Goal: Task Accomplishment & Management: Use online tool/utility

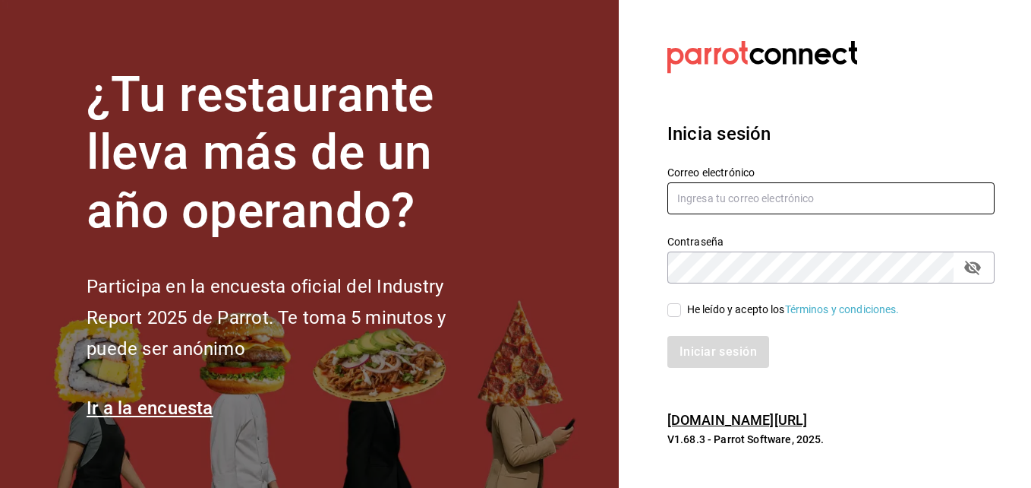
click at [740, 204] on input "text" at bounding box center [831, 198] width 327 height 32
paste input "dtorre@ghar2.com"
type input "dtorre@ghar2.com"
click at [712, 283] on div "Contraseña" at bounding box center [831, 267] width 327 height 32
click at [674, 303] on input "He leído y acepto los Términos y condiciones." at bounding box center [675, 310] width 14 height 14
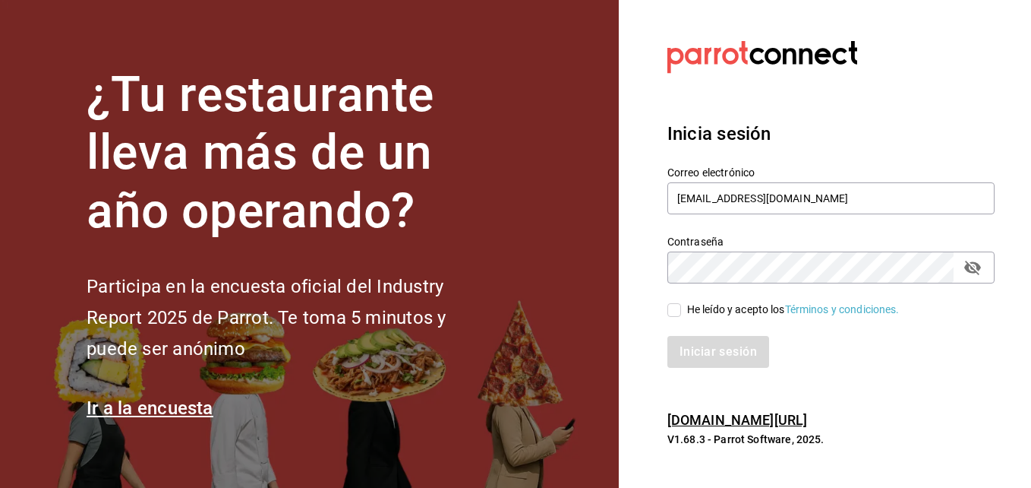
checkbox input "true"
click at [711, 360] on button "Iniciar sesión" at bounding box center [719, 352] width 103 height 32
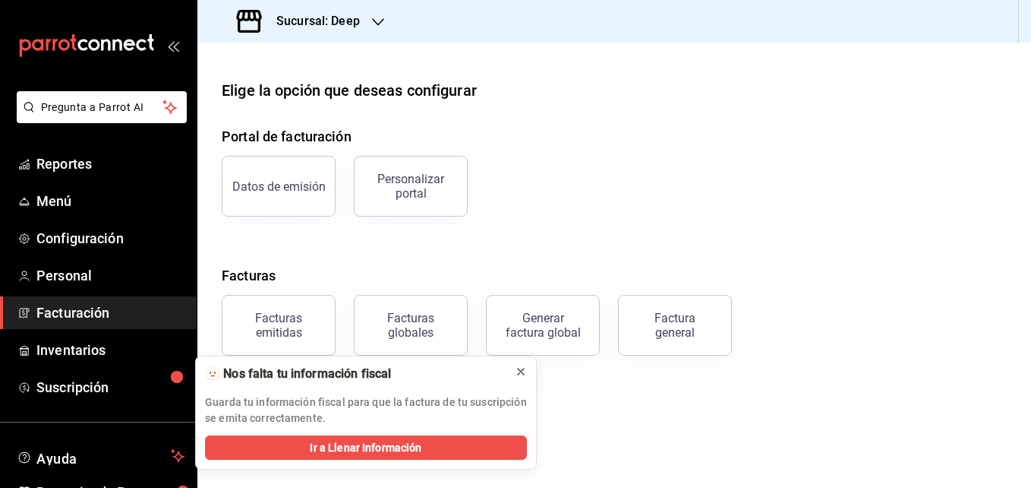
click at [513, 379] on button at bounding box center [521, 371] width 24 height 24
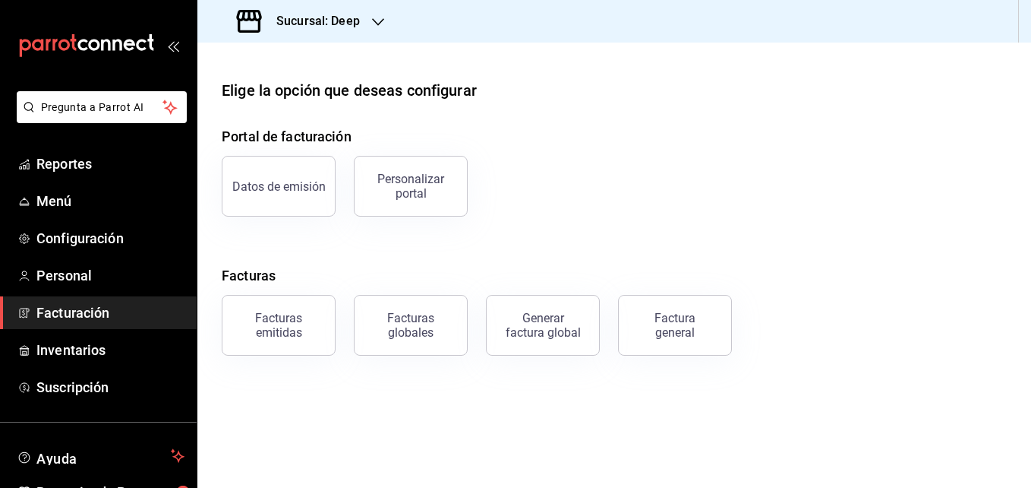
click at [373, 14] on div at bounding box center [378, 22] width 12 height 16
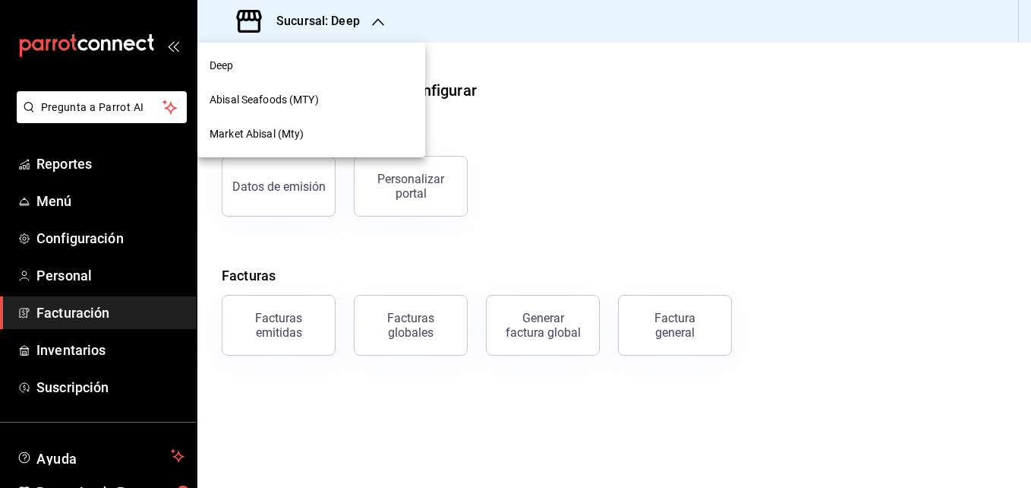
click at [380, 129] on div "Market Abisal (Mty)" at bounding box center [312, 134] width 204 height 16
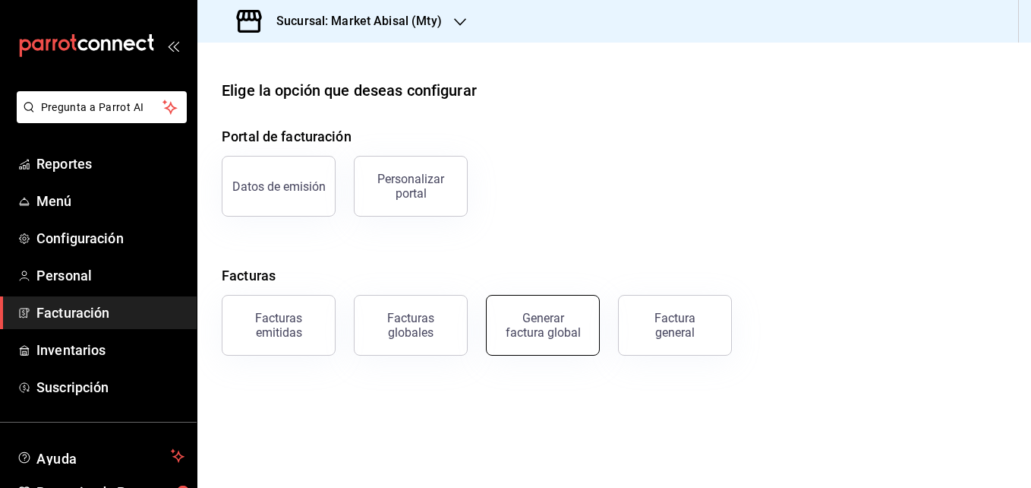
click at [553, 339] on button "Generar factura global" at bounding box center [543, 325] width 114 height 61
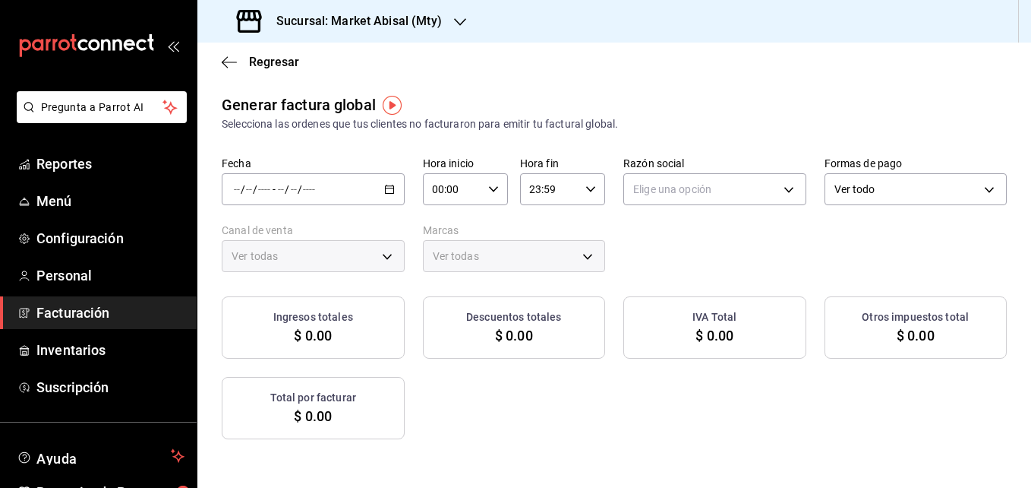
type input "PARROT,UBER_EATS,RAPPI,DIDI_FOOD,ONLINE"
click at [394, 187] on \(Stroke\) "button" at bounding box center [389, 189] width 9 height 8
click at [332, 232] on span "Rango de fechas" at bounding box center [294, 235] width 118 height 16
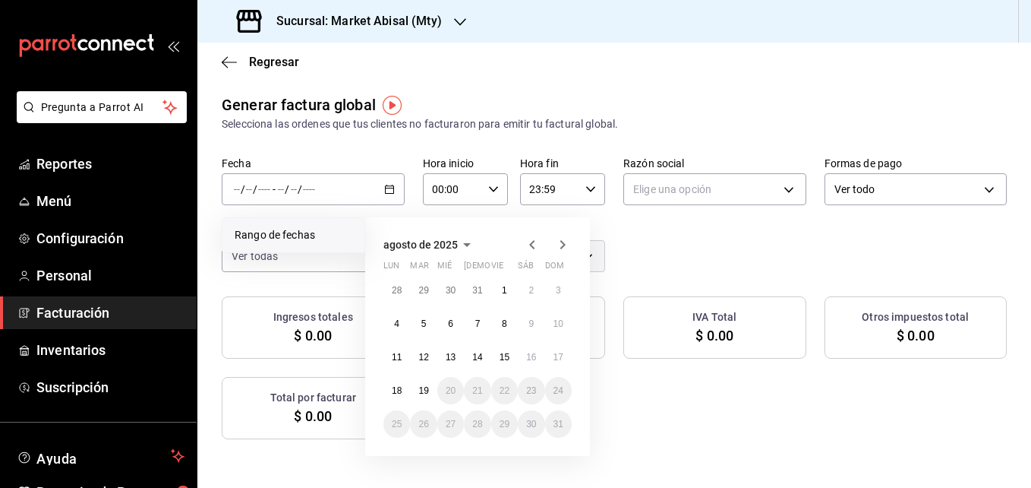
click at [534, 237] on icon "button" at bounding box center [532, 244] width 18 height 18
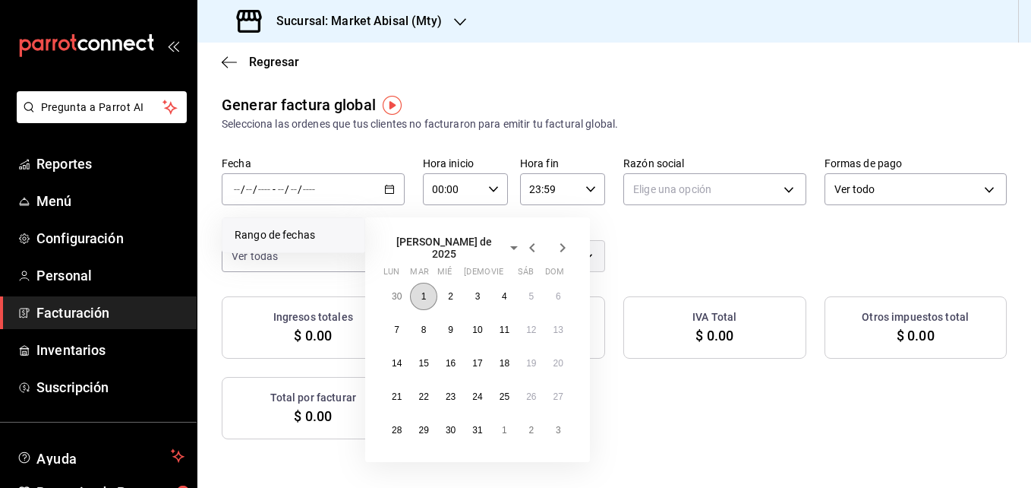
click at [422, 292] on abbr "1" at bounding box center [424, 296] width 5 height 11
click at [470, 425] on button "31" at bounding box center [477, 429] width 27 height 27
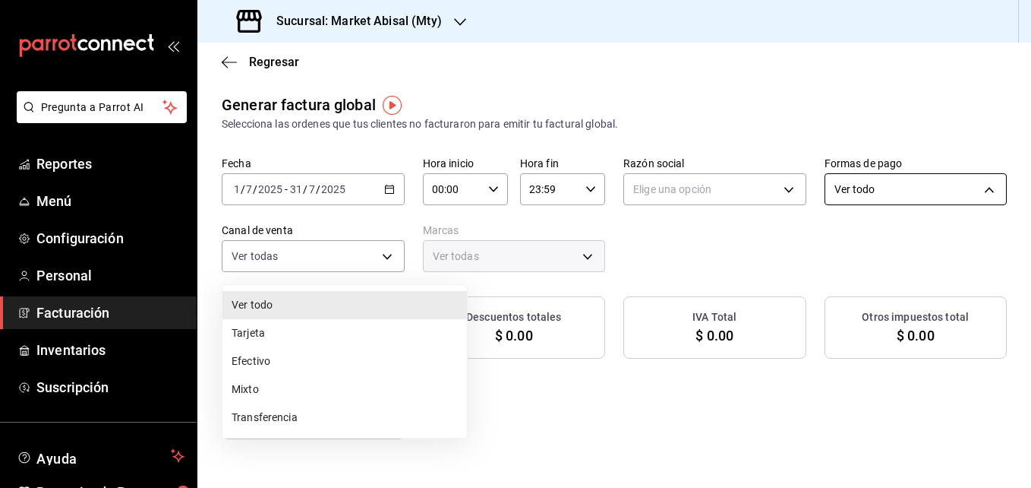
click at [344, 256] on body "Pregunta a Parrot AI Reportes Menú Configuración Personal Facturación Inventari…" at bounding box center [515, 244] width 1031 height 488
click at [344, 256] on div at bounding box center [515, 244] width 1031 height 488
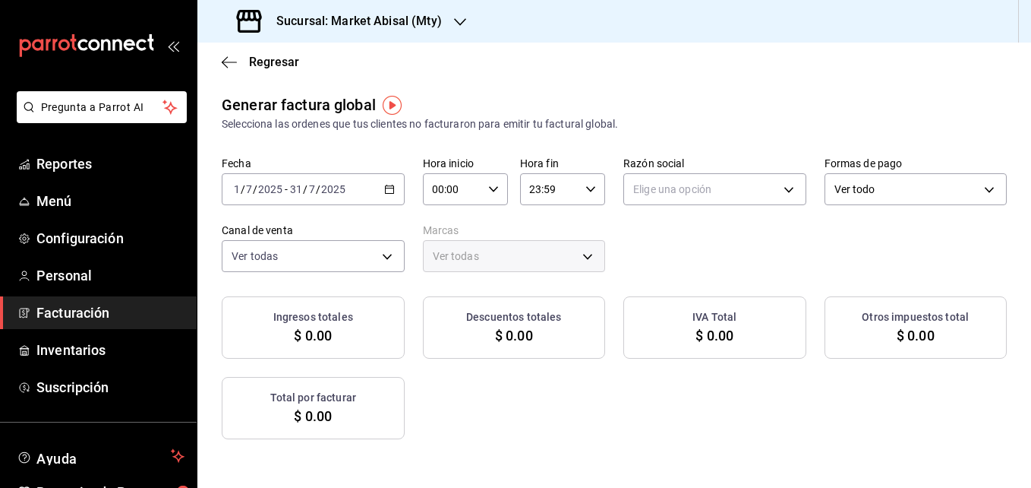
click at [775, 206] on div "Fecha [DATE] [DATE] - [DATE] [DATE] Hora inicio 00:00 Hora inicio Hora fin 23:5…" at bounding box center [614, 213] width 785 height 115
click at [775, 204] on body "Pregunta a Parrot AI Reportes Menú Configuración Personal Facturación Inventari…" at bounding box center [515, 244] width 1031 height 488
click at [793, 264] on li "MARISQUERIA DE PESCADO" at bounding box center [872, 266] width 245 height 28
type input "ce417ceb-7715-4901-add6-070b22bee976"
type input "87bf36f4-6b40-4726-8a51-e528f6e66873"
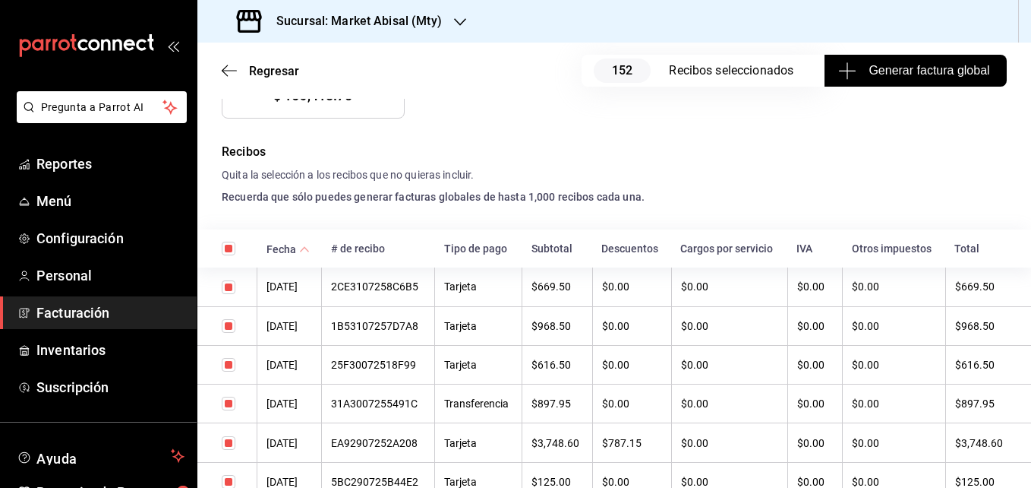
scroll to position [324, 0]
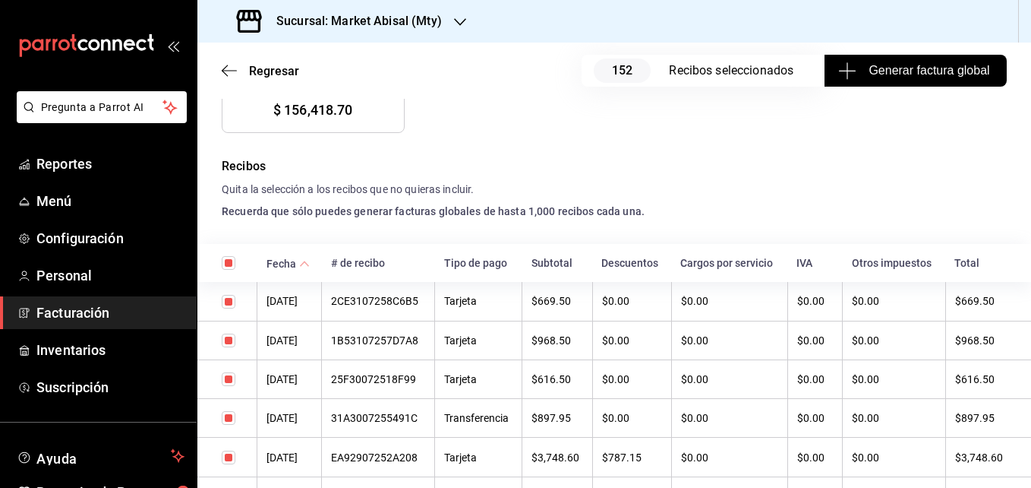
click at [900, 70] on span "Generar factura global" at bounding box center [916, 71] width 148 height 18
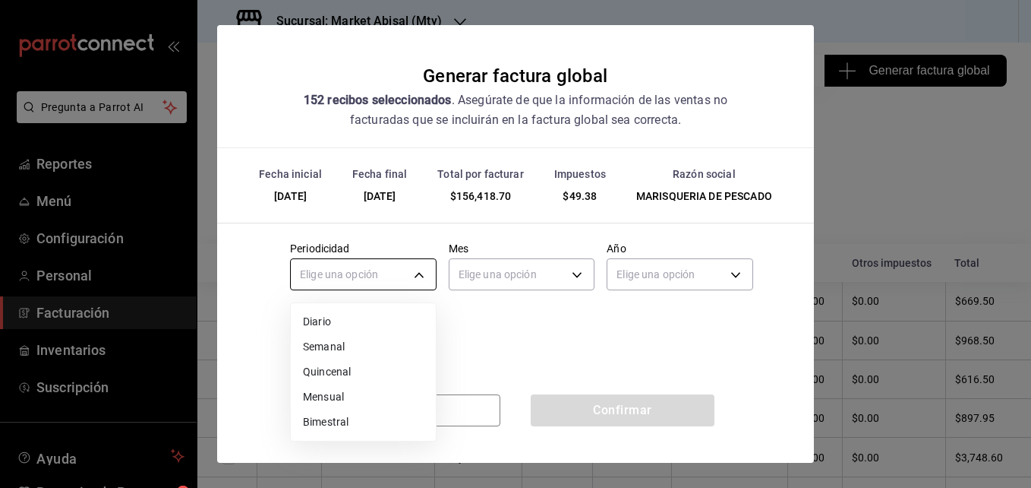
click at [393, 276] on body "Pregunta a Parrot AI Reportes Menú Configuración Personal Facturación Inventari…" at bounding box center [515, 244] width 1031 height 488
click at [393, 276] on div at bounding box center [515, 244] width 1031 height 488
click at [393, 276] on body "Pregunta a Parrot AI Reportes Menú Configuración Personal Facturación Inventari…" at bounding box center [515, 244] width 1031 height 488
click at [318, 401] on li "Mensual" at bounding box center [363, 396] width 145 height 25
type input "MONTHLY"
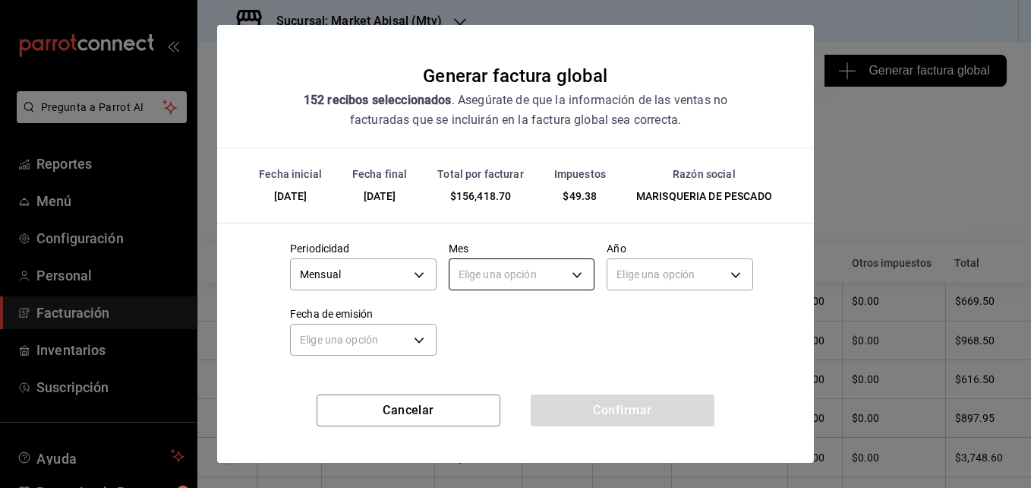
click at [501, 286] on body "Pregunta a Parrot AI Reportes Menú Configuración Personal Facturación Inventari…" at bounding box center [515, 244] width 1031 height 488
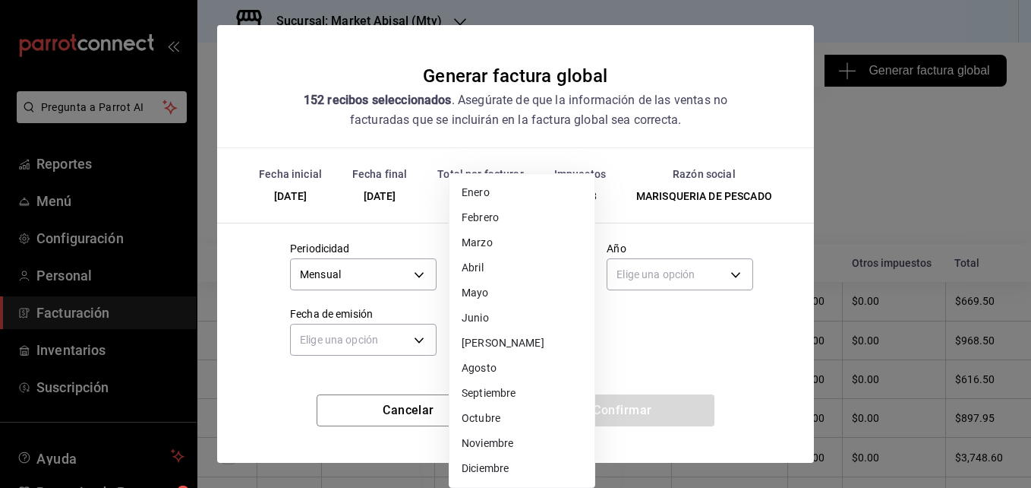
click at [483, 342] on li "[PERSON_NAME]" at bounding box center [522, 342] width 145 height 25
type input "7"
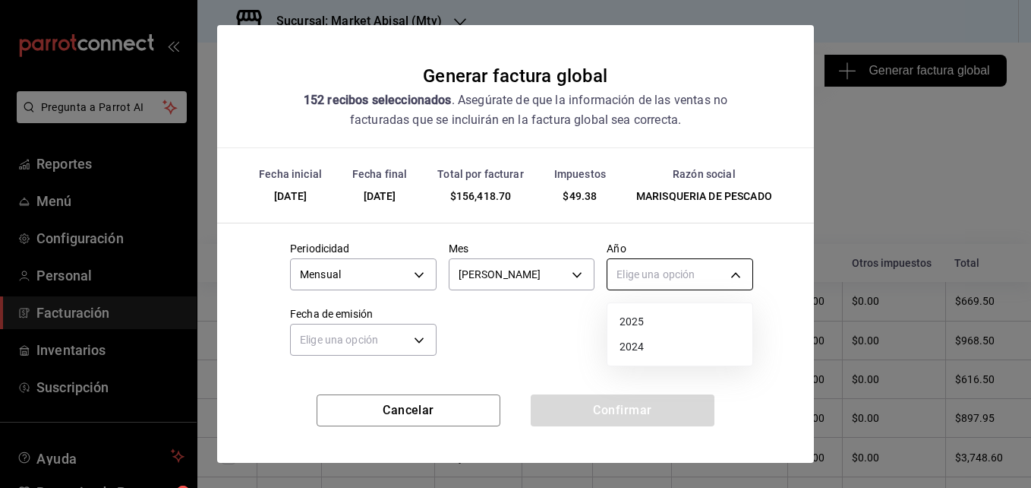
click at [685, 263] on body "Pregunta a Parrot AI Reportes Menú Configuración Personal Facturación Inventari…" at bounding box center [515, 244] width 1031 height 488
click at [646, 316] on li "2025" at bounding box center [680, 321] width 145 height 25
type input "2025"
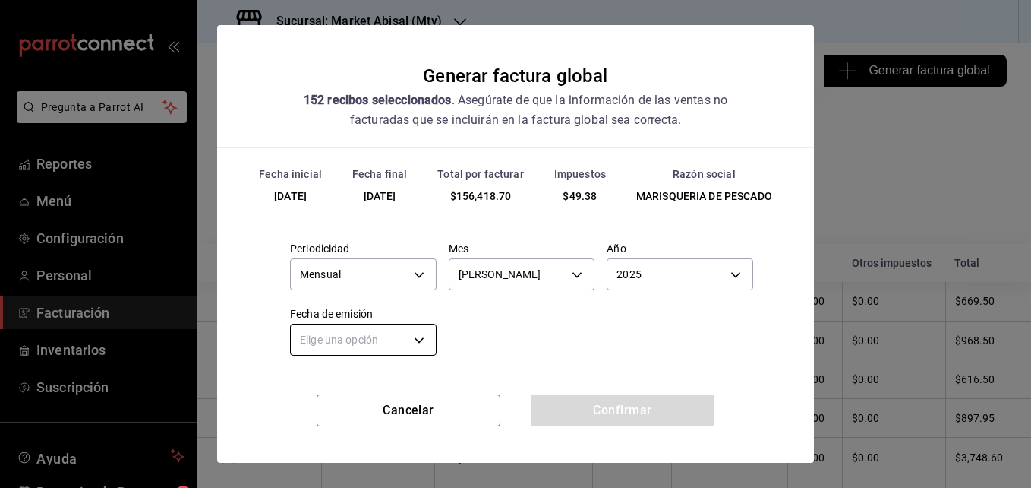
click at [374, 348] on body "Pregunta a Parrot AI Reportes Menú Configuración Personal Facturación Inventari…" at bounding box center [515, 244] width 1031 height 488
click at [373, 376] on li "Hoy" at bounding box center [363, 386] width 145 height 25
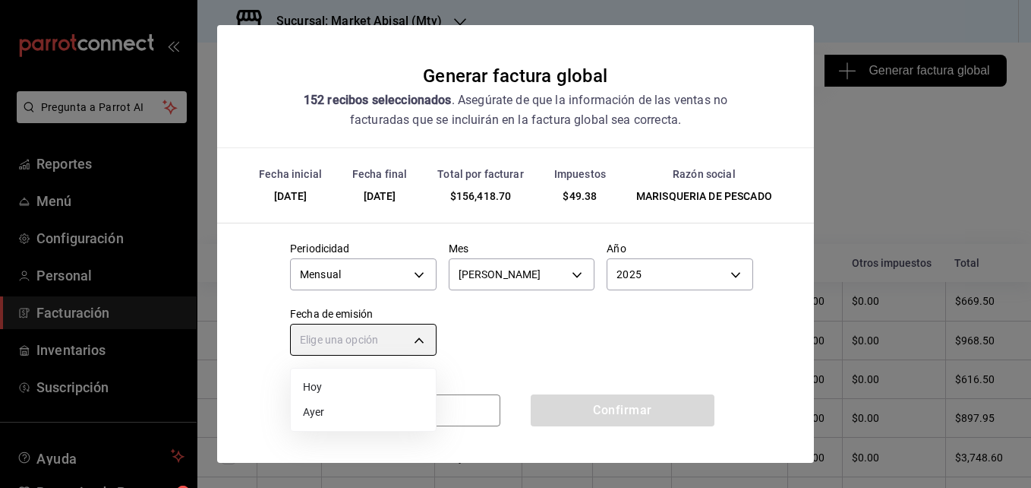
type input "[DATE]"
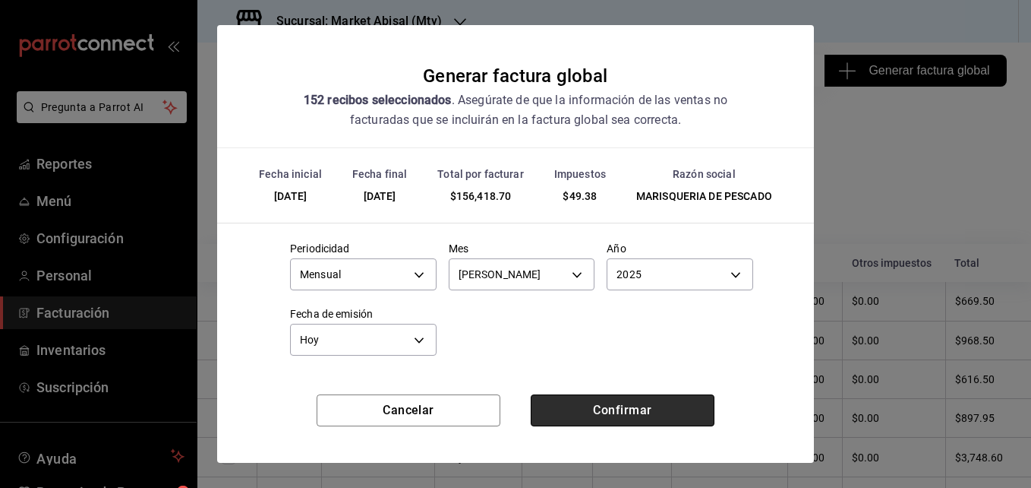
click at [588, 421] on button "Confirmar" at bounding box center [623, 410] width 184 height 32
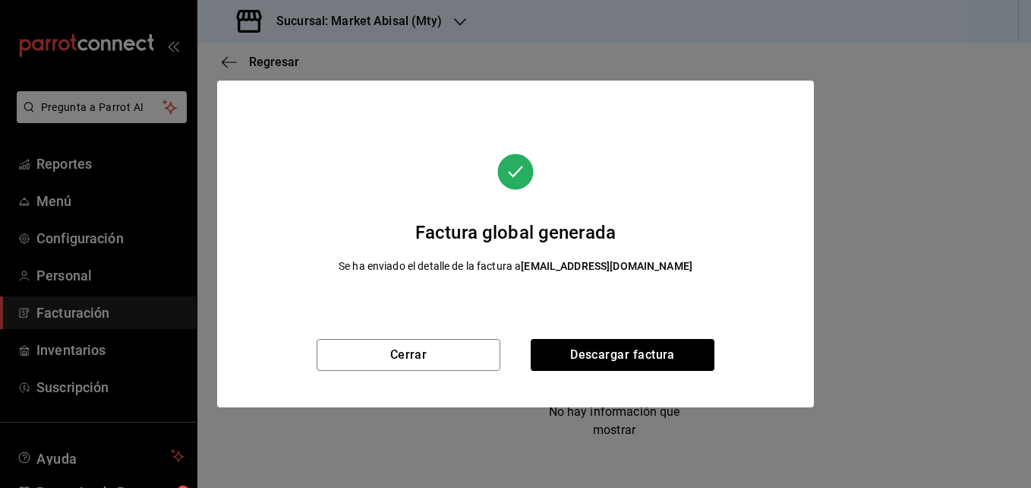
scroll to position [298, 0]
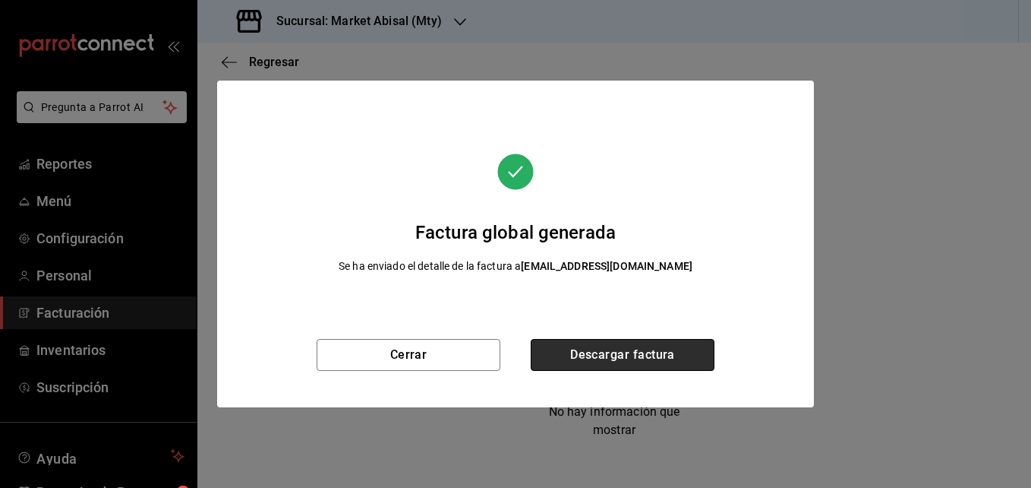
click at [647, 360] on button "Descargar factura" at bounding box center [623, 355] width 184 height 32
click at [597, 350] on button "Descargar factura" at bounding box center [623, 355] width 184 height 32
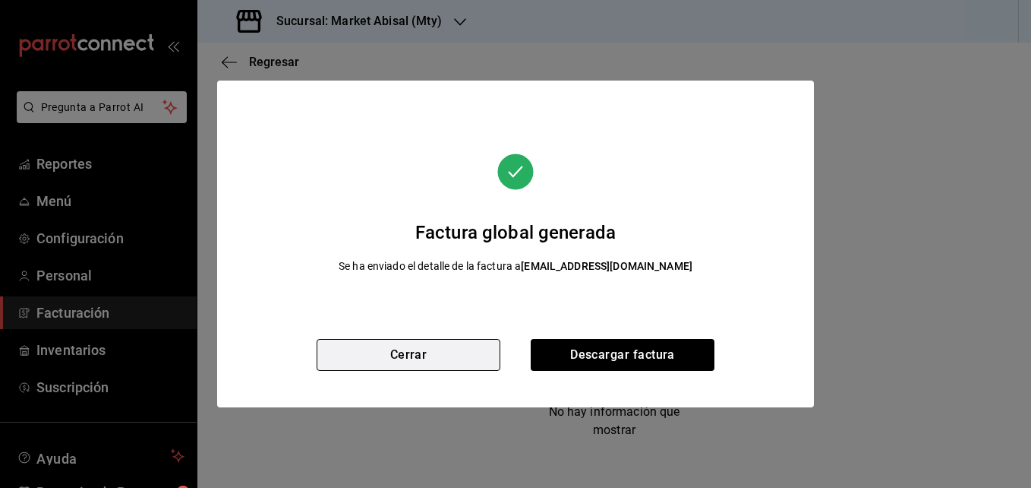
click at [420, 354] on button "Cerrar" at bounding box center [409, 355] width 184 height 32
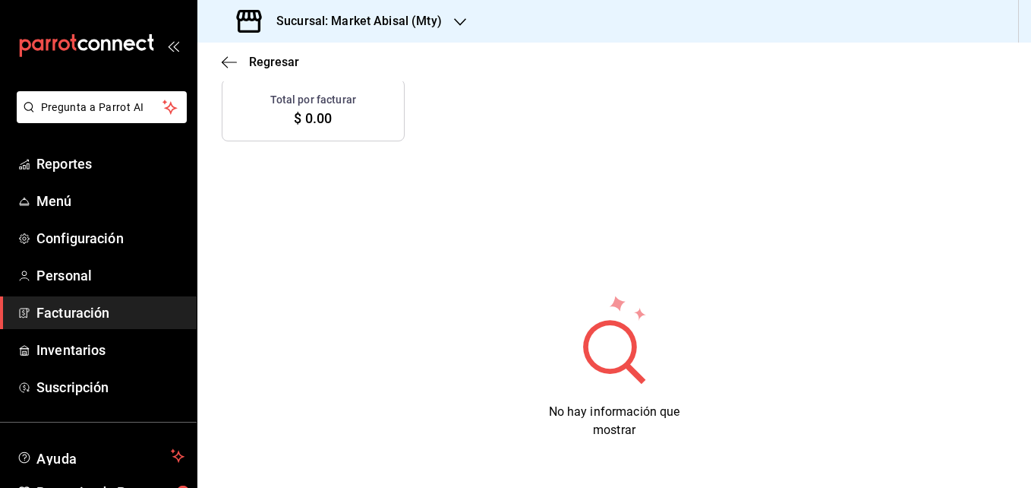
scroll to position [0, 0]
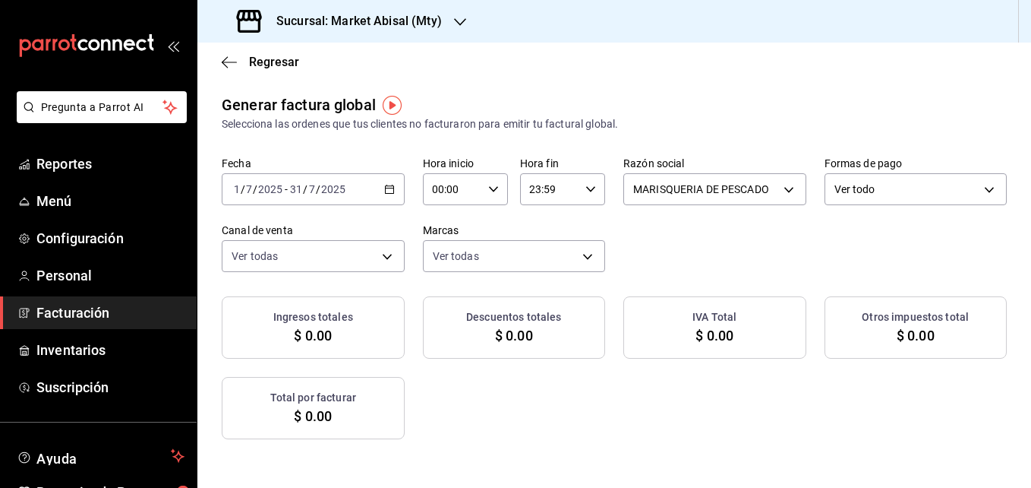
click at [398, 26] on h3 "Sucursal: Market Abisal (Mty)" at bounding box center [353, 21] width 178 height 18
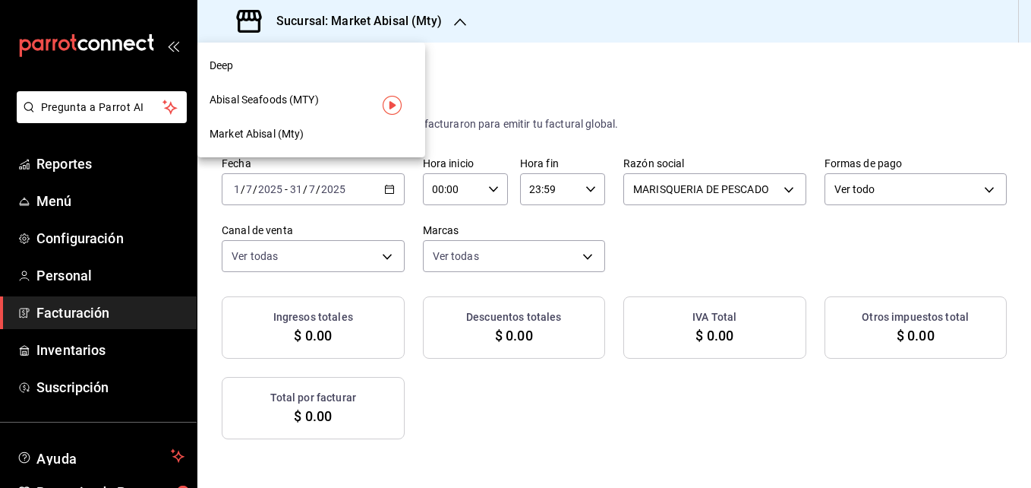
click at [294, 66] on div "Deep" at bounding box center [312, 66] width 204 height 16
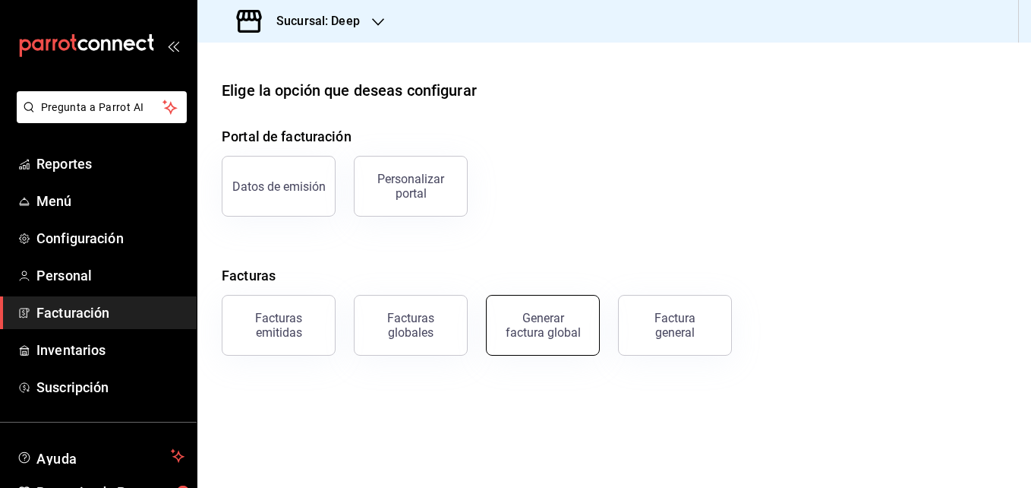
click at [512, 311] on button "Generar factura global" at bounding box center [543, 325] width 114 height 61
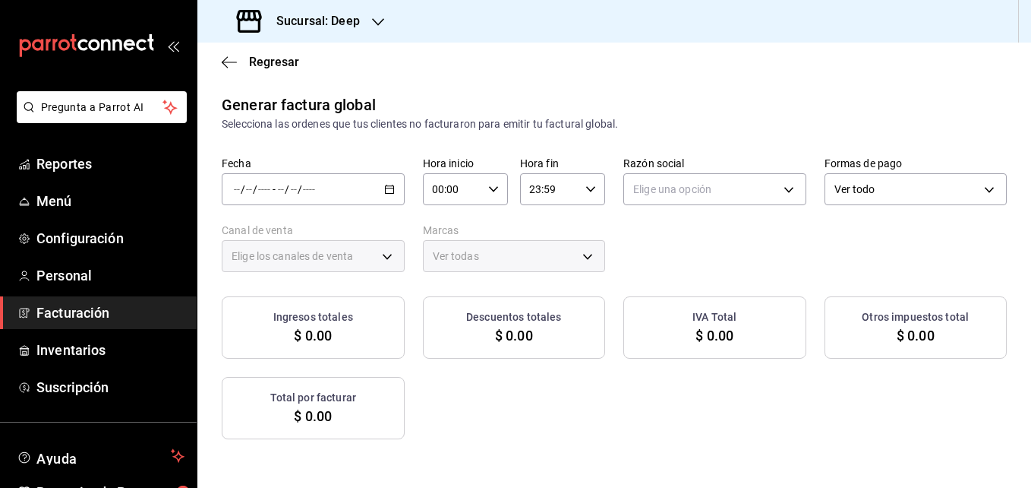
type input "PARROT,UBER_EATS,RAPPI,DIDI_FOOD,ONLINE"
click at [405, 180] on div "/ / - / /" at bounding box center [313, 189] width 183 height 32
click at [262, 233] on span "Rango de fechas" at bounding box center [294, 235] width 118 height 16
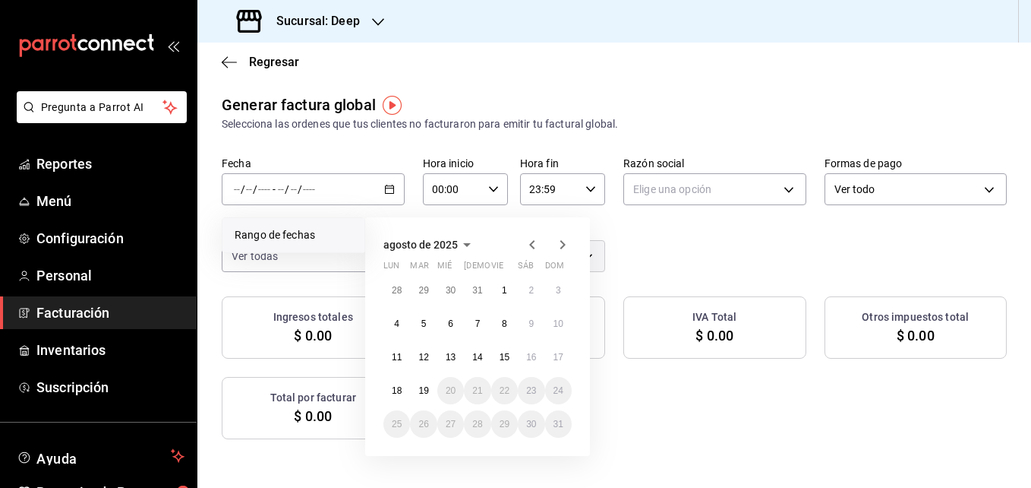
click at [532, 239] on icon "button" at bounding box center [532, 244] width 18 height 18
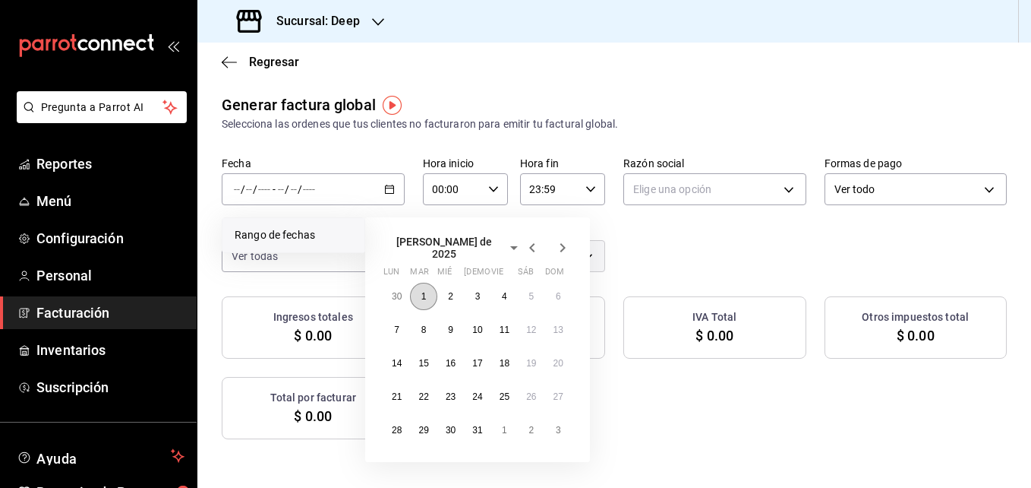
click at [419, 285] on button "1" at bounding box center [423, 296] width 27 height 27
click at [485, 433] on button "31" at bounding box center [477, 429] width 27 height 27
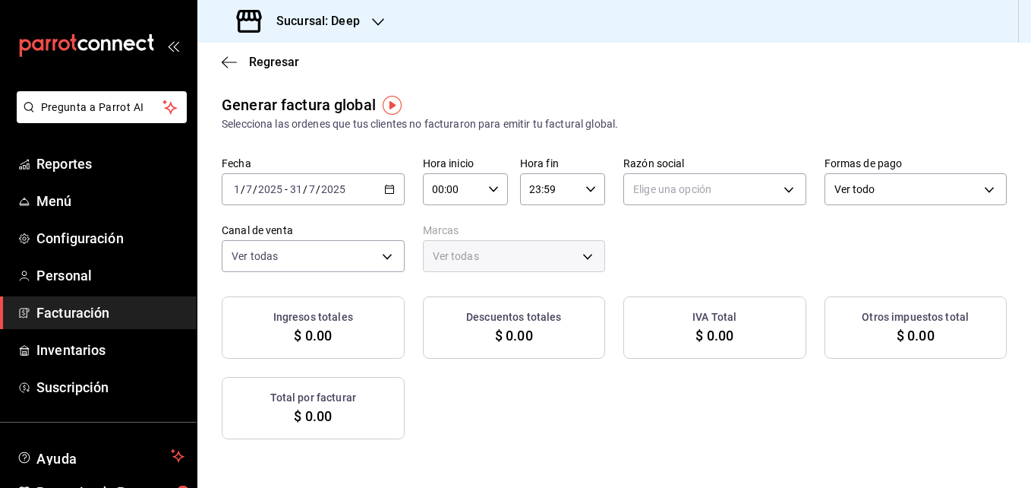
click at [844, 206] on div "Fecha [DATE] [DATE] - [DATE] [DATE] Hora inicio 00:00 Hora inicio Hora fin 23:5…" at bounding box center [614, 213] width 785 height 115
click at [834, 197] on body "Pregunta a Parrot AI Reportes Menú Configuración Personal Facturación Inventari…" at bounding box center [515, 244] width 1031 height 488
click at [853, 262] on li "MARISQUERIA DE PESCADO" at bounding box center [872, 266] width 245 height 28
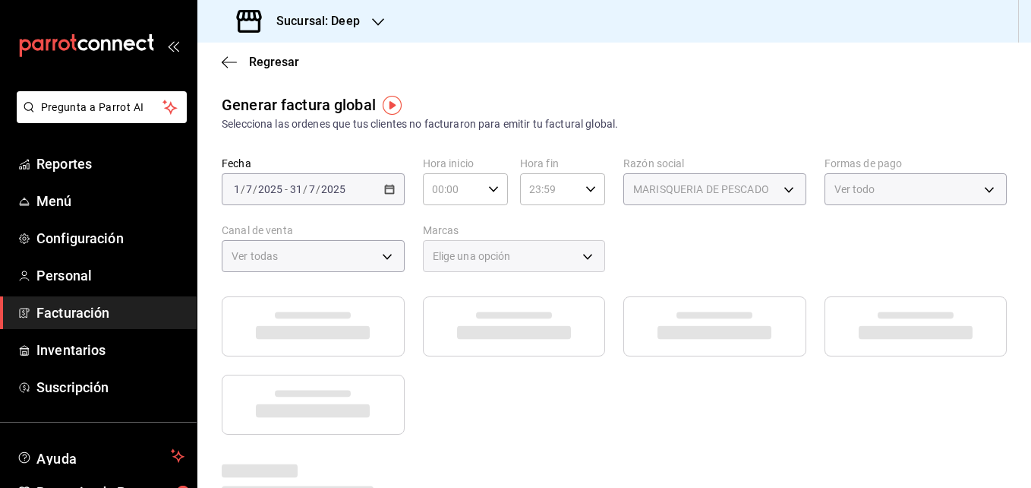
type input "fa311fb8-bc8f-4120-b881-7a77d98e7aec"
type input "4a277d3d-b871-4e54-9010-bb562c7bff6e"
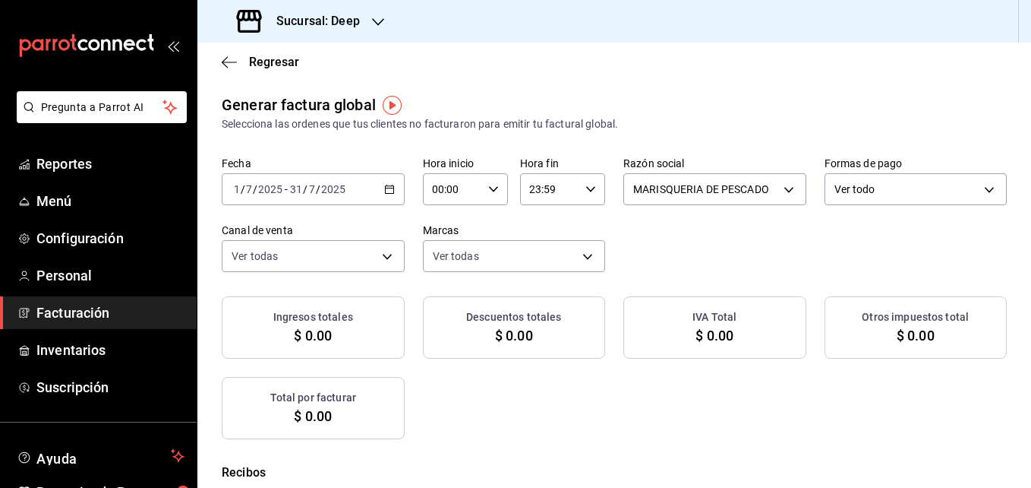
checkbox input "true"
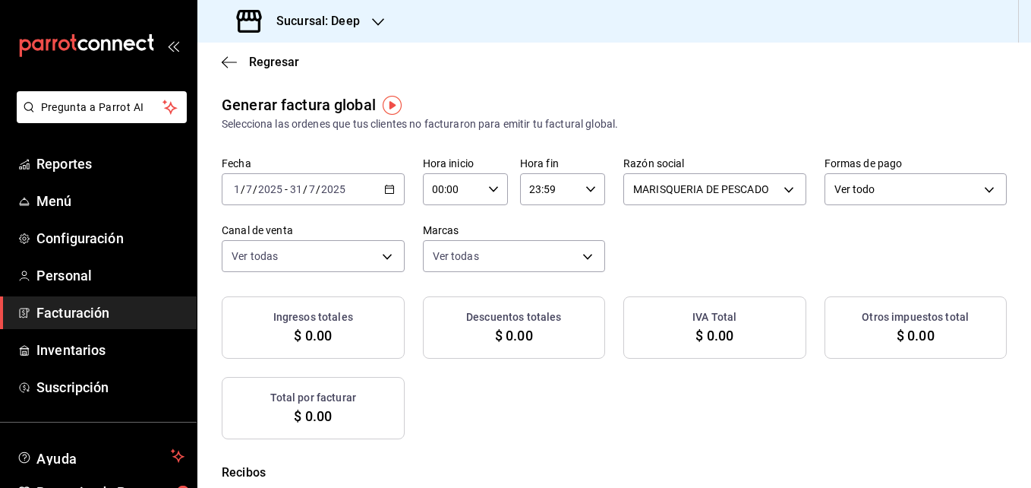
checkbox input "true"
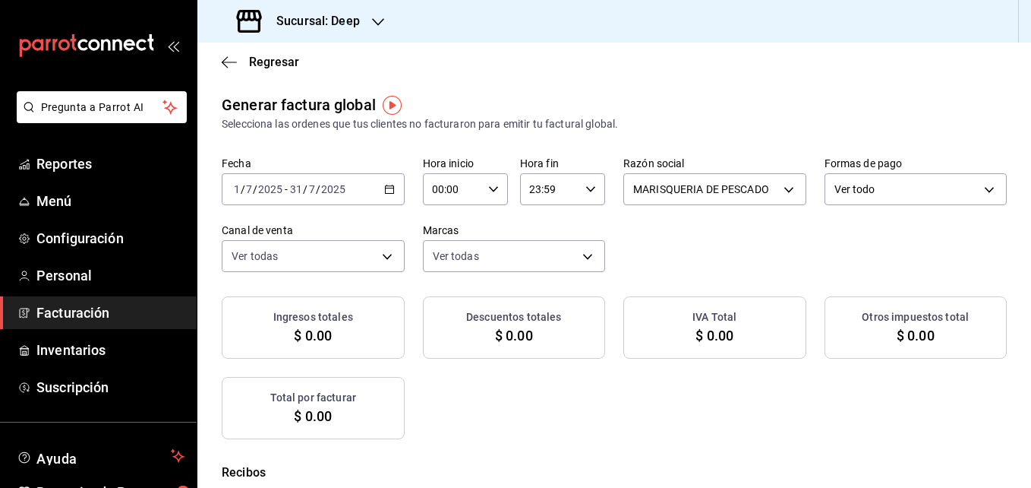
checkbox input "true"
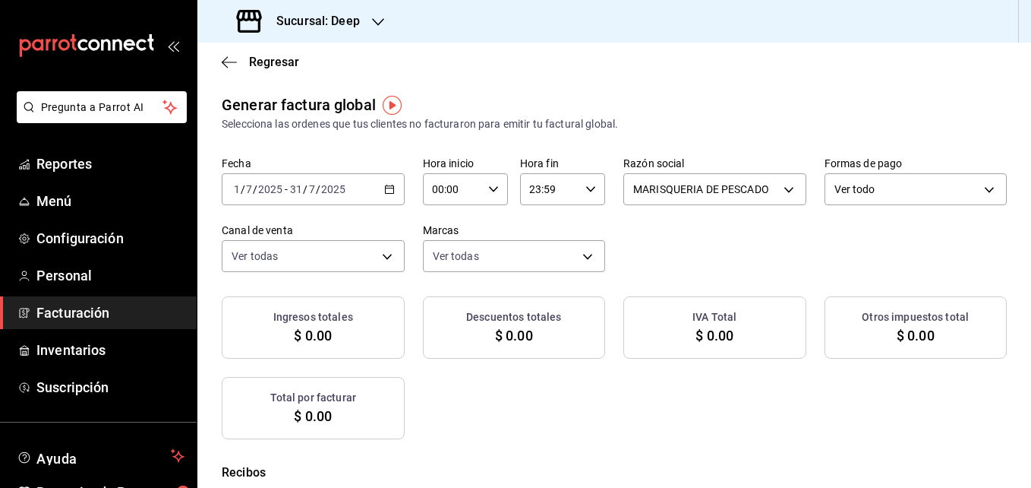
checkbox input "true"
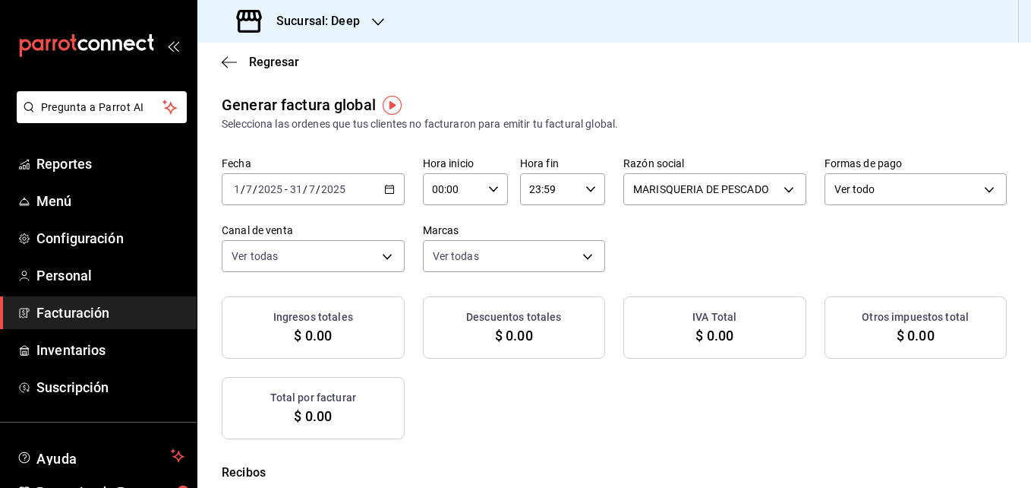
checkbox input "true"
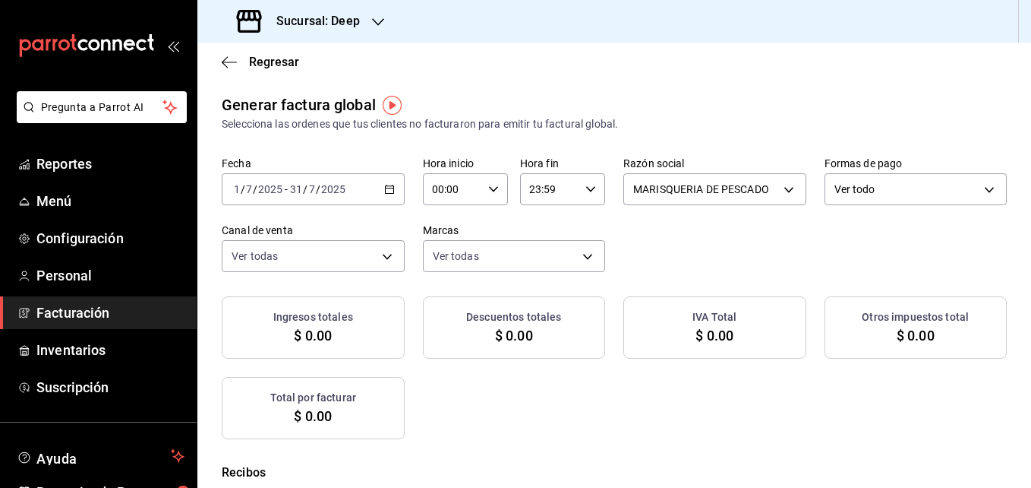
checkbox input "true"
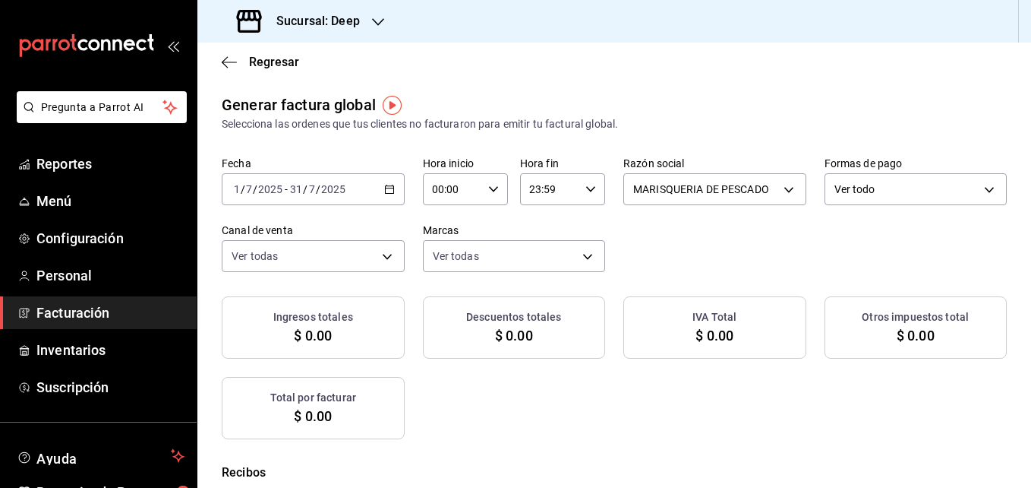
checkbox input "true"
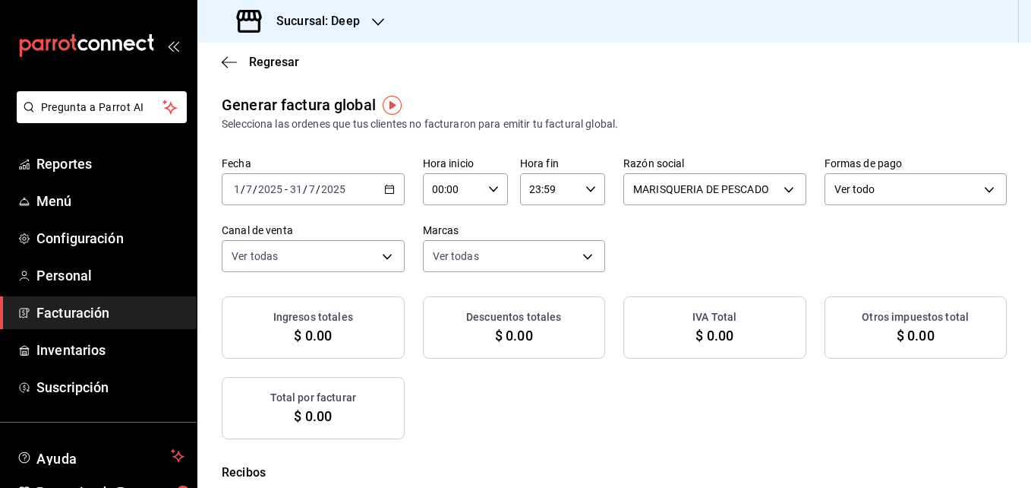
checkbox input "true"
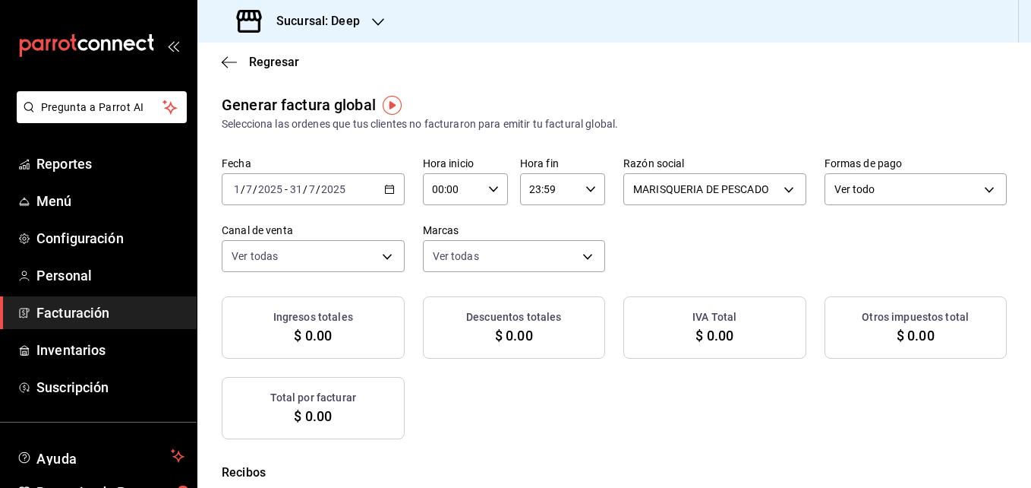
checkbox input "true"
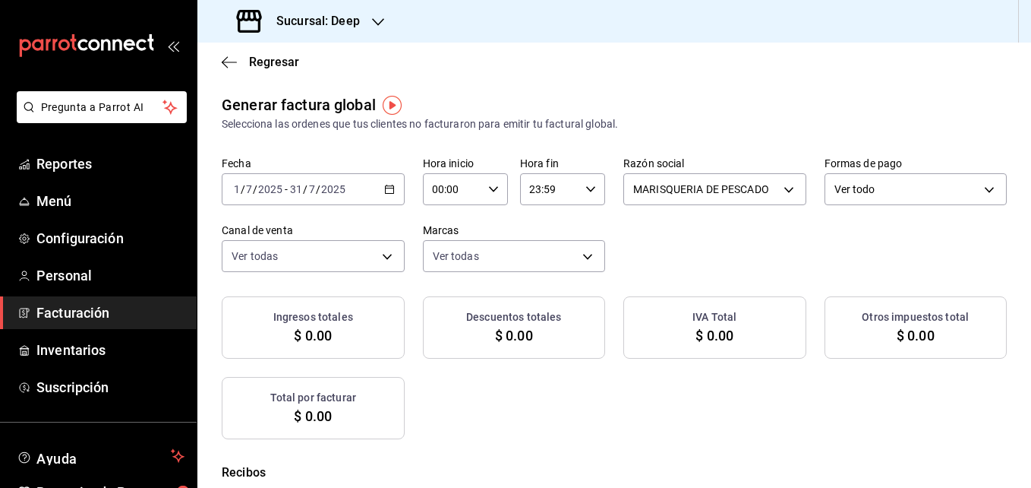
checkbox input "true"
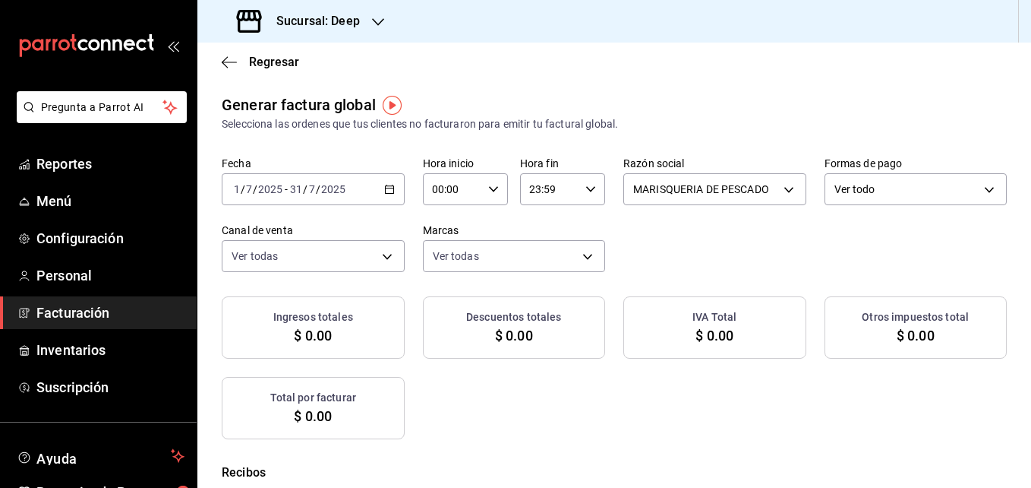
checkbox input "true"
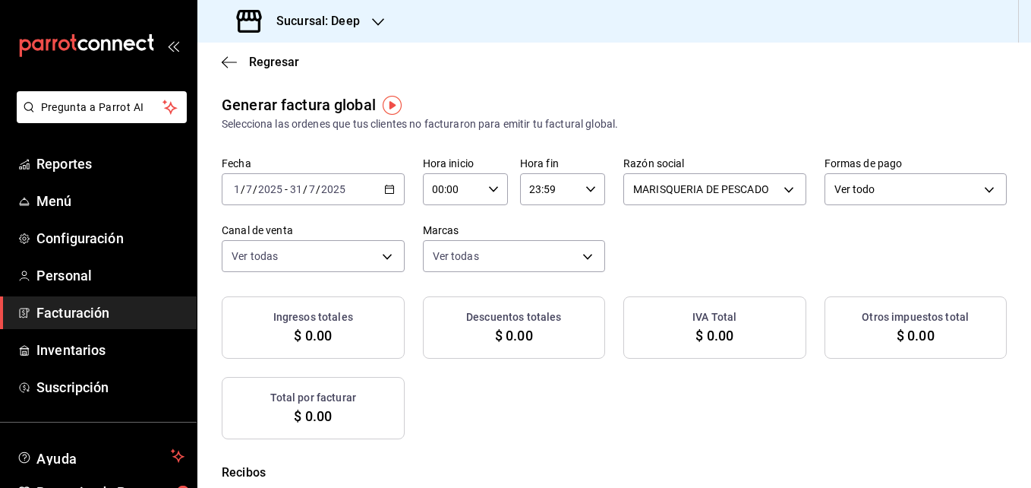
checkbox input "true"
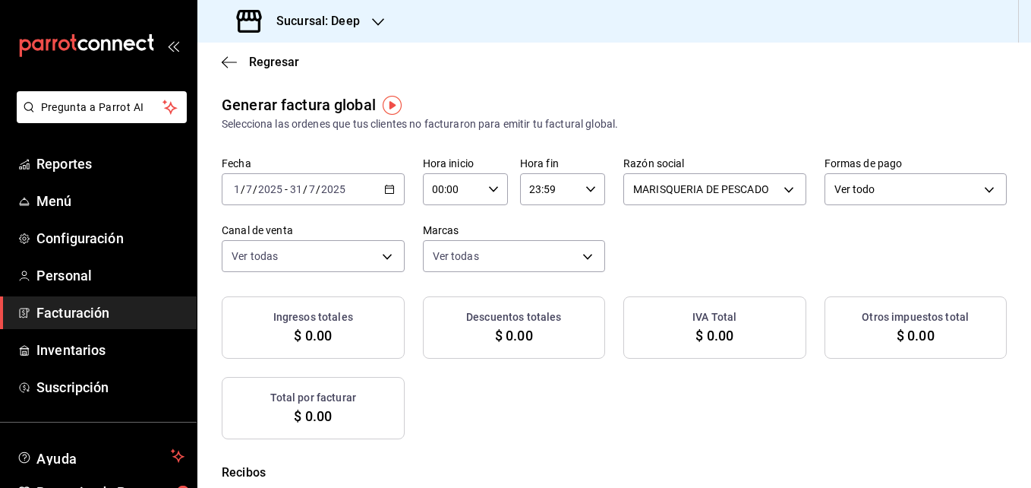
checkbox input "true"
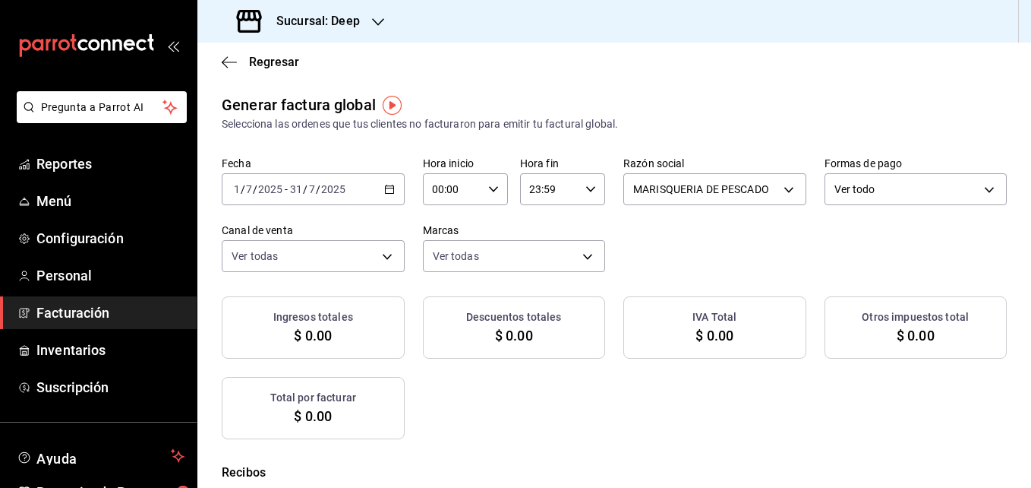
checkbox input "true"
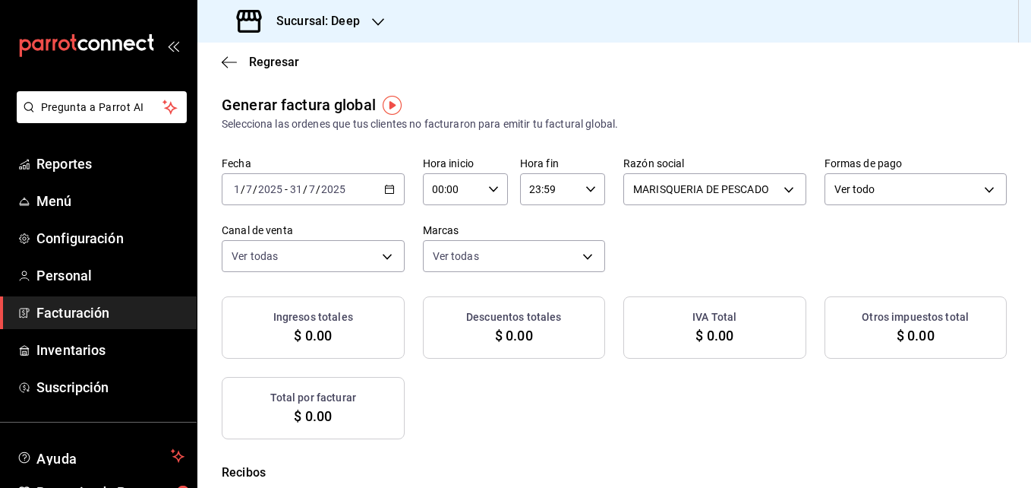
checkbox input "true"
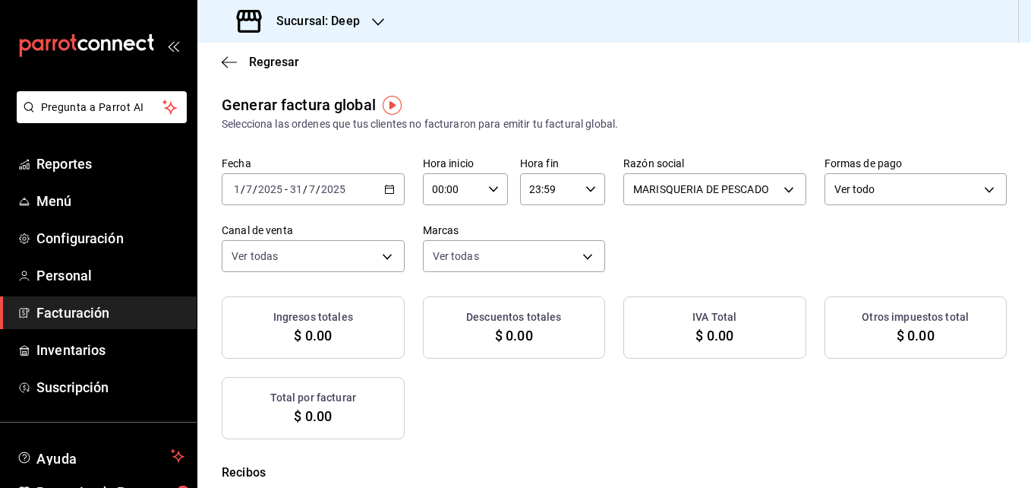
checkbox input "true"
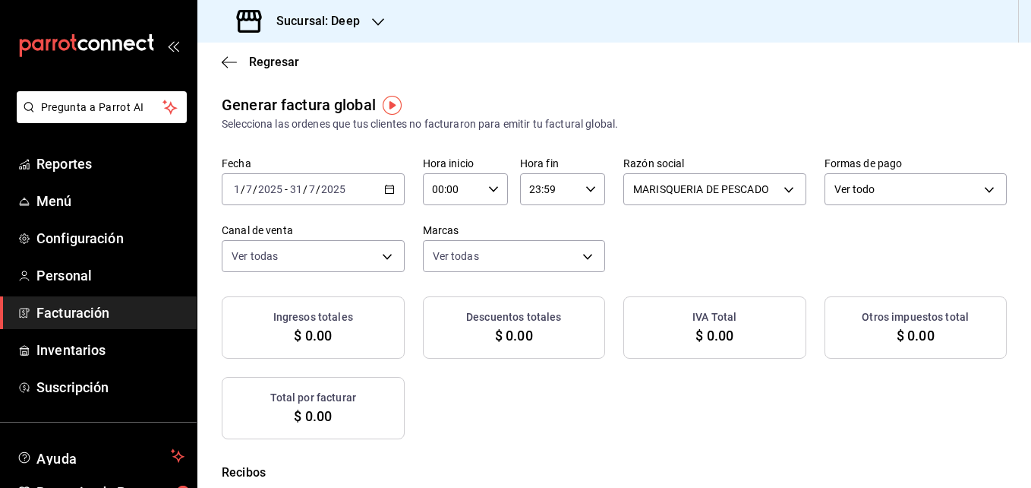
checkbox input "true"
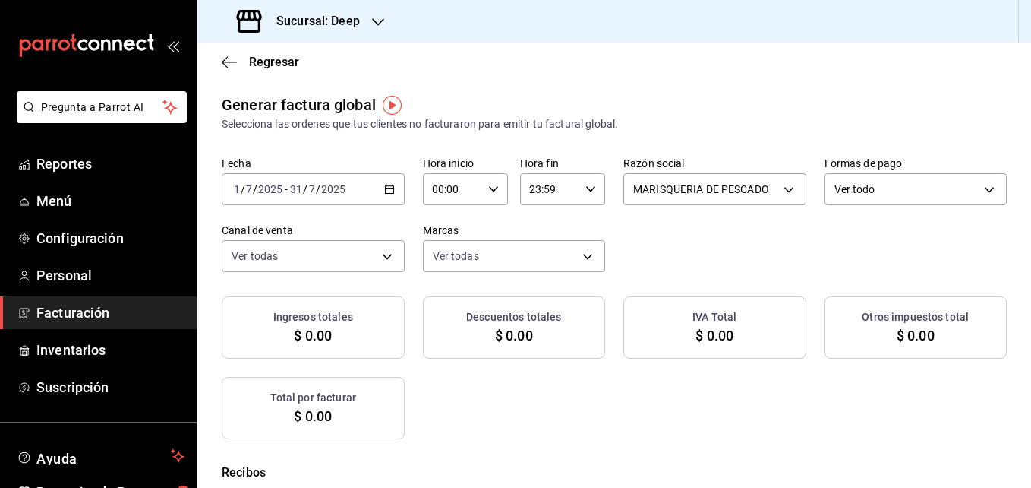
checkbox input "true"
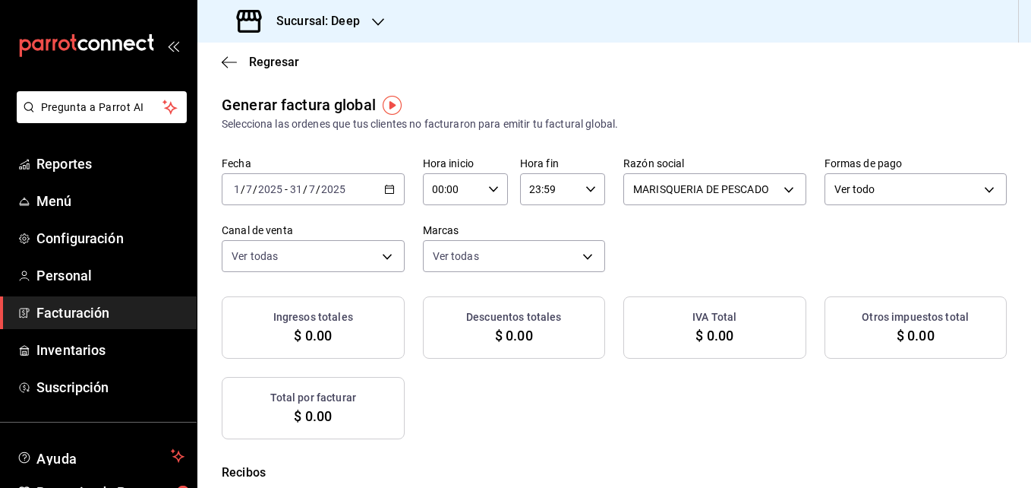
checkbox input "true"
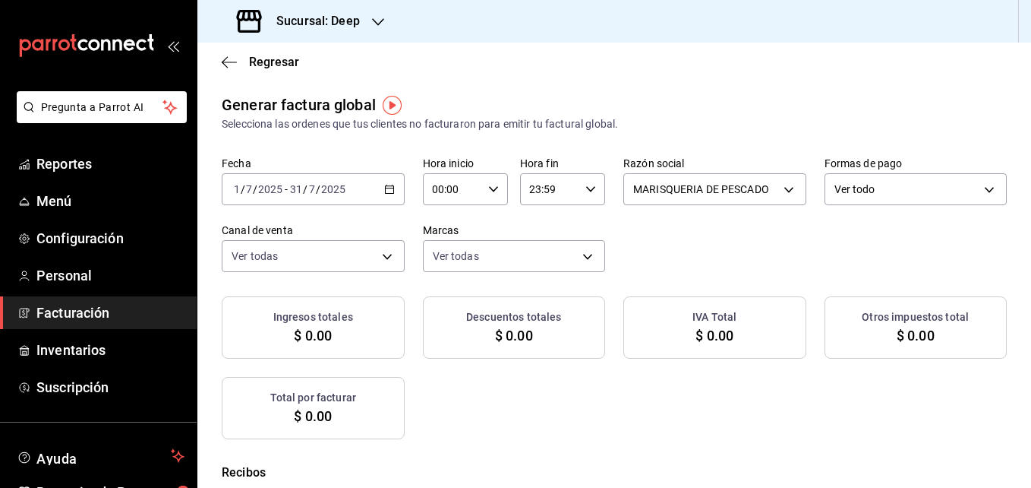
checkbox input "true"
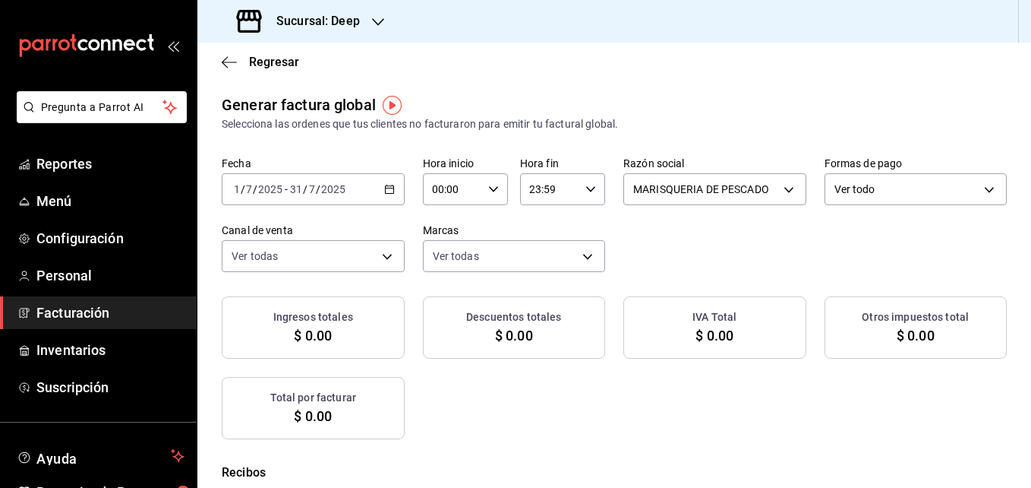
checkbox input "true"
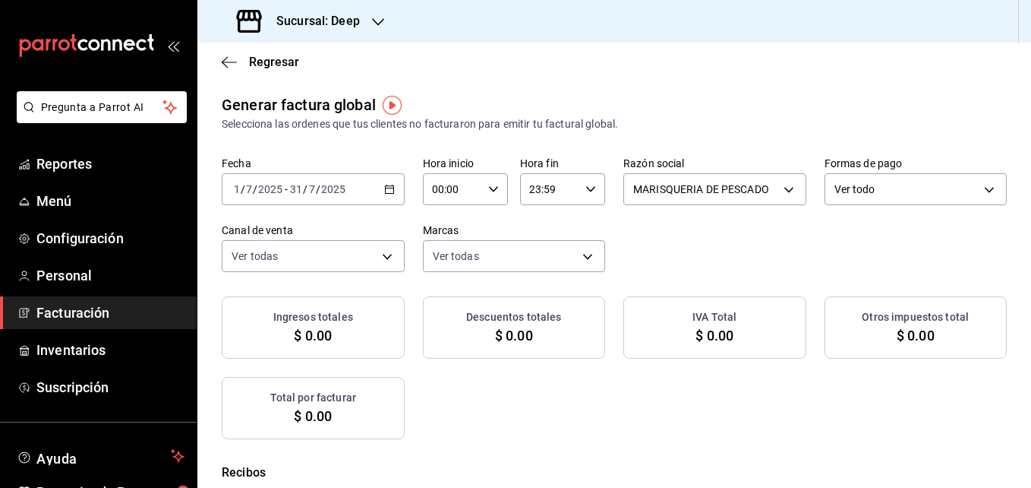
checkbox input "true"
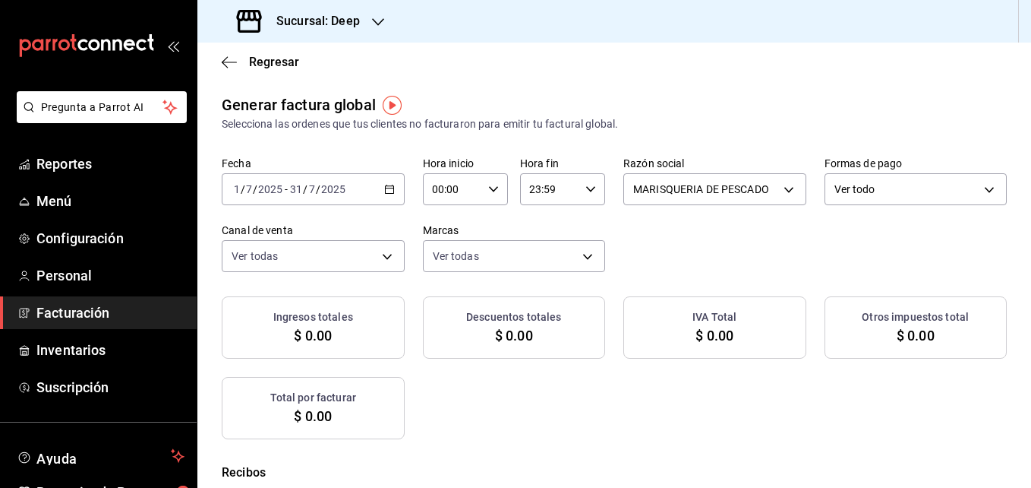
checkbox input "true"
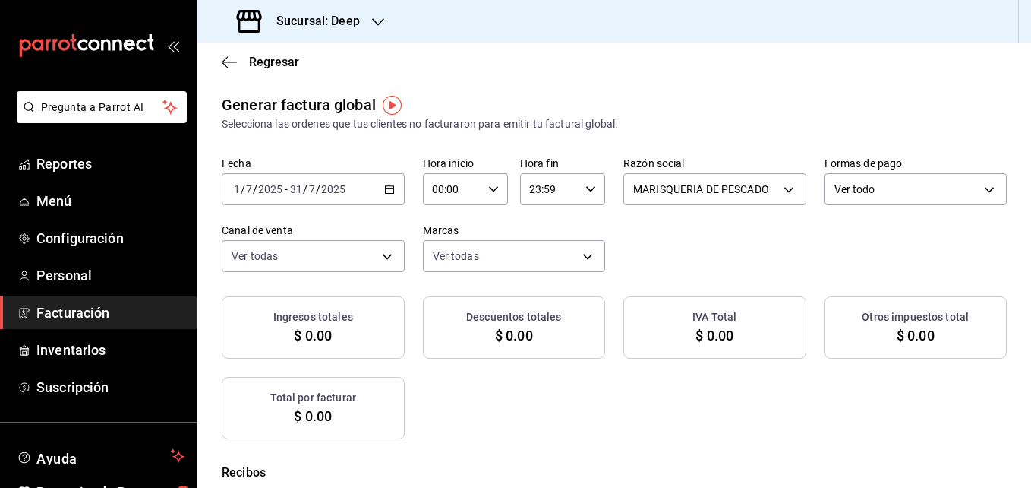
checkbox input "true"
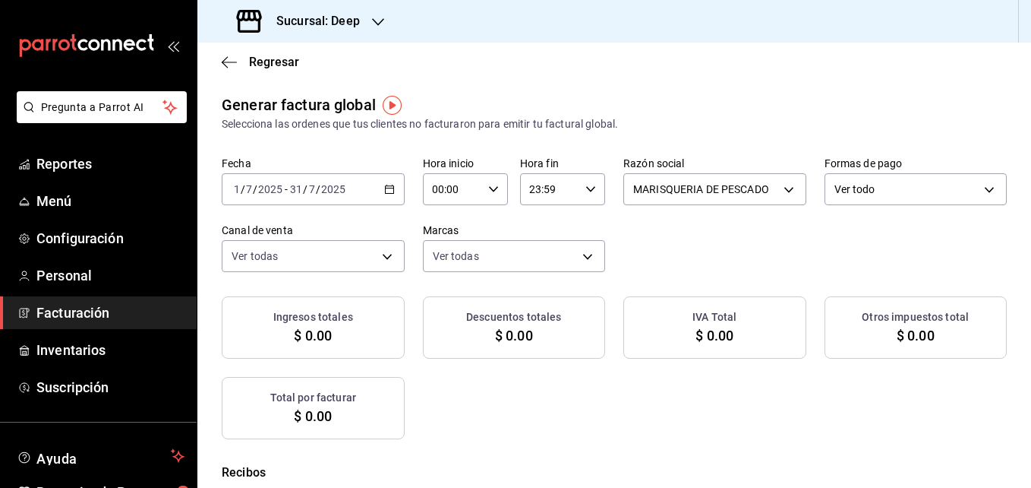
checkbox input "true"
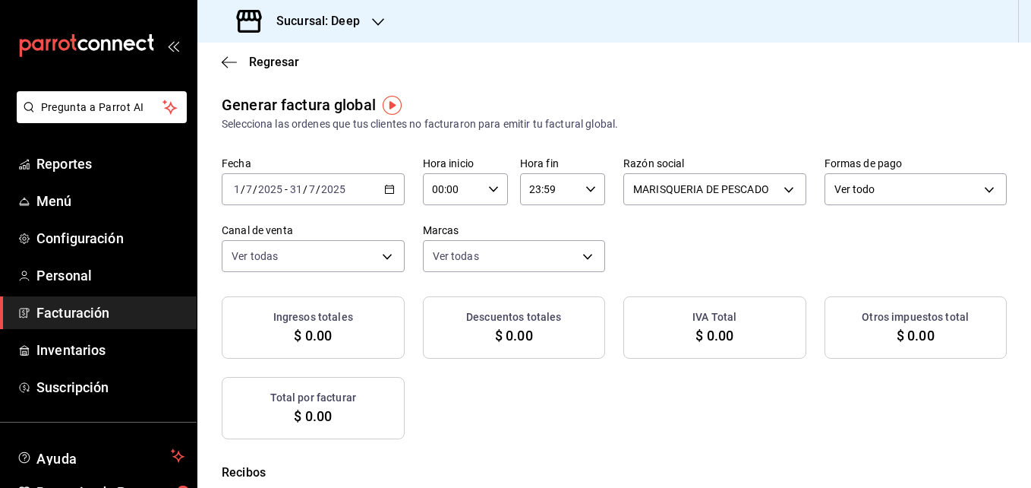
checkbox input "true"
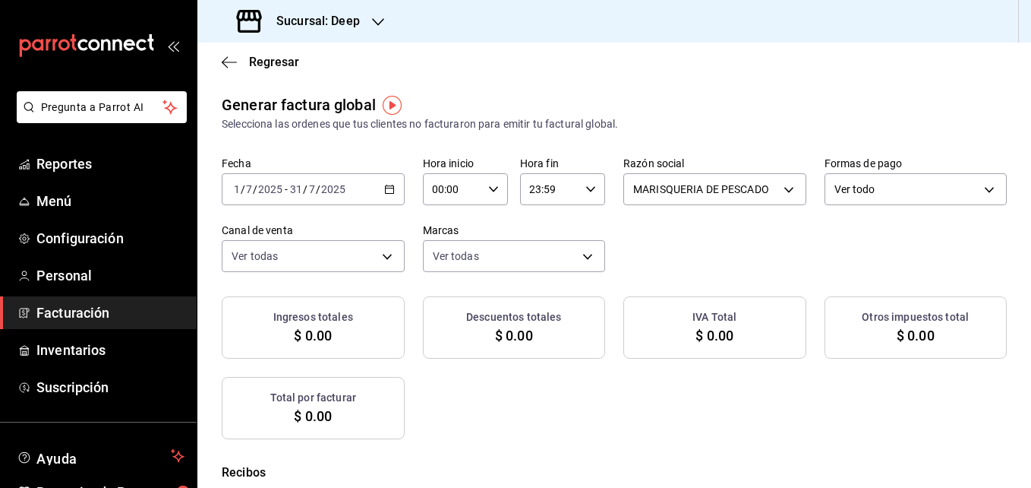
checkbox input "true"
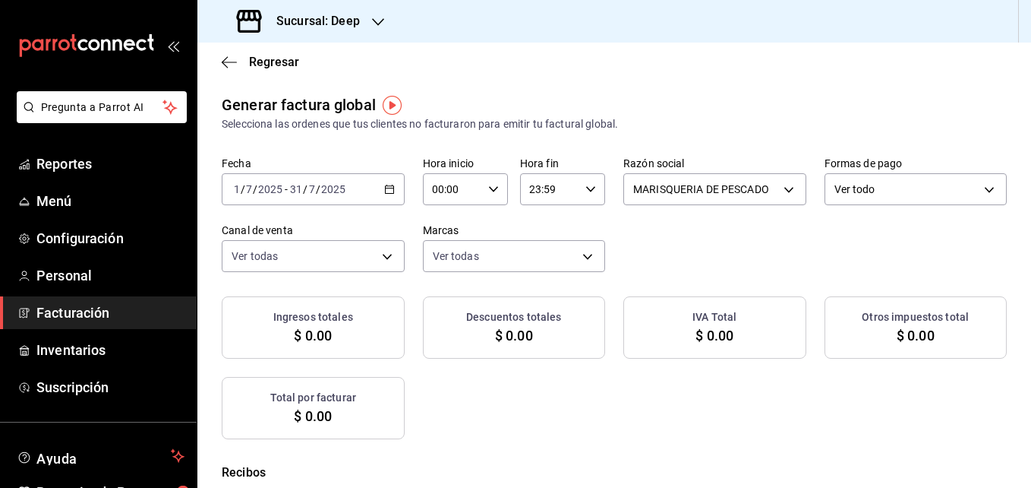
checkbox input "true"
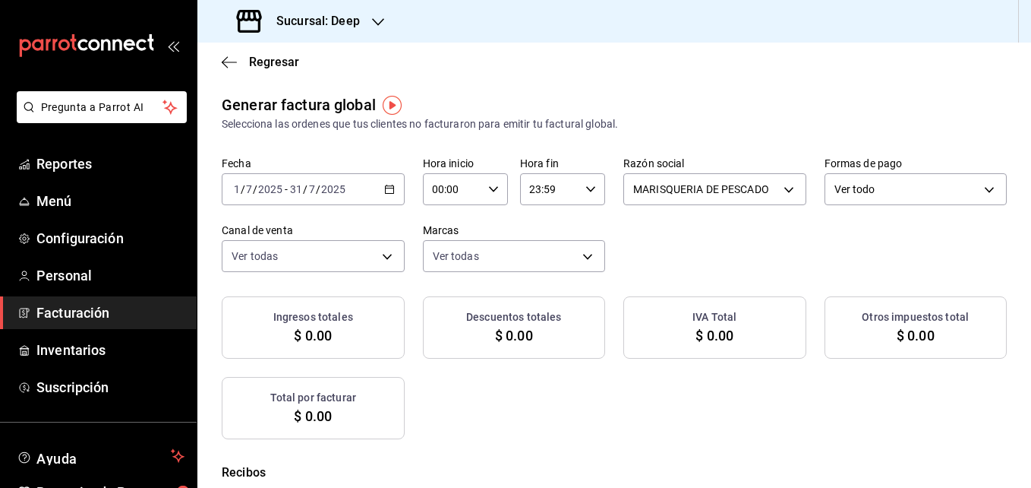
checkbox input "true"
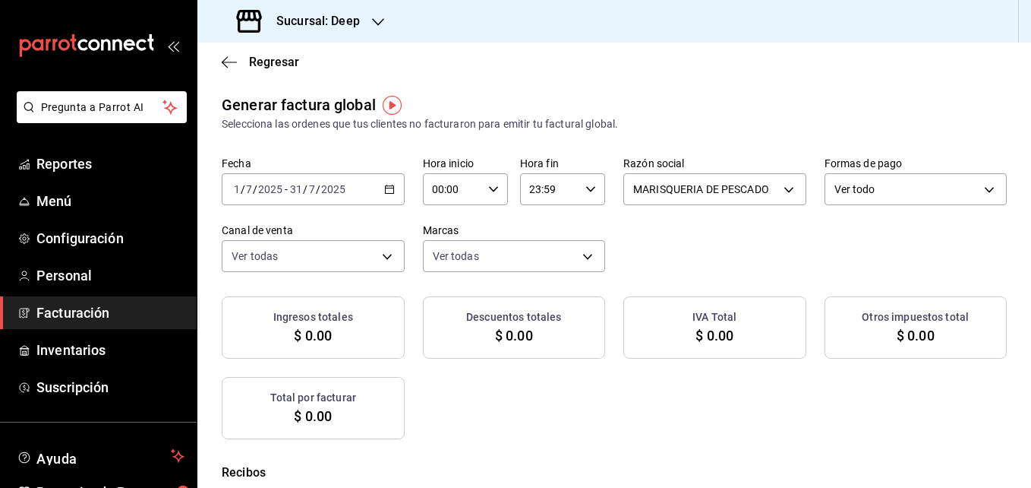
checkbox input "true"
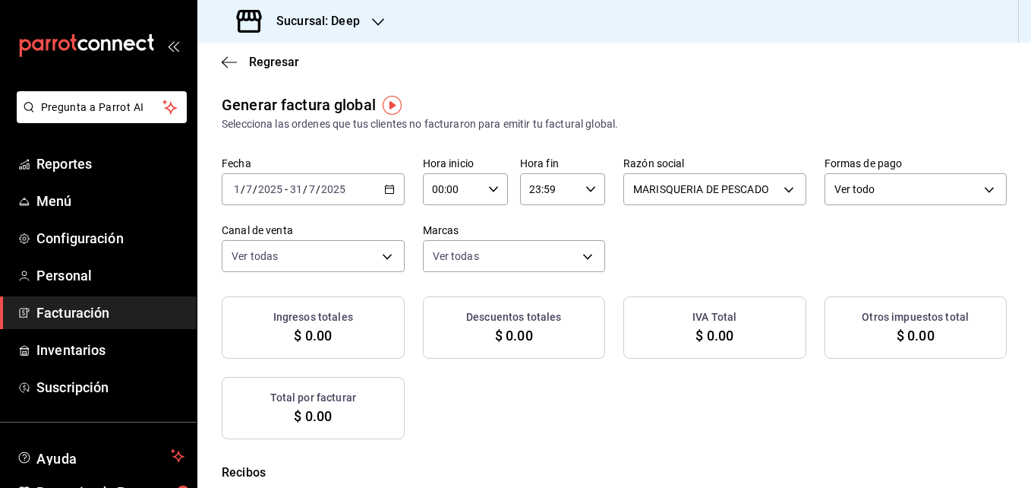
checkbox input "true"
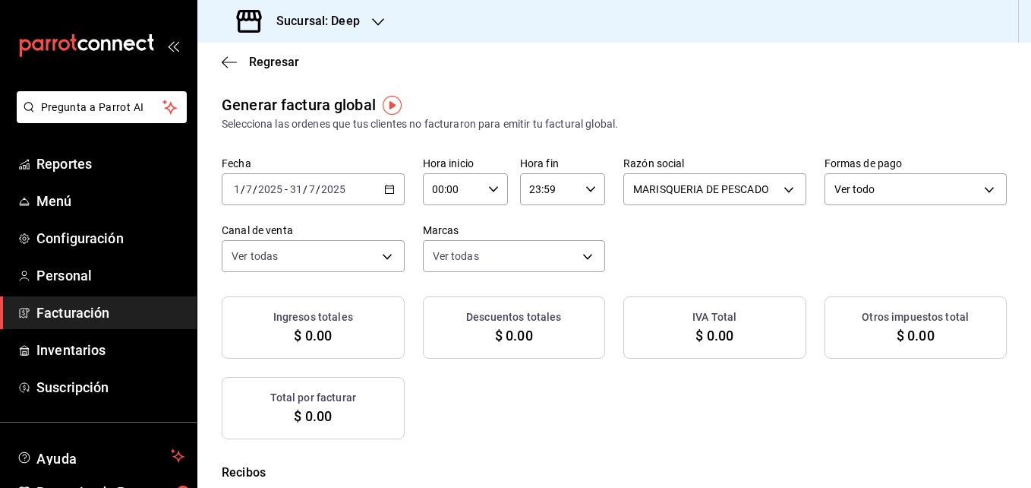
checkbox input "true"
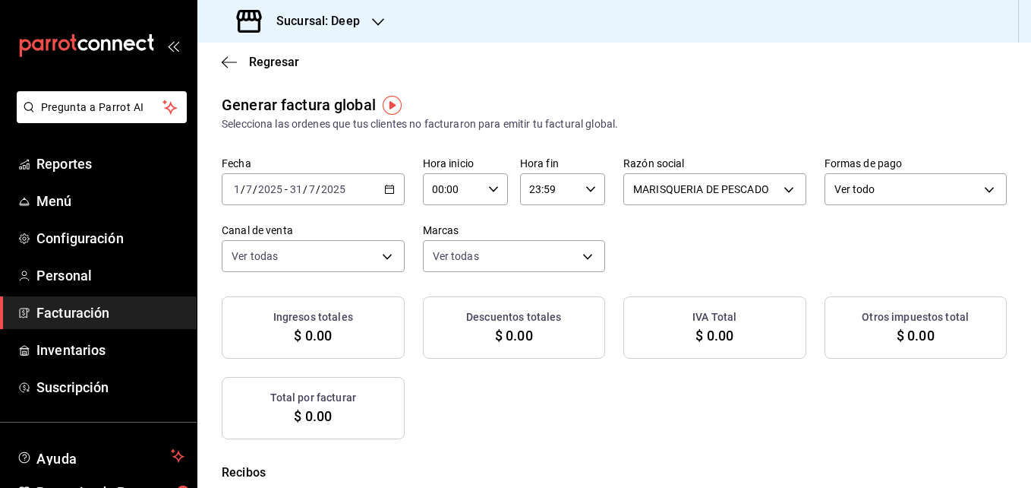
checkbox input "true"
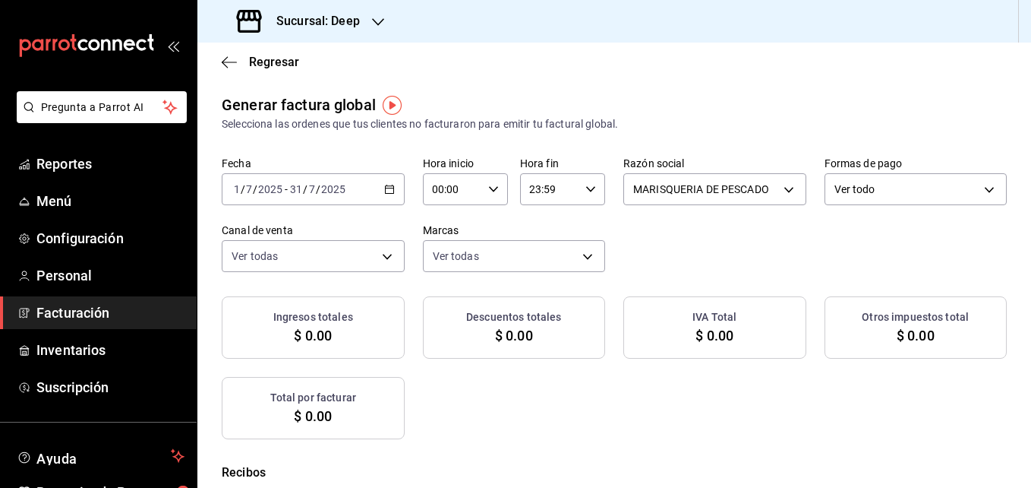
checkbox input "true"
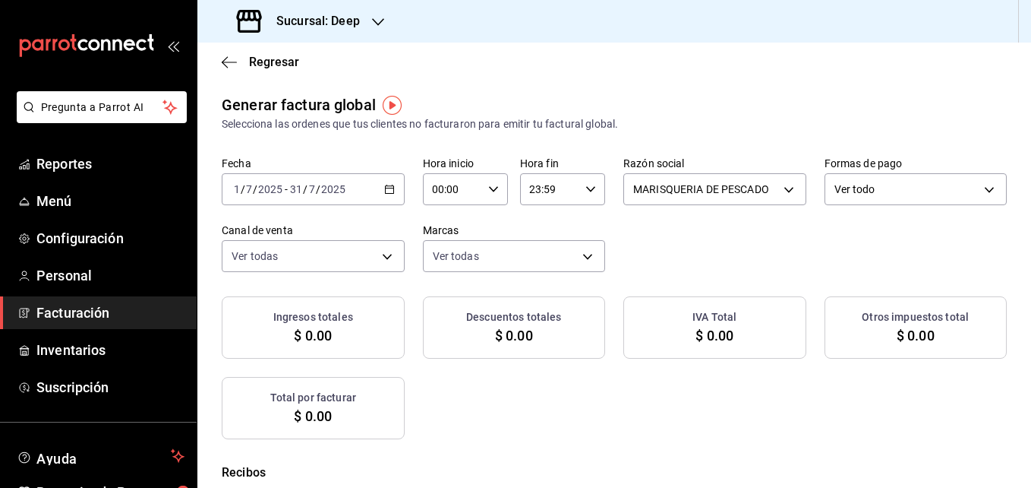
checkbox input "true"
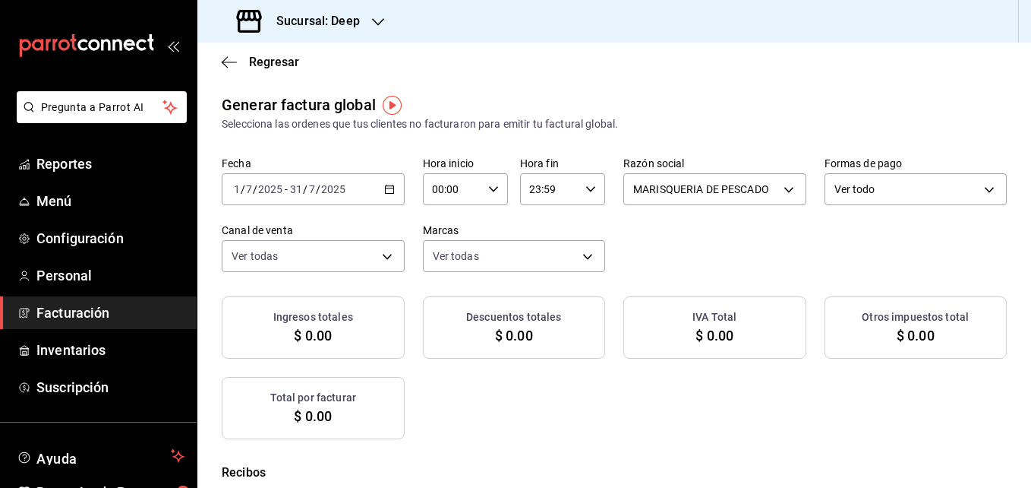
checkbox input "true"
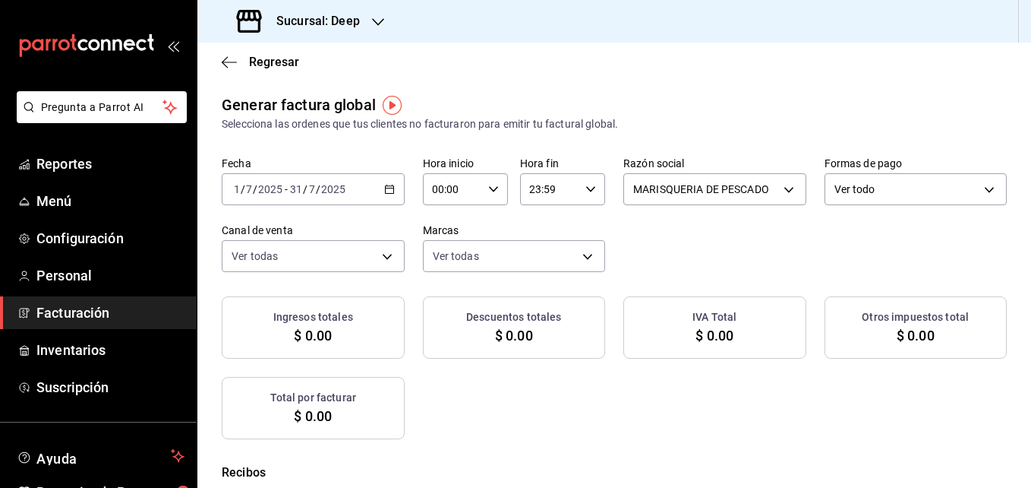
checkbox input "true"
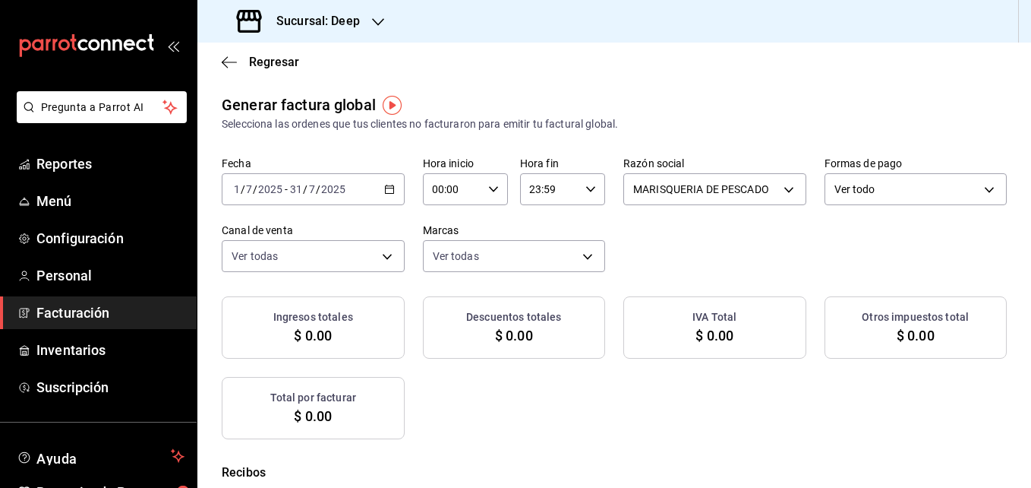
checkbox input "true"
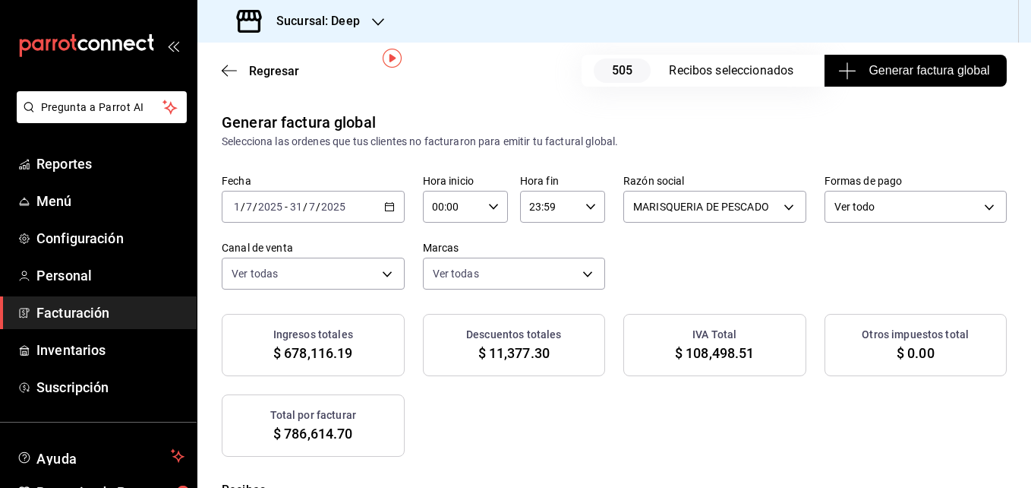
scroll to position [84, 0]
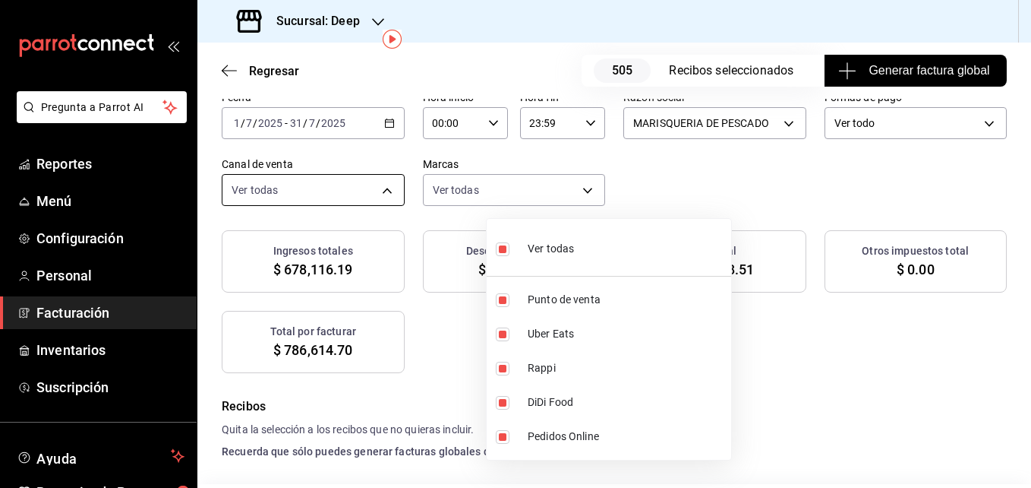
click at [552, 193] on body "Pregunta a Parrot AI Reportes Menú Configuración Personal Facturación Inventari…" at bounding box center [515, 244] width 1031 height 488
click at [552, 193] on div at bounding box center [515, 244] width 1031 height 488
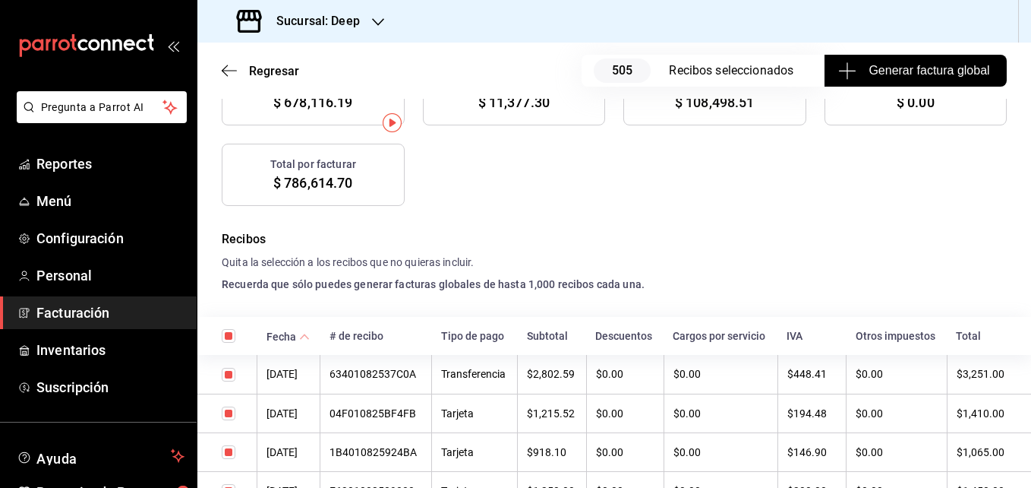
scroll to position [0, 0]
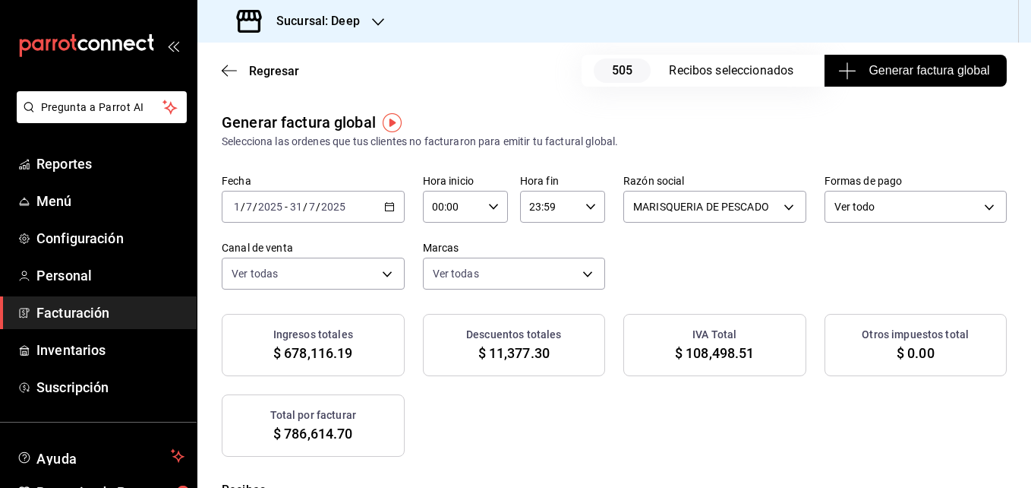
click at [903, 75] on span "Generar factura global" at bounding box center [916, 71] width 148 height 18
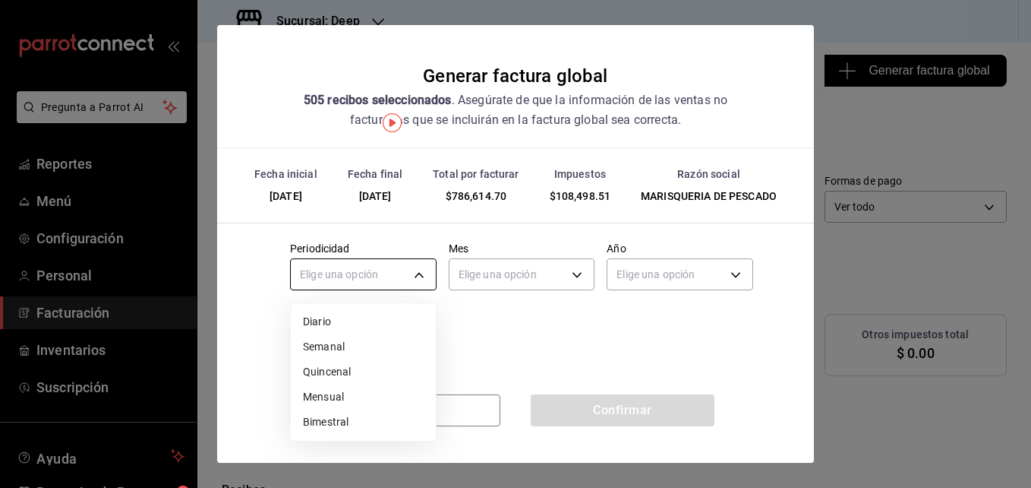
click at [322, 272] on body "Pregunta a Parrot AI Reportes Menú Configuración Personal Facturación Inventari…" at bounding box center [515, 244] width 1031 height 488
click at [351, 324] on li "Diario" at bounding box center [363, 321] width 145 height 25
click at [351, 272] on body "Pregunta a Parrot AI Reportes Menú Configuración Personal Facturación Inventari…" at bounding box center [515, 244] width 1031 height 488
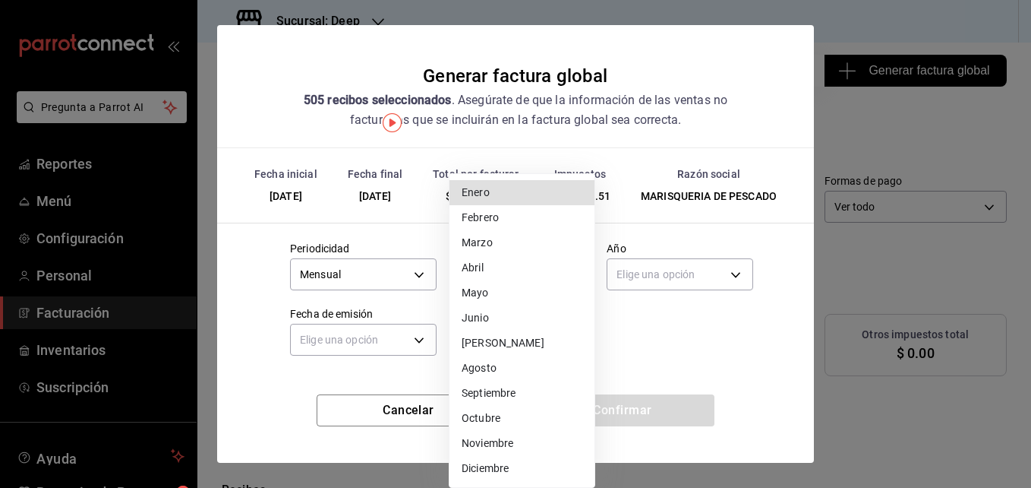
click at [475, 269] on body "Pregunta a Parrot AI Reportes Menú Configuración Personal Facturación Inventari…" at bounding box center [515, 244] width 1031 height 488
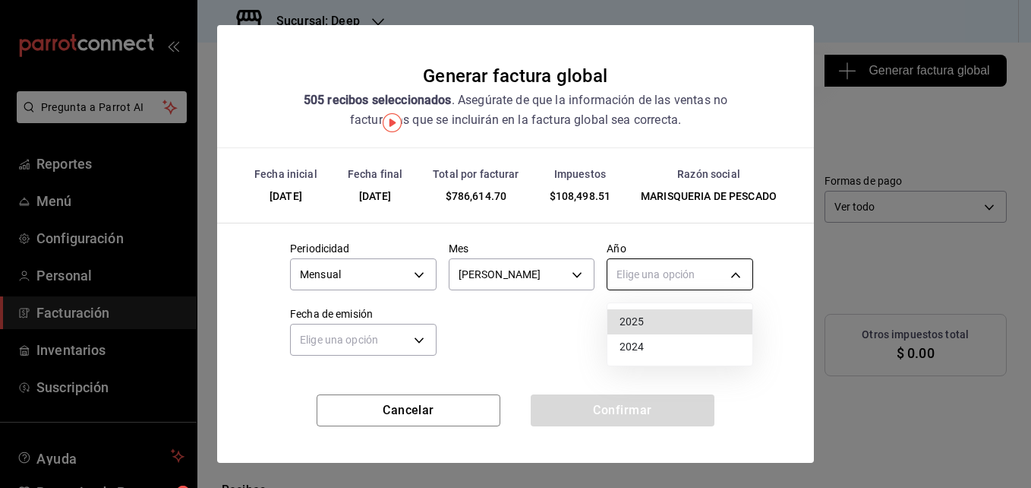
click at [694, 278] on body "Pregunta a Parrot AI Reportes Menú Configuración Personal Facturación Inventari…" at bounding box center [515, 244] width 1031 height 488
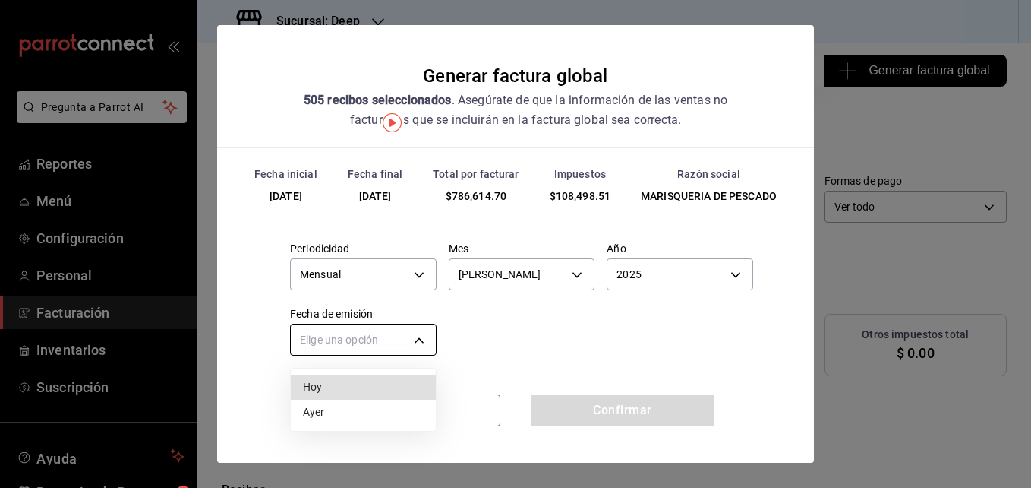
click at [415, 329] on body "Pregunta a Parrot AI Reportes Menú Configuración Personal Facturación Inventari…" at bounding box center [515, 244] width 1031 height 488
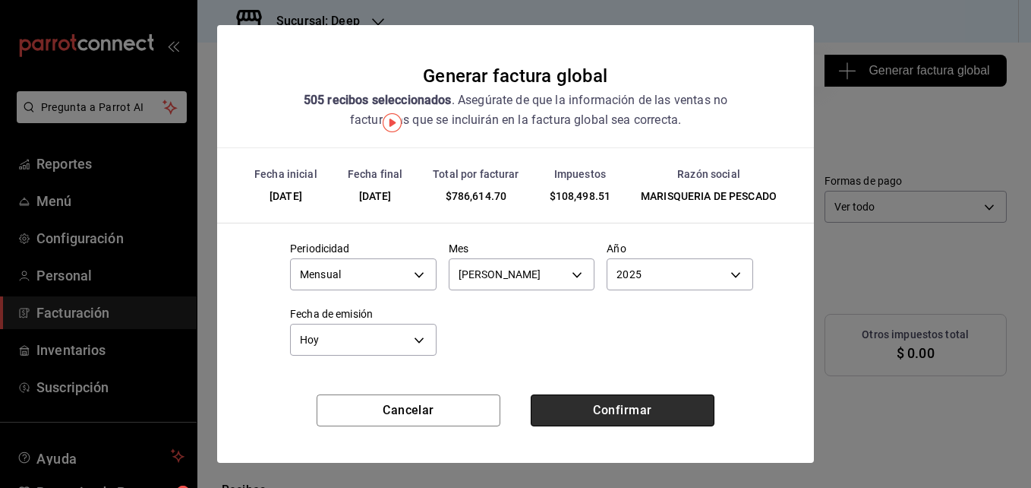
click at [591, 408] on button "Confirmar" at bounding box center [623, 410] width 184 height 32
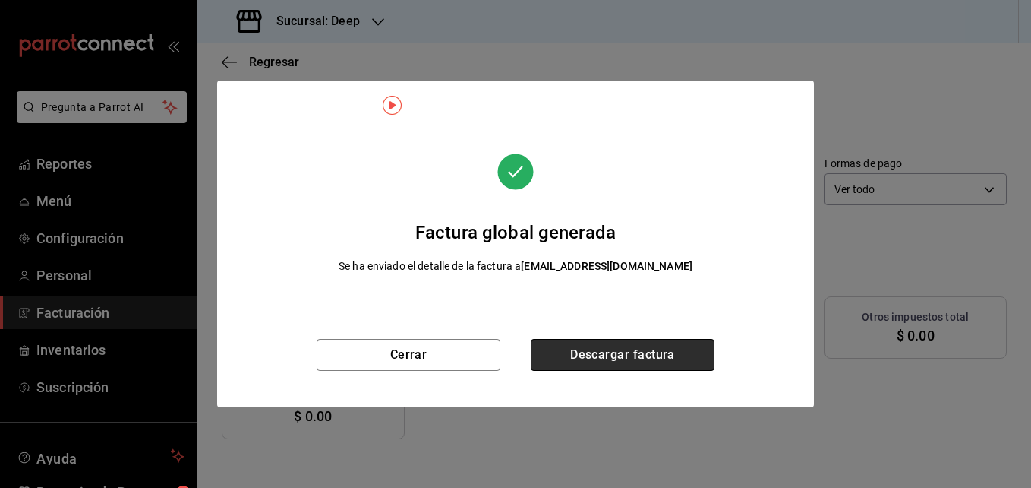
click at [606, 346] on button "Descargar factura" at bounding box center [623, 355] width 184 height 32
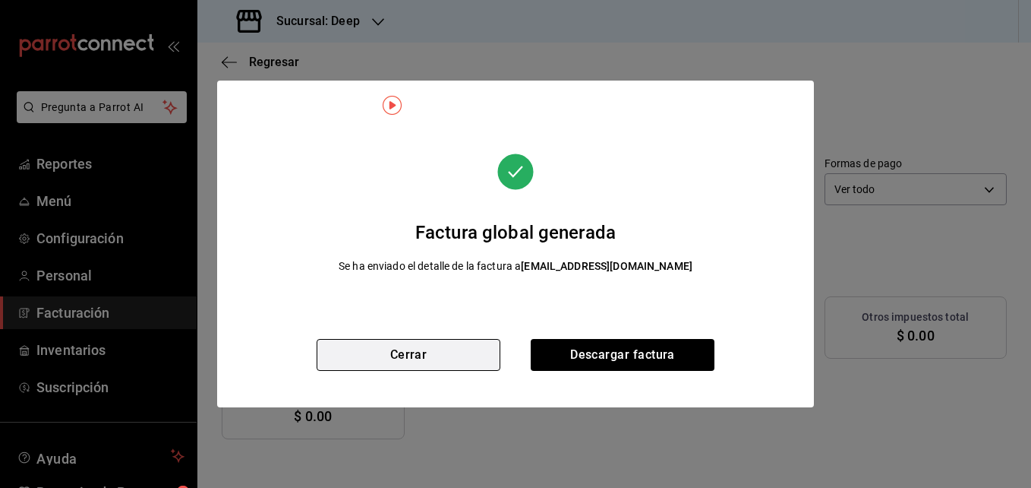
click at [463, 350] on button "Cerrar" at bounding box center [409, 355] width 184 height 32
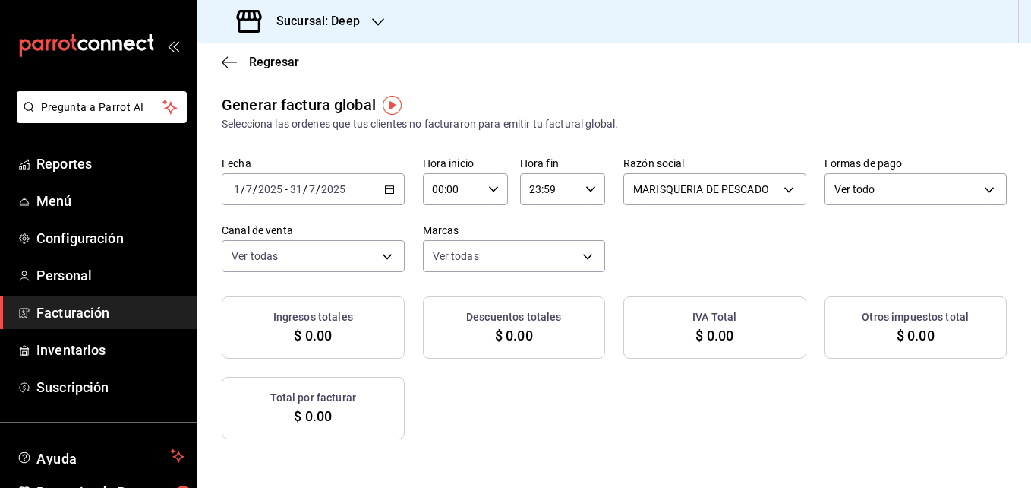
click at [329, 22] on h3 "Sucursal: Deep" at bounding box center [312, 21] width 96 height 18
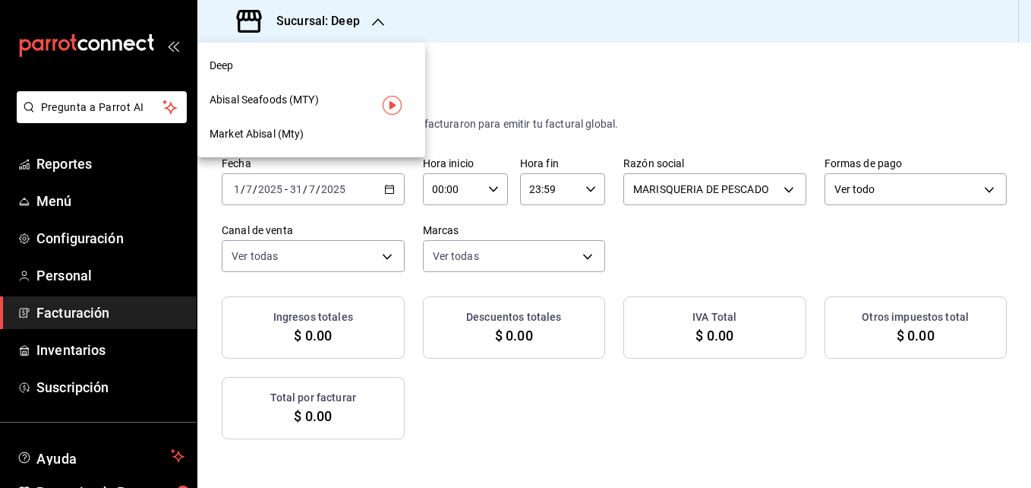
click at [345, 97] on div "Abisal Seafoods (MTY)" at bounding box center [312, 100] width 204 height 16
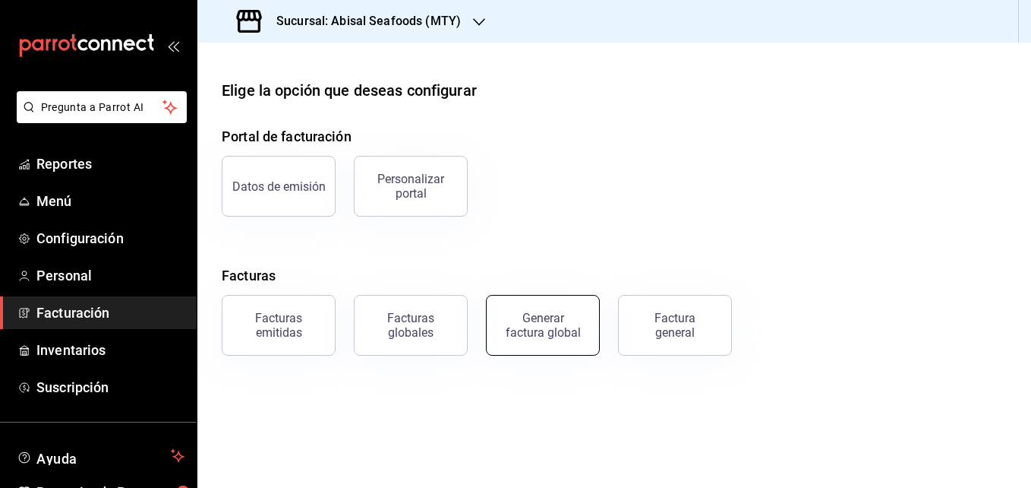
click at [561, 324] on div "Generar factura global" at bounding box center [543, 325] width 76 height 29
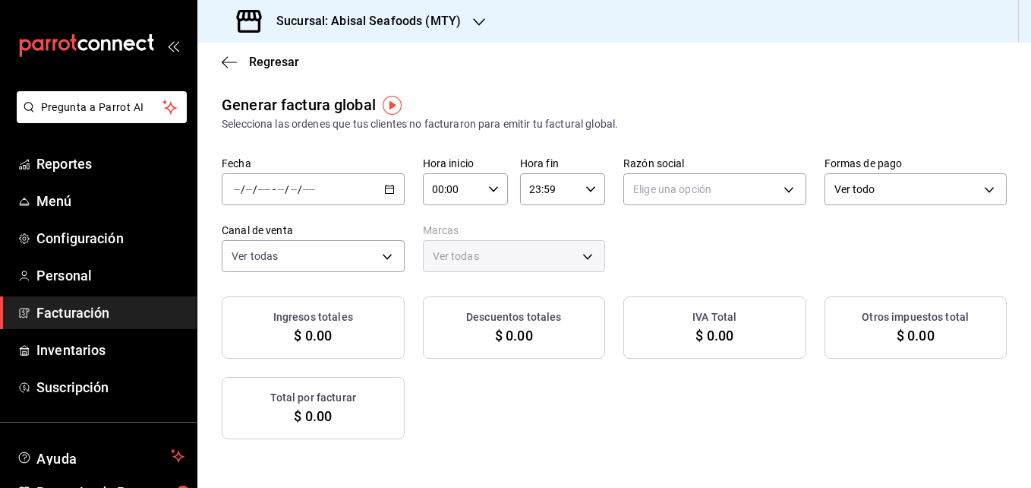
click at [405, 194] on div "/ / - / /" at bounding box center [313, 189] width 183 height 32
click at [243, 235] on span "Rango de fechas" at bounding box center [294, 235] width 118 height 16
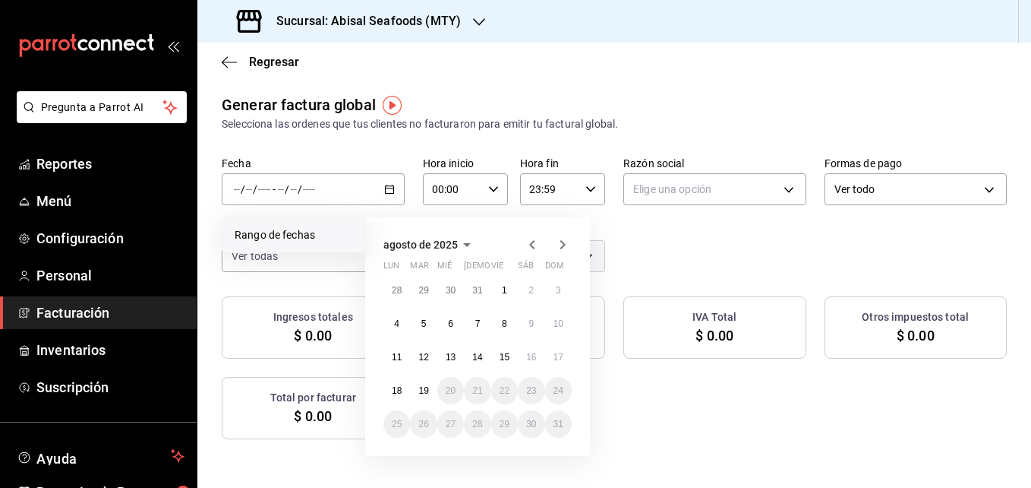
click at [529, 240] on icon "button" at bounding box center [532, 244] width 18 height 18
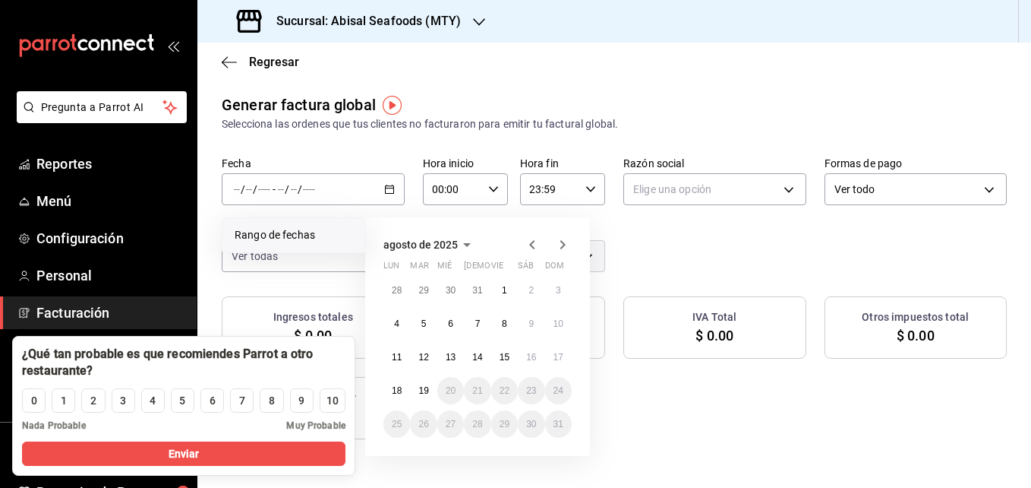
click at [525, 251] on icon "button" at bounding box center [532, 244] width 18 height 18
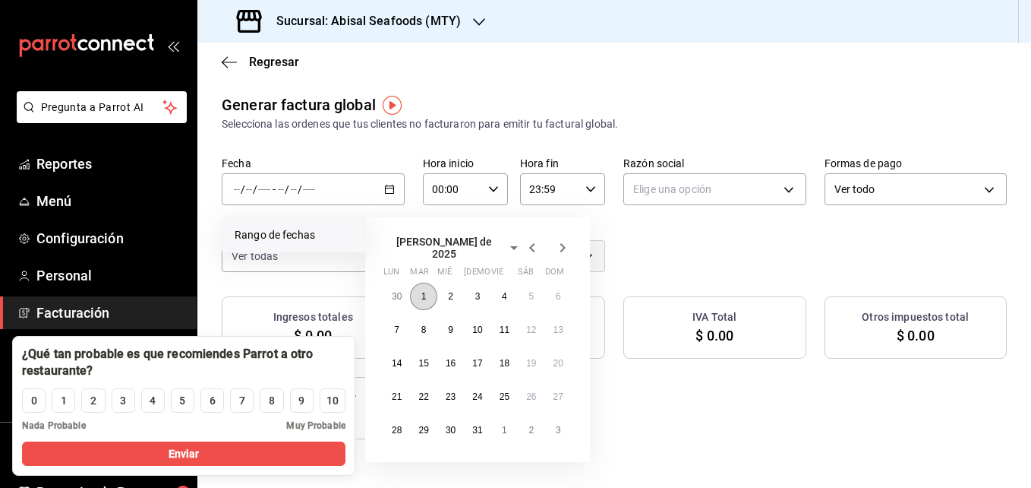
click at [429, 295] on button "1" at bounding box center [423, 296] width 27 height 27
click at [488, 321] on button "10" at bounding box center [477, 329] width 27 height 27
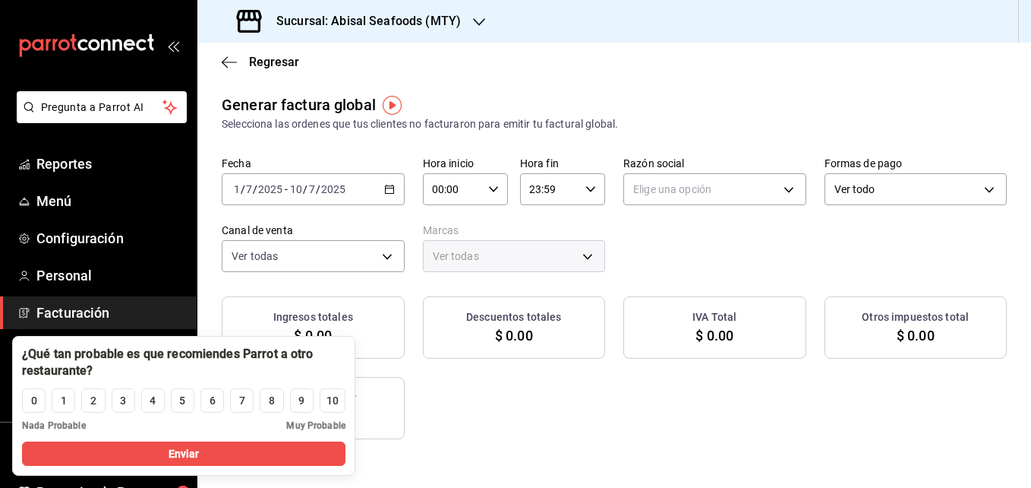
click at [405, 194] on div "[DATE] [DATE] - [DATE] [DATE]" at bounding box center [313, 189] width 183 height 32
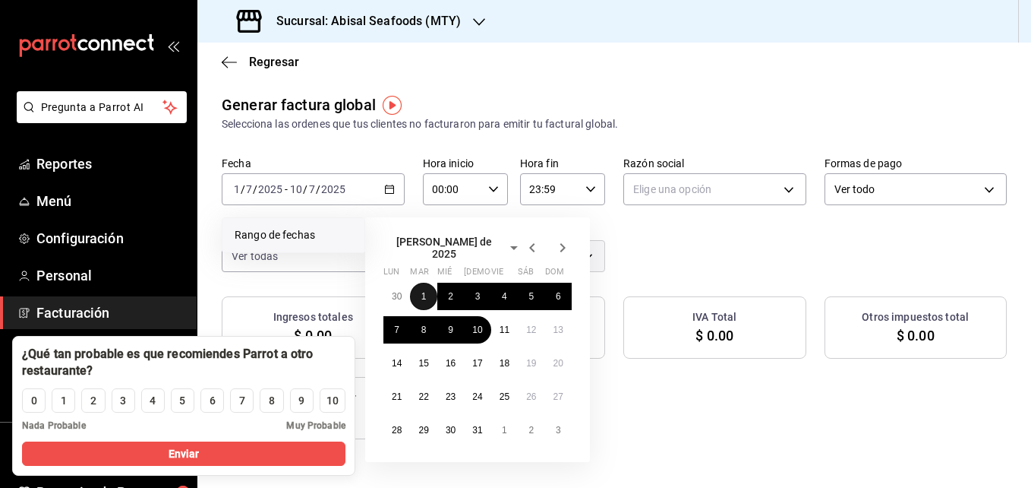
click at [416, 283] on button "1" at bounding box center [423, 296] width 27 height 27
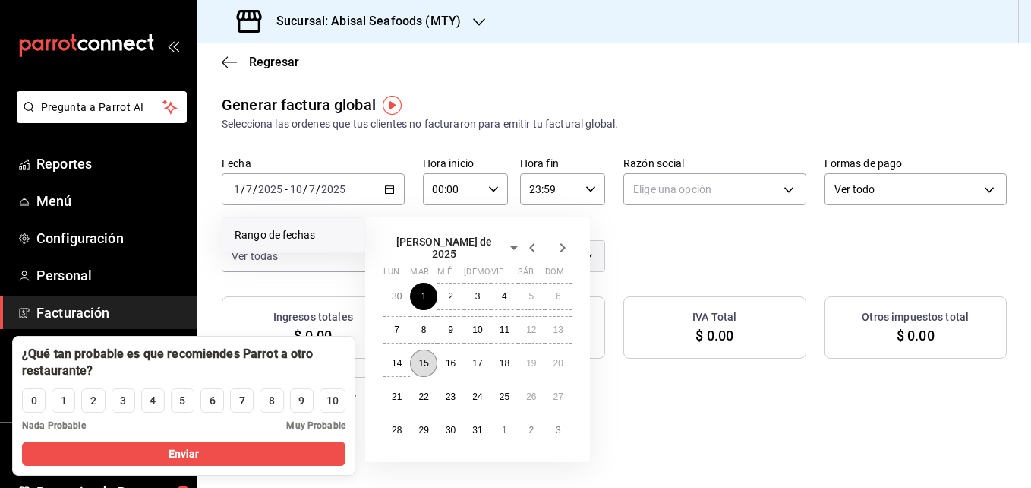
click at [429, 367] on button "15" at bounding box center [423, 362] width 27 height 27
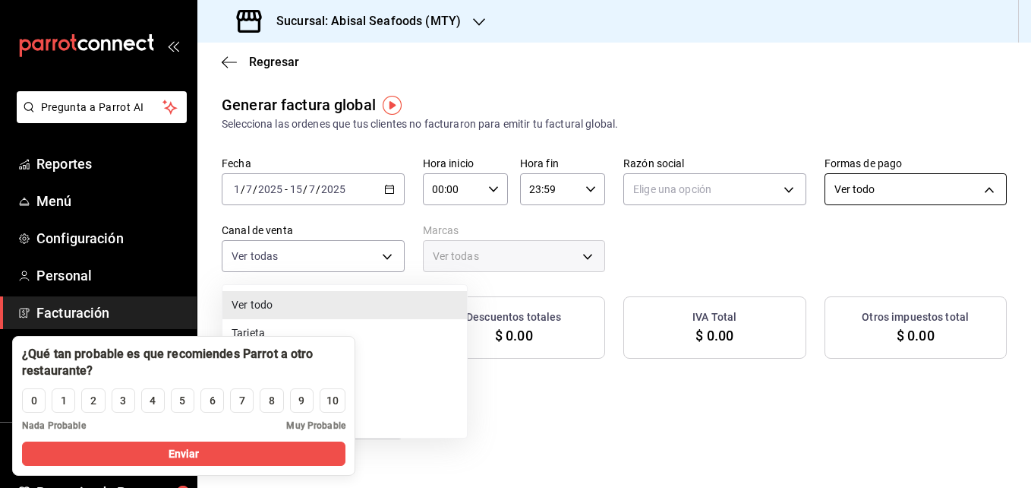
click at [444, 261] on body "Pregunta a Parrot AI Reportes Menú Configuración Personal Facturación Inventari…" at bounding box center [515, 244] width 1031 height 488
click at [444, 261] on div at bounding box center [515, 244] width 1031 height 488
click at [444, 261] on body "Pregunta a Parrot AI Reportes Menú Configuración Personal Facturación Inventari…" at bounding box center [515, 244] width 1031 height 488
click at [388, 330] on li "Tarjeta" at bounding box center [345, 333] width 245 height 28
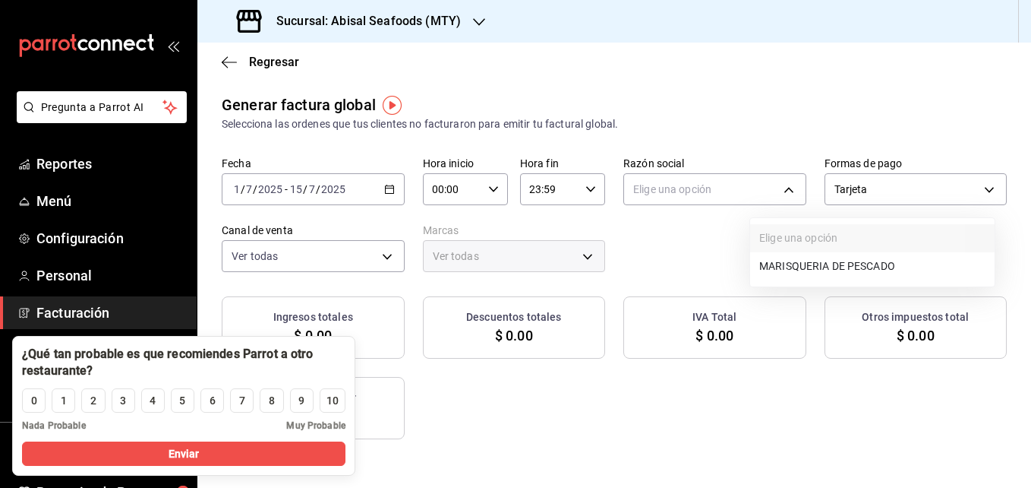
drag, startPoint x: 759, startPoint y: 181, endPoint x: 785, endPoint y: 261, distance: 84.1
click at [785, 261] on body "Pregunta a Parrot AI Reportes Menú Configuración Personal Facturación Inventari…" at bounding box center [515, 244] width 1031 height 488
click at [785, 261] on li "MARISQUERIA DE PESCADO" at bounding box center [872, 266] width 245 height 28
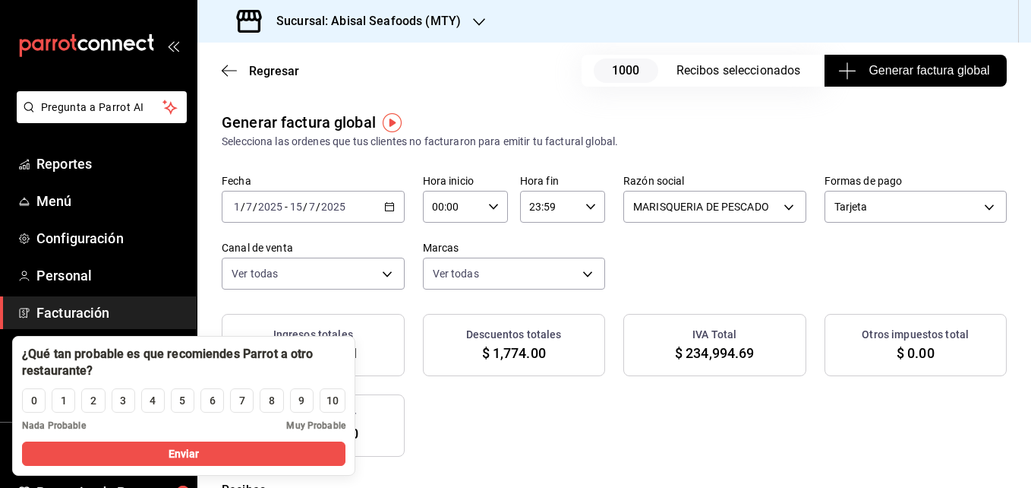
click at [395, 207] on icon "button" at bounding box center [389, 206] width 11 height 11
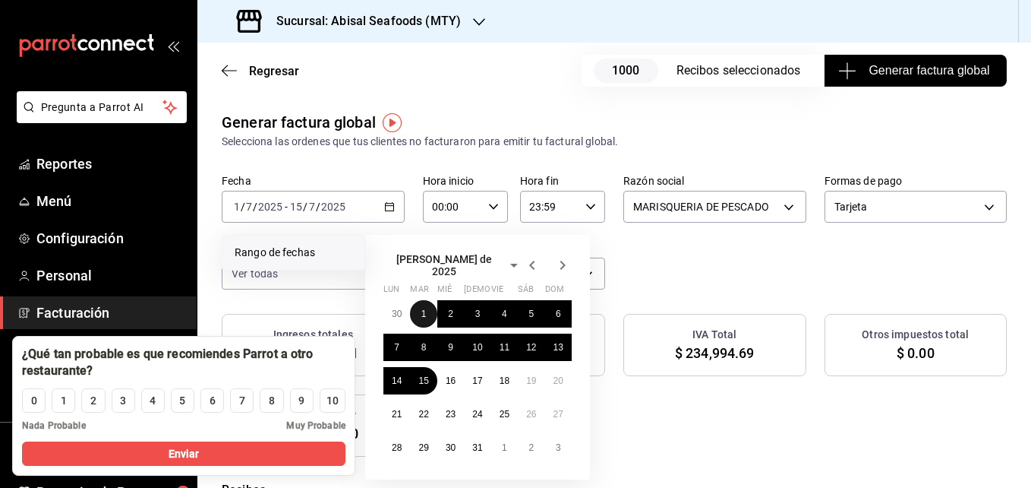
click at [430, 301] on button "1" at bounding box center [423, 313] width 27 height 27
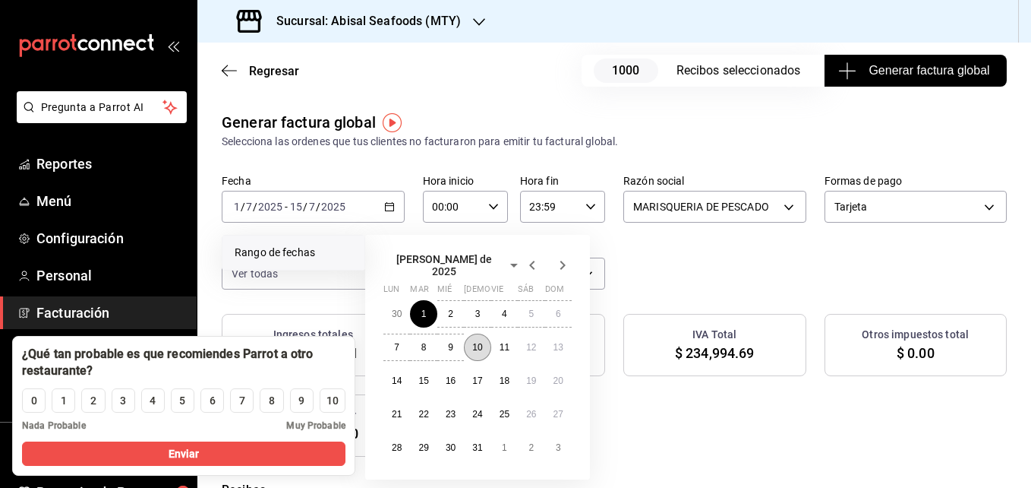
click at [482, 342] on abbr "10" at bounding box center [477, 347] width 10 height 11
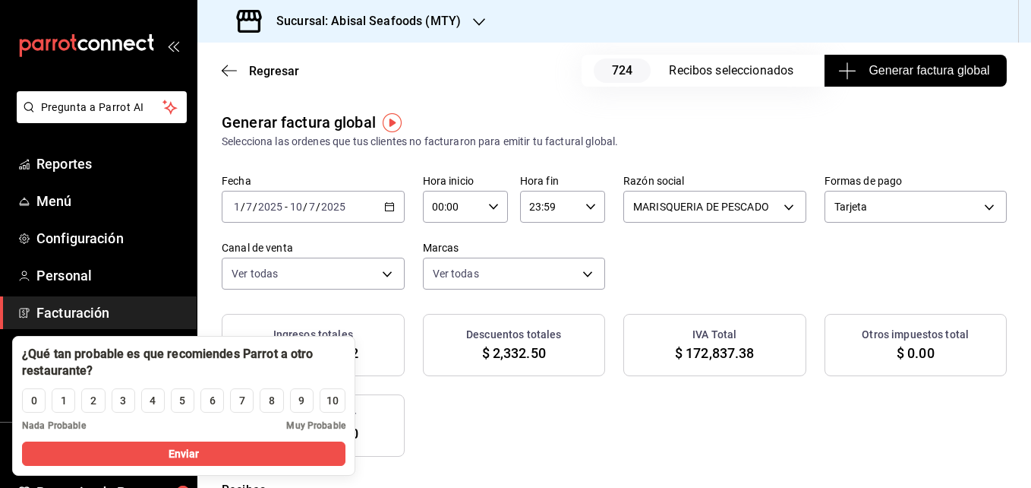
click at [889, 68] on span "Generar factura global" at bounding box center [916, 71] width 148 height 18
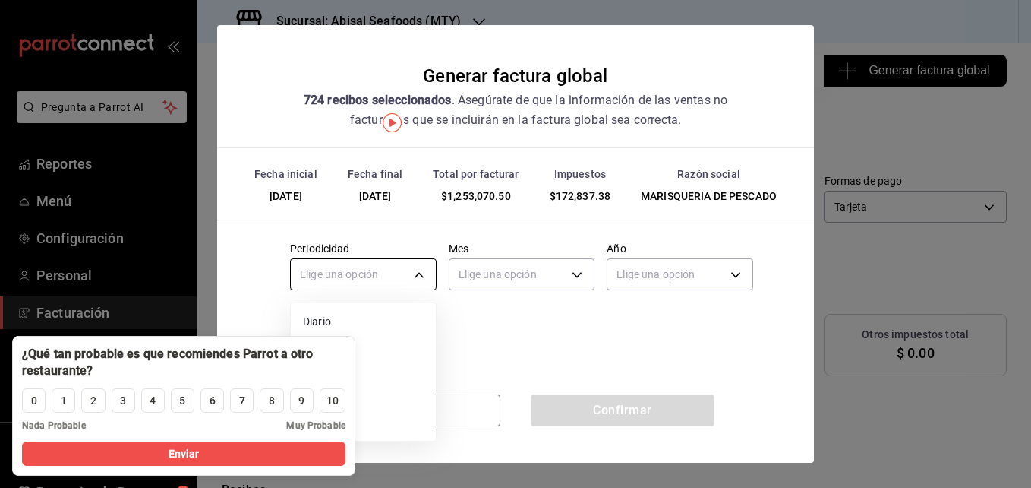
click at [336, 290] on body "Pregunta a Parrot AI Reportes Menú Configuración Personal Facturación Inventari…" at bounding box center [515, 244] width 1031 height 488
click at [52, 426] on span "Nada Probable" at bounding box center [54, 426] width 64 height 14
click at [206, 439] on div "0 1 2 3 4 5 6 7 8 9 10 Nada Probable Muy Probable" at bounding box center [184, 413] width 342 height 55
drag, startPoint x: 207, startPoint y: 441, endPoint x: 283, endPoint y: 373, distance: 101.6
click at [283, 373] on div "¿Qué tan probable es que recomiendes Parrot a otro restaurante? 0 1 2 3 4 5 6 7…" at bounding box center [183, 406] width 343 height 140
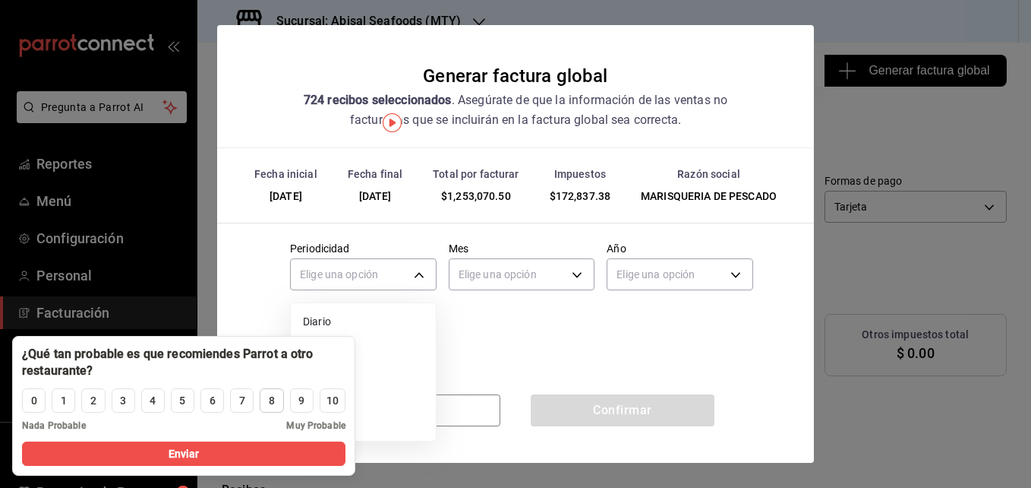
click at [271, 399] on div "8" at bounding box center [272, 401] width 6 height 16
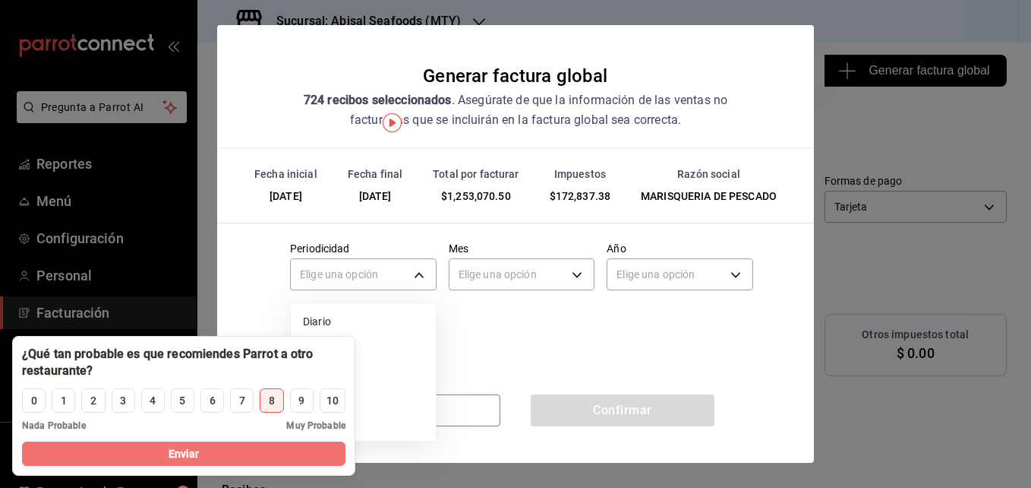
click at [273, 447] on button "Enviar" at bounding box center [184, 453] width 324 height 24
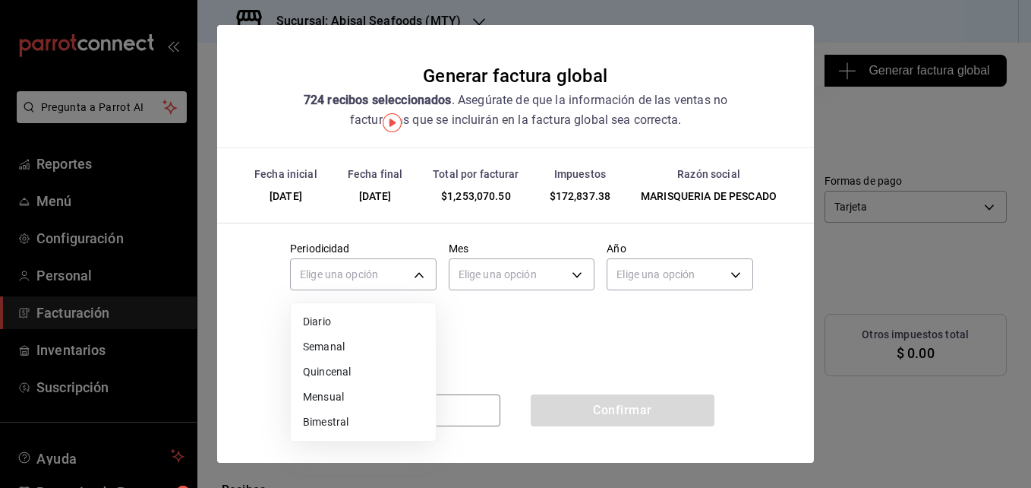
click at [330, 352] on li "Semanal" at bounding box center [363, 346] width 145 height 25
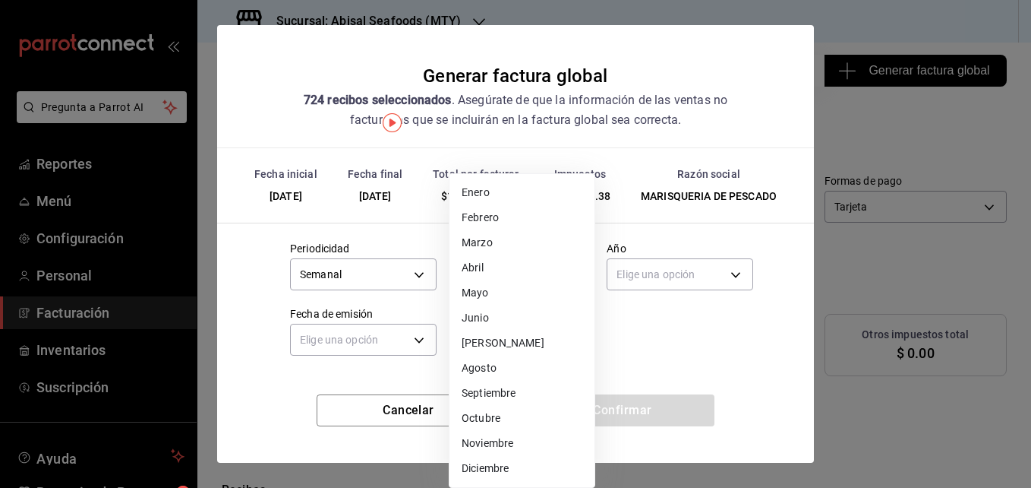
drag, startPoint x: 505, startPoint y: 285, endPoint x: 506, endPoint y: 333, distance: 48.6
click at [506, 333] on body "Pregunta a Parrot AI Reportes Menú Configuración Personal Facturación Inventari…" at bounding box center [515, 244] width 1031 height 488
click at [506, 333] on li "[PERSON_NAME]" at bounding box center [522, 342] width 145 height 25
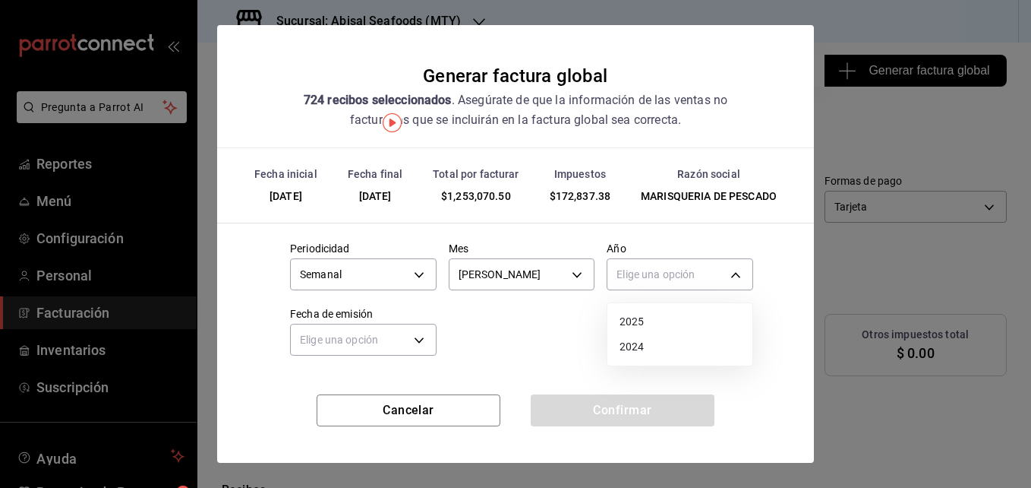
drag, startPoint x: 657, startPoint y: 278, endPoint x: 653, endPoint y: 338, distance: 60.1
click at [653, 338] on body "Pregunta a Parrot AI Reportes Menú Configuración Personal Facturación Inventari…" at bounding box center [515, 244] width 1031 height 488
click at [651, 314] on li "2025" at bounding box center [680, 321] width 145 height 25
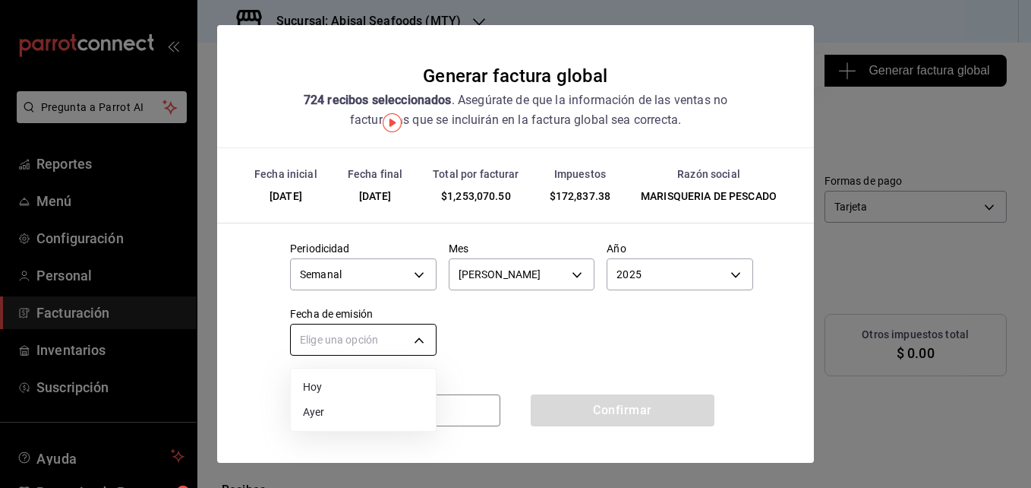
click at [355, 349] on body "Pregunta a Parrot AI Reportes Menú Configuración Personal Facturación Inventari…" at bounding box center [515, 244] width 1031 height 488
click at [355, 383] on li "Hoy" at bounding box center [363, 386] width 145 height 25
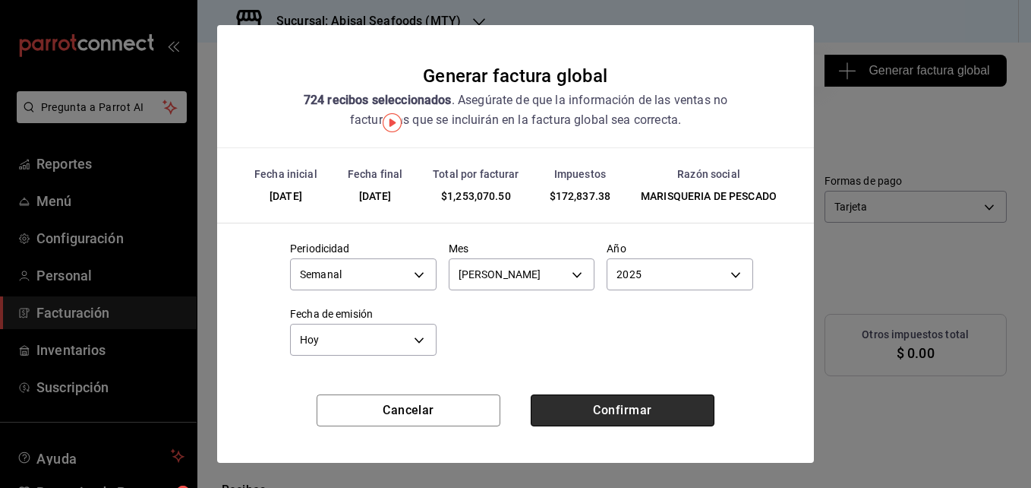
click at [590, 407] on button "Confirmar" at bounding box center [623, 410] width 184 height 32
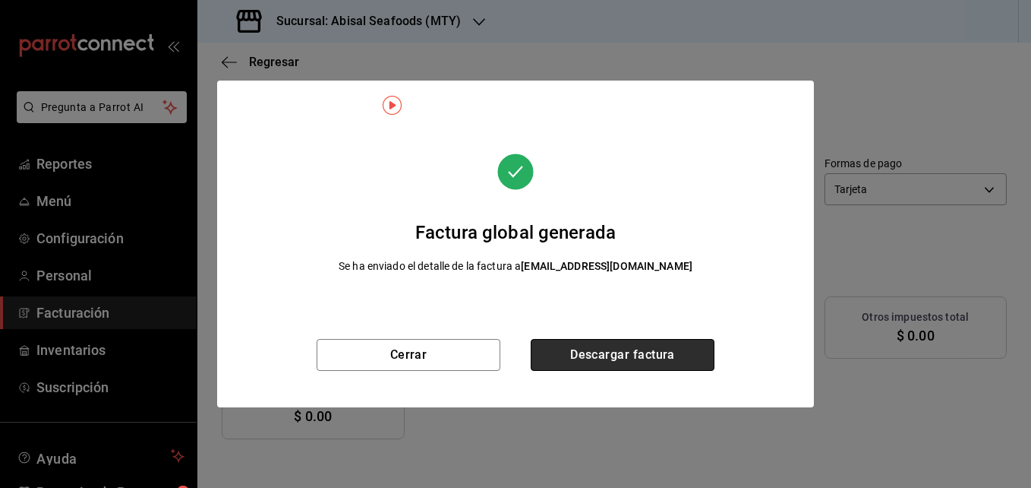
click at [600, 351] on button "Descargar factura" at bounding box center [623, 355] width 184 height 32
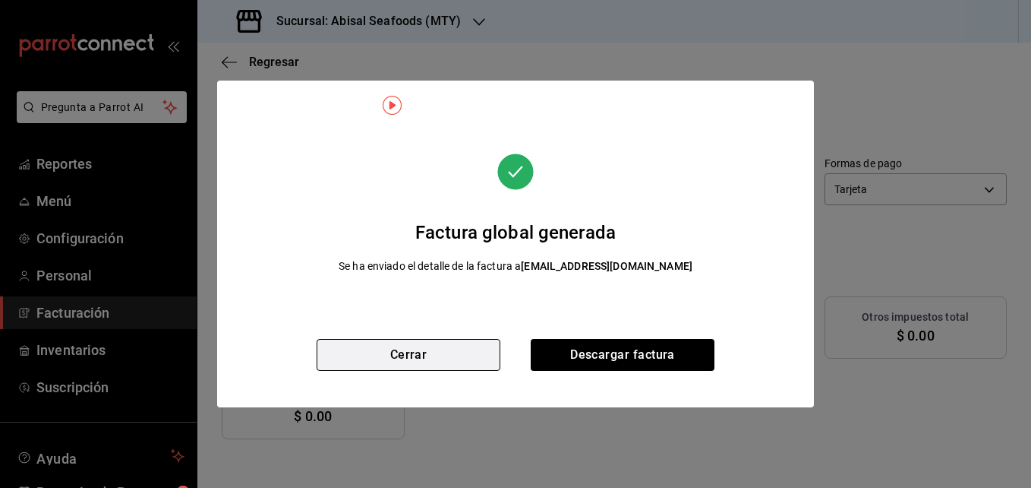
click at [469, 355] on button "Cerrar" at bounding box center [409, 355] width 184 height 32
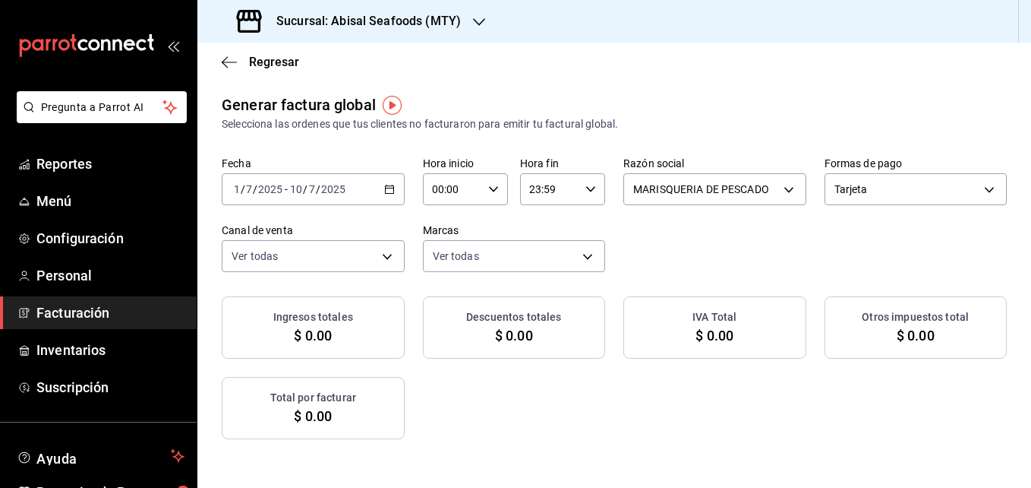
click at [395, 189] on icon "button" at bounding box center [389, 189] width 11 height 11
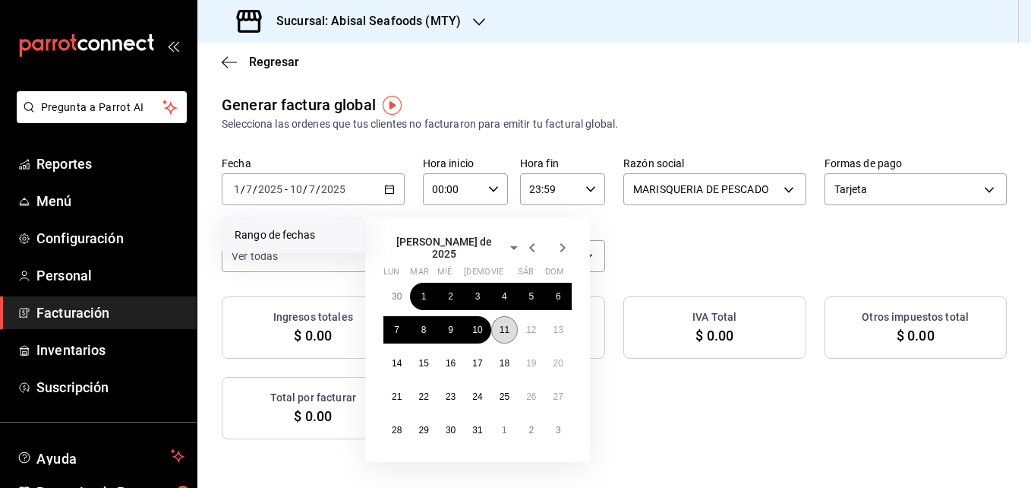
click at [506, 333] on button "11" at bounding box center [504, 329] width 27 height 27
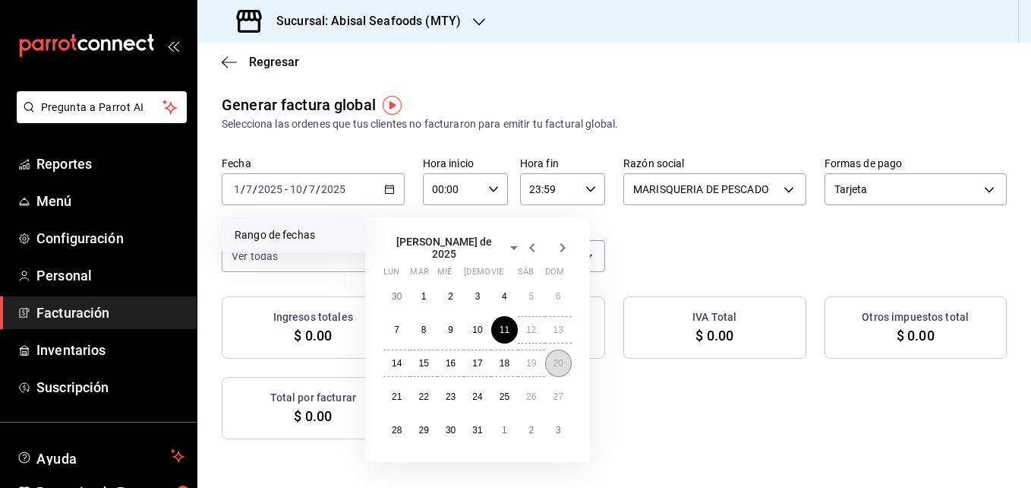
click at [558, 358] on abbr "20" at bounding box center [559, 363] width 10 height 11
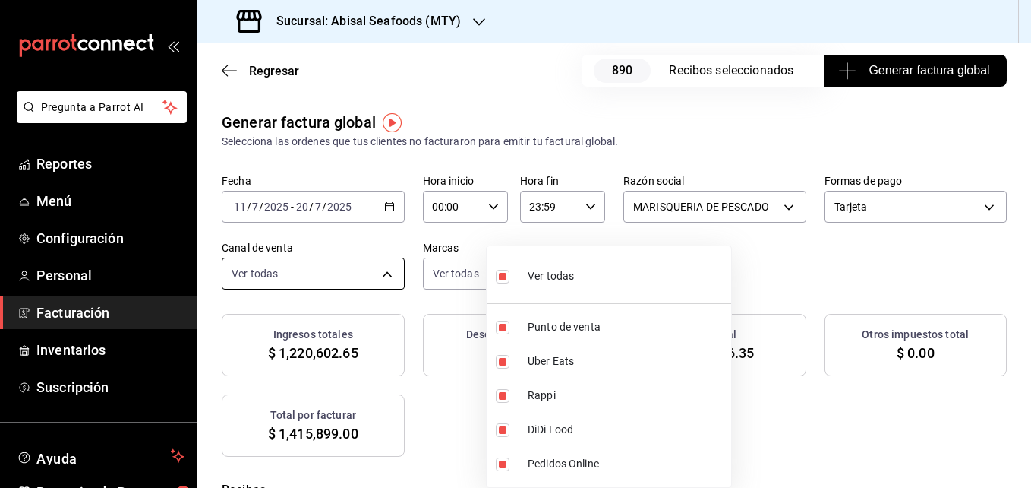
click at [561, 262] on body "Pregunta a Parrot AI Reportes Menú Configuración Personal Facturación Inventari…" at bounding box center [515, 244] width 1031 height 488
click at [561, 262] on div "Ver todas" at bounding box center [535, 274] width 78 height 33
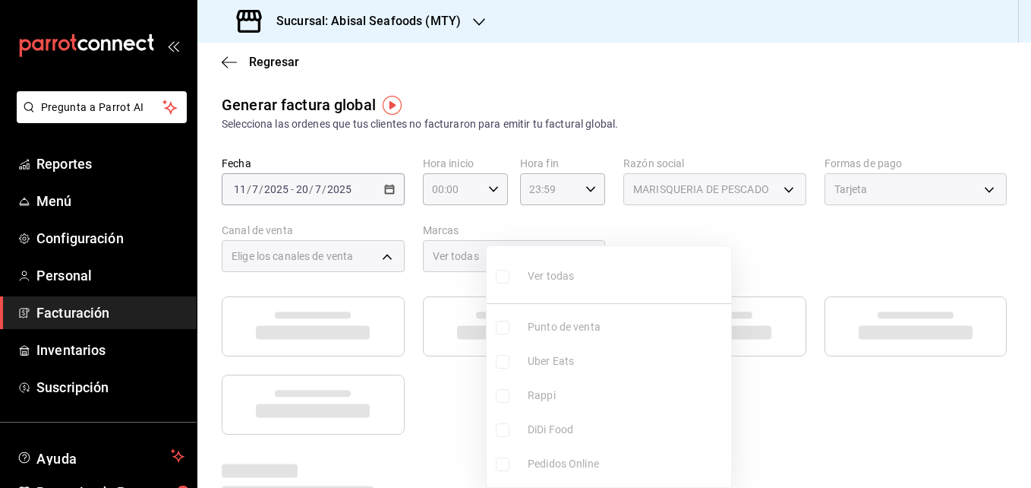
click at [562, 275] on ul "Ver todas Punto de venta Uber Eats Rappi DiDi Food Pedidos Online" at bounding box center [609, 366] width 245 height 241
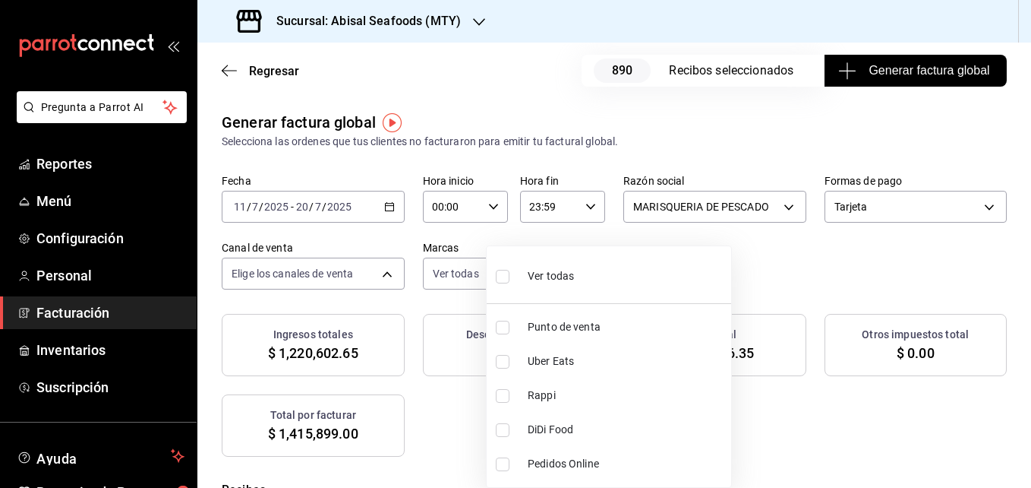
click at [562, 275] on span "Ver todas" at bounding box center [551, 276] width 46 height 16
click at [304, 283] on div at bounding box center [515, 244] width 1031 height 488
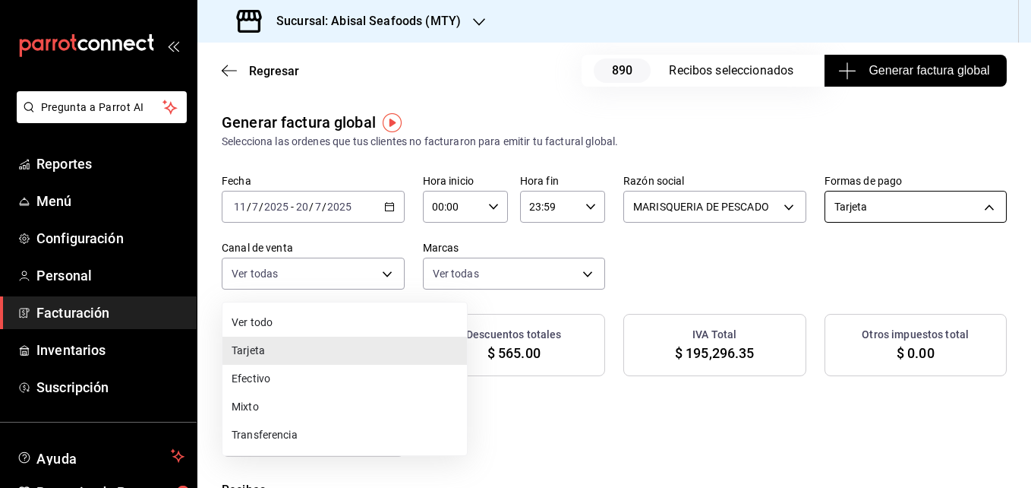
click at [301, 280] on body "Pregunta a Parrot AI Reportes Menú Configuración Personal Facturación Inventari…" at bounding box center [515, 244] width 1031 height 488
click at [687, 367] on div at bounding box center [515, 244] width 1031 height 488
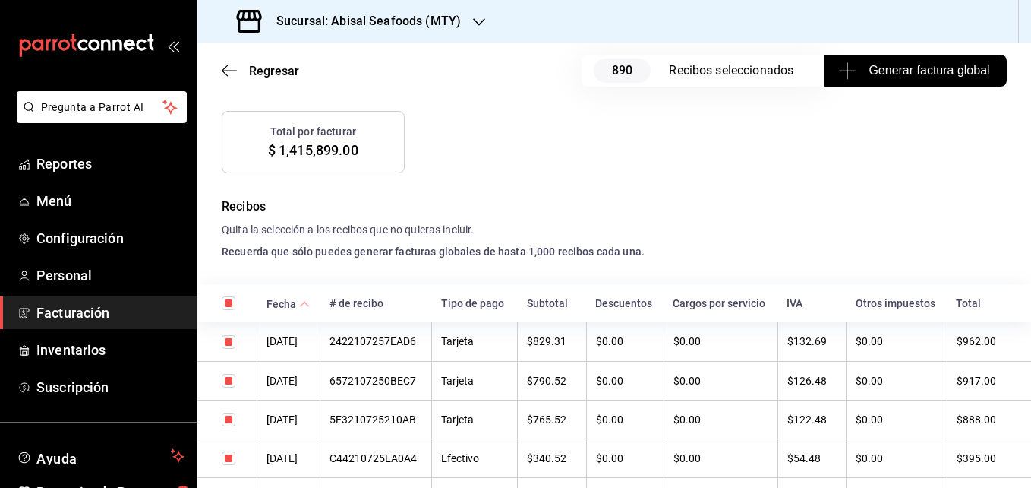
scroll to position [284, 0]
click at [230, 299] on input "checkbox" at bounding box center [229, 302] width 14 height 14
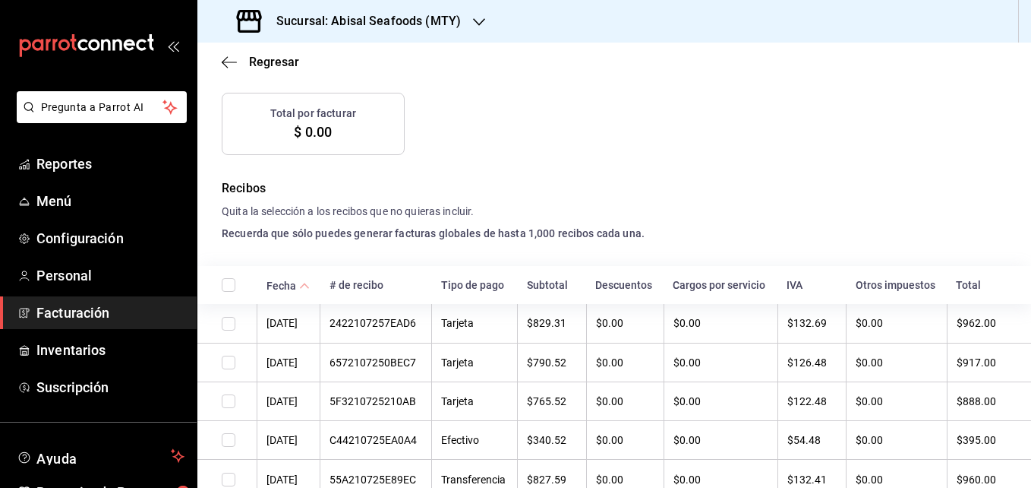
scroll to position [267, 0]
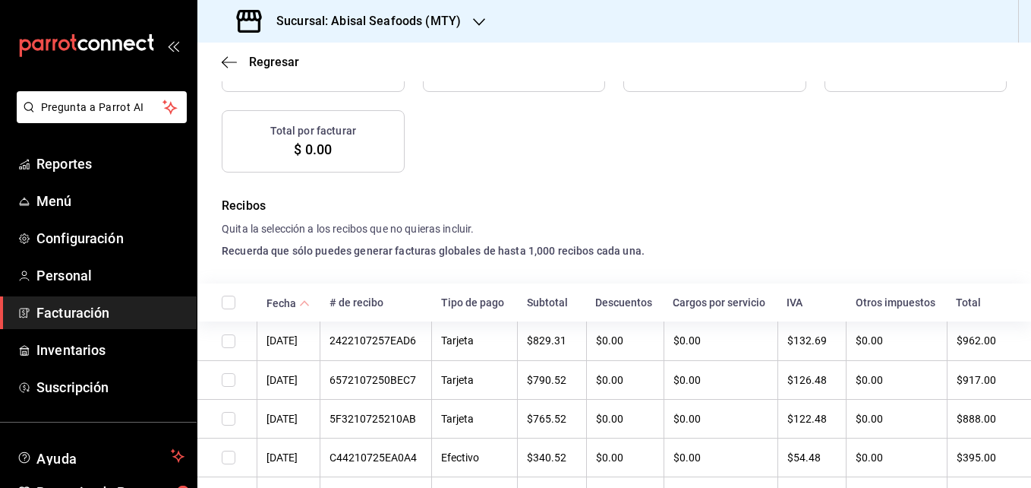
click at [226, 343] on input "checkbox" at bounding box center [229, 341] width 14 height 14
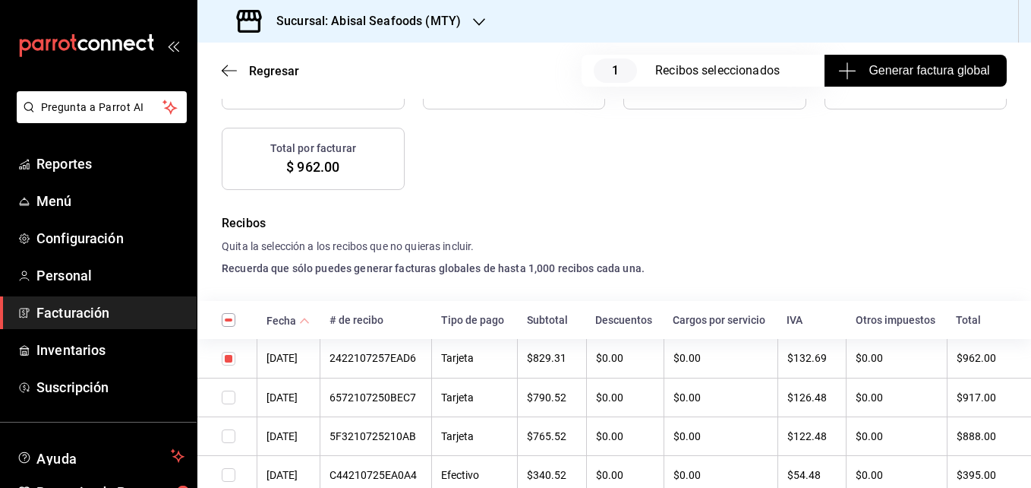
scroll to position [284, 0]
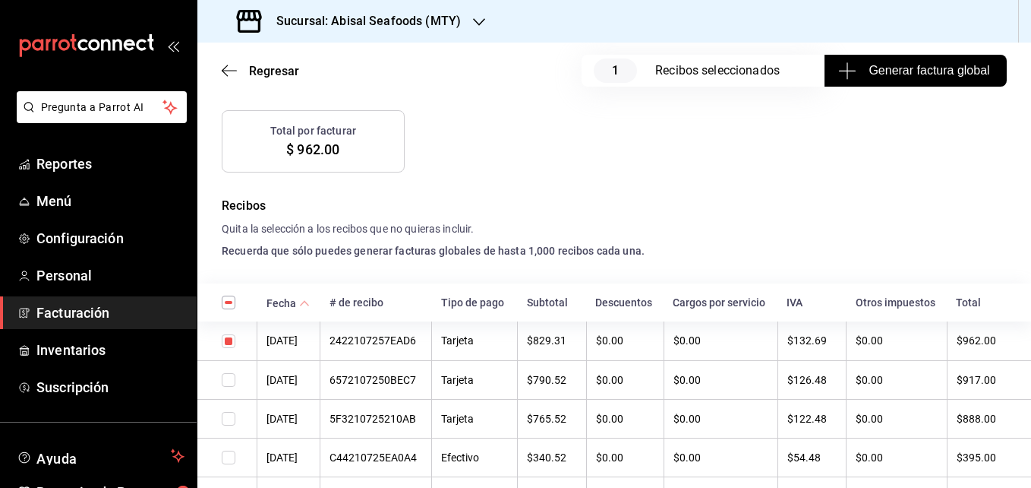
click at [231, 383] on input "checkbox" at bounding box center [229, 380] width 14 height 14
click at [232, 414] on input "checkbox" at bounding box center [229, 419] width 14 height 14
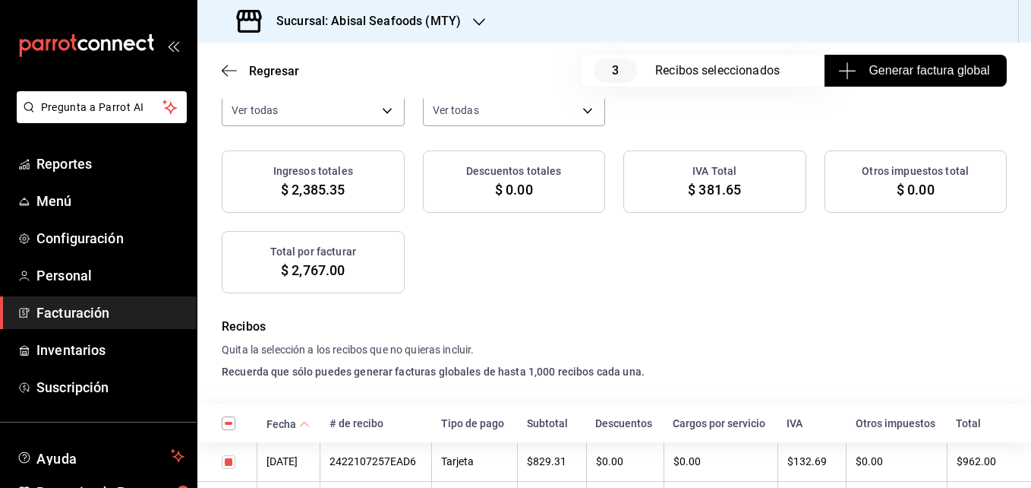
scroll to position [120, 0]
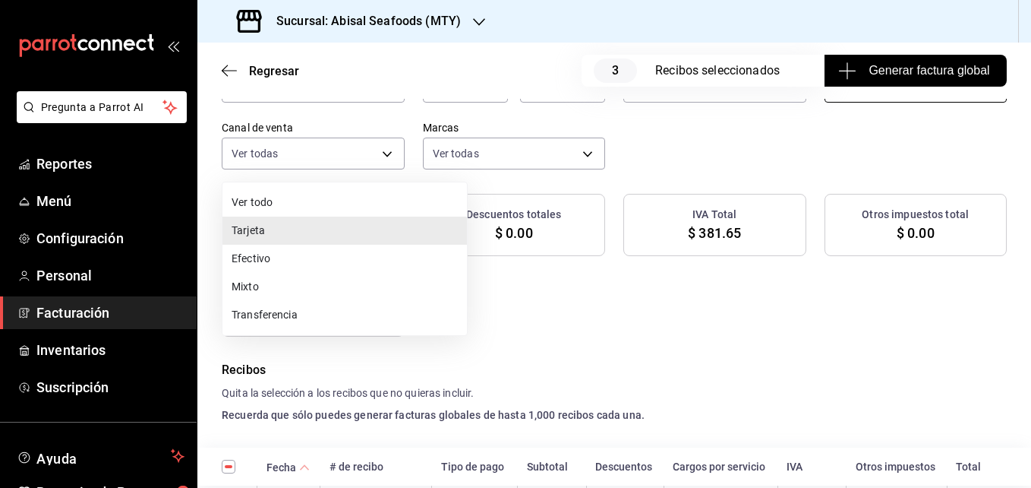
click at [319, 160] on body "Pregunta a Parrot AI Reportes Menú Configuración Personal Facturación Inventari…" at bounding box center [515, 244] width 1031 height 488
click at [811, 348] on div at bounding box center [515, 244] width 1031 height 488
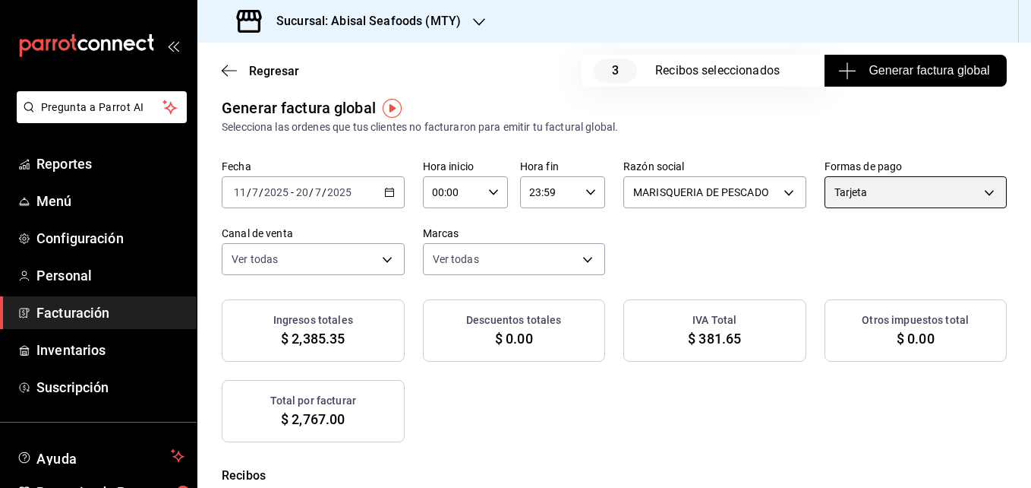
scroll to position [0, 0]
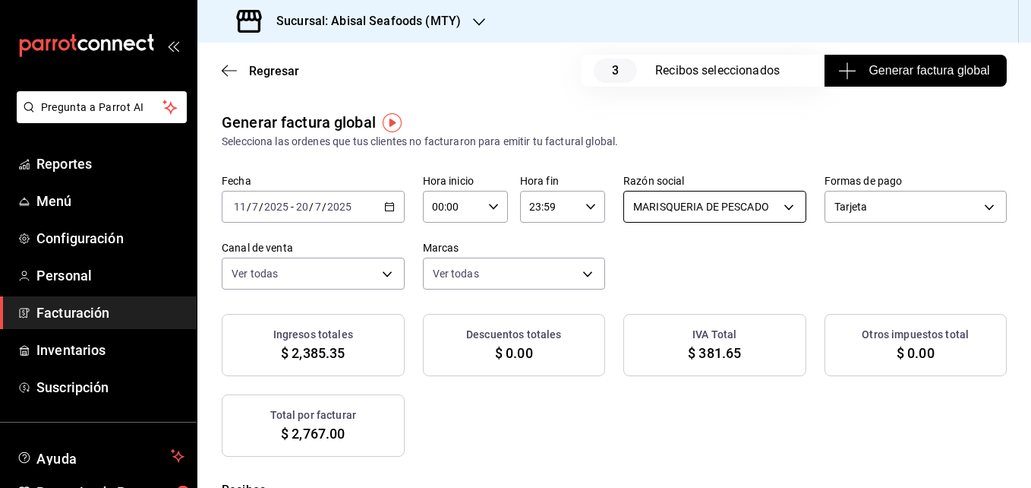
click at [817, 218] on body "Pregunta a Parrot AI Reportes Menú Configuración Personal Facturación Inventari…" at bounding box center [515, 244] width 1031 height 488
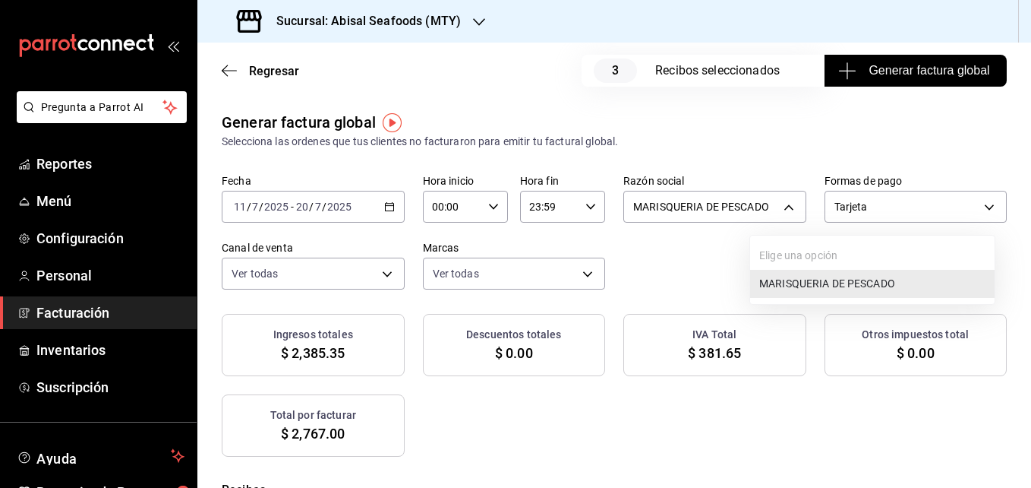
click at [799, 280] on li "MARISQUERIA DE PESCADO" at bounding box center [872, 284] width 245 height 28
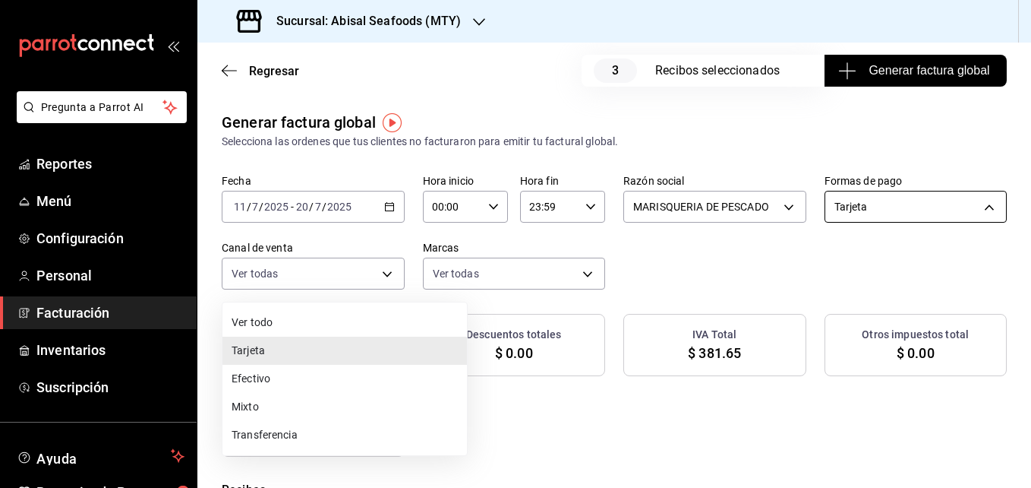
click at [333, 273] on body "Pregunta a Parrot AI Reportes Menú Configuración Personal Facturación Inventari…" at bounding box center [515, 244] width 1031 height 488
click at [336, 387] on li "Efectivo" at bounding box center [345, 379] width 245 height 28
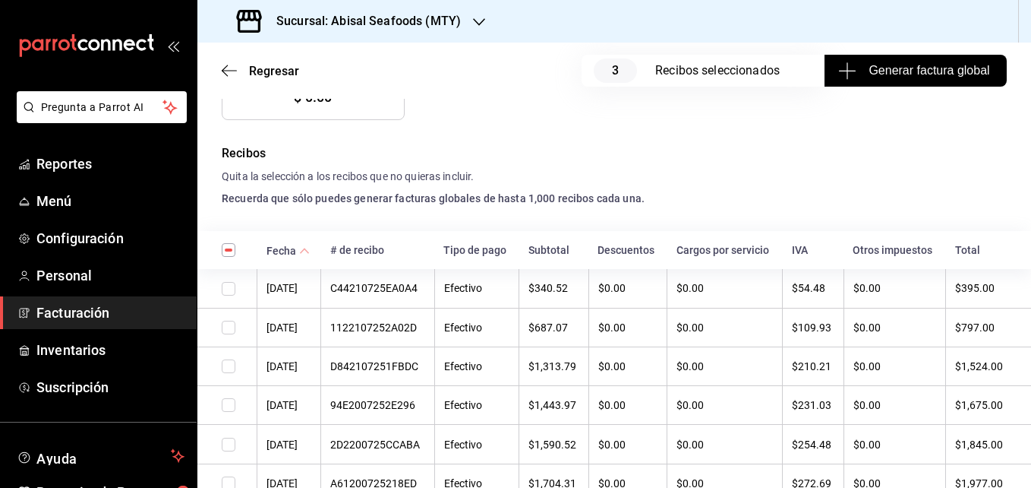
scroll to position [337, 0]
click at [233, 286] on input "checkbox" at bounding box center [229, 288] width 14 height 14
click at [226, 322] on input "checkbox" at bounding box center [229, 327] width 14 height 14
click at [228, 364] on input "checkbox" at bounding box center [229, 366] width 14 height 14
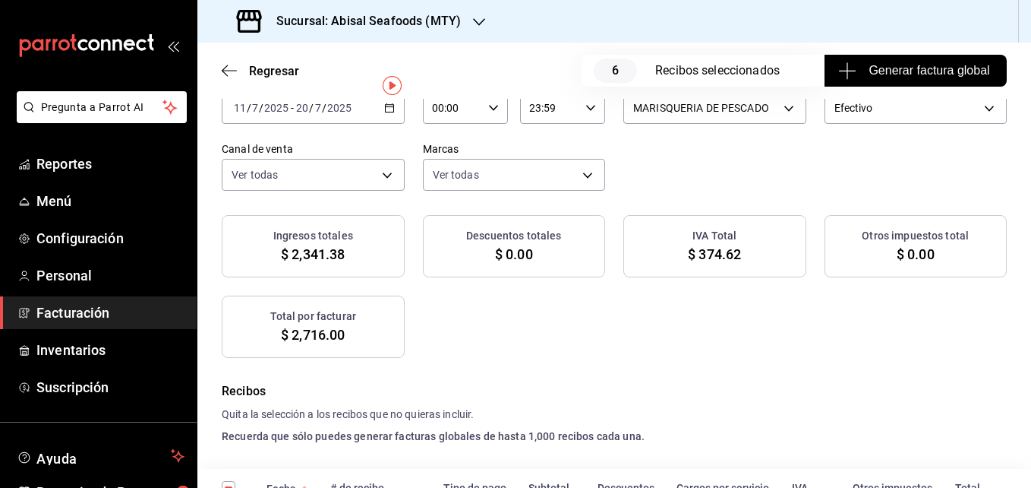
scroll to position [0, 0]
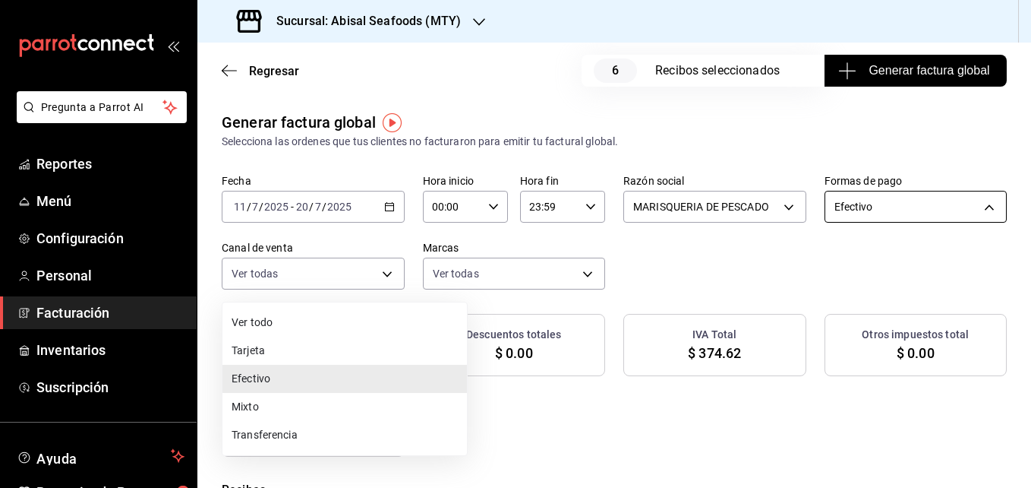
click at [419, 280] on body "Pregunta a Parrot AI Reportes Menú Configuración Personal Facturación Inventari…" at bounding box center [515, 244] width 1031 height 488
click at [333, 361] on li "Tarjeta" at bounding box center [345, 350] width 245 height 28
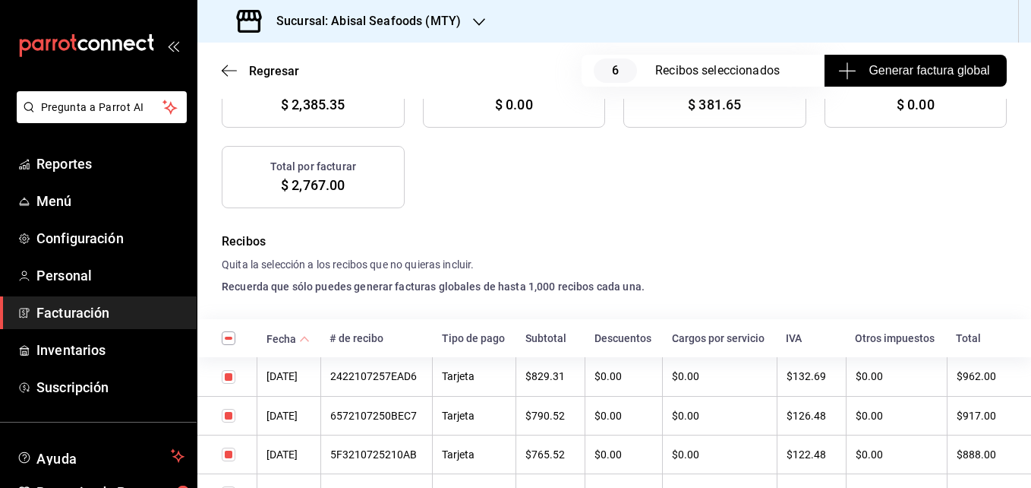
scroll to position [249, 0]
click at [227, 335] on input "checkbox" at bounding box center [229, 337] width 14 height 14
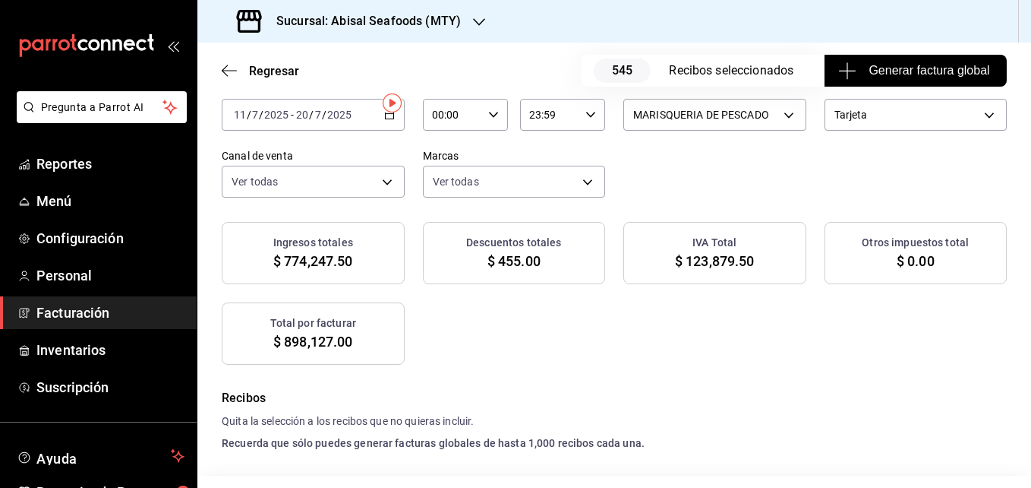
scroll to position [0, 0]
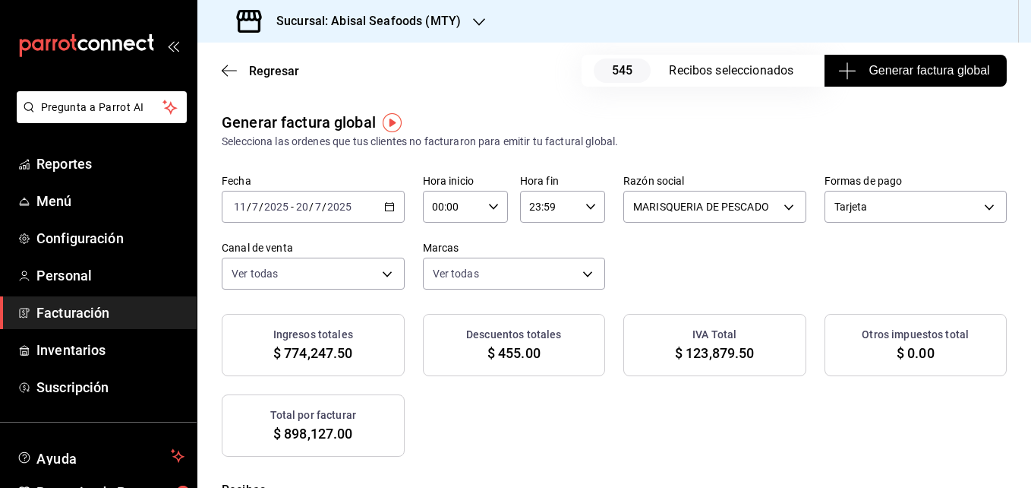
click at [830, 80] on button "Generar factura global" at bounding box center [916, 71] width 182 height 32
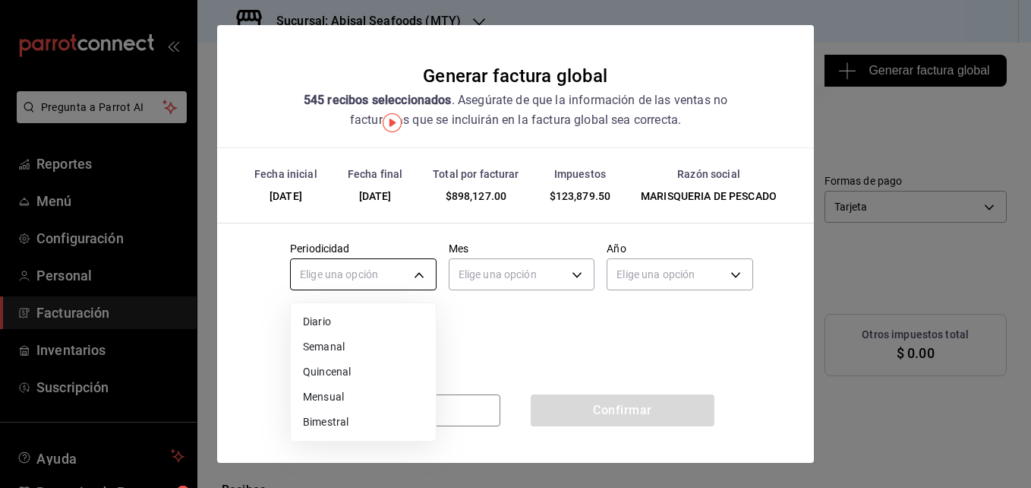
click at [406, 277] on body "Pregunta a Parrot AI Reportes Menú Configuración Personal Facturación Inventari…" at bounding box center [515, 244] width 1031 height 488
click at [357, 343] on li "Semanal" at bounding box center [363, 346] width 145 height 25
type input "WEEKLY"
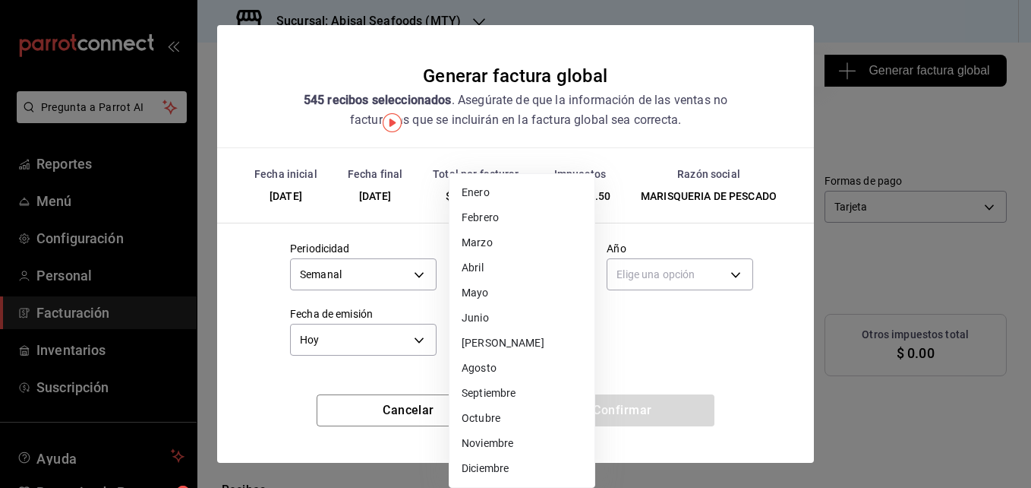
click at [509, 280] on body "Pregunta a Parrot AI Reportes Menú Configuración Personal Facturación Inventari…" at bounding box center [515, 244] width 1031 height 488
click at [507, 333] on li "[PERSON_NAME]" at bounding box center [522, 342] width 145 height 25
type input "7"
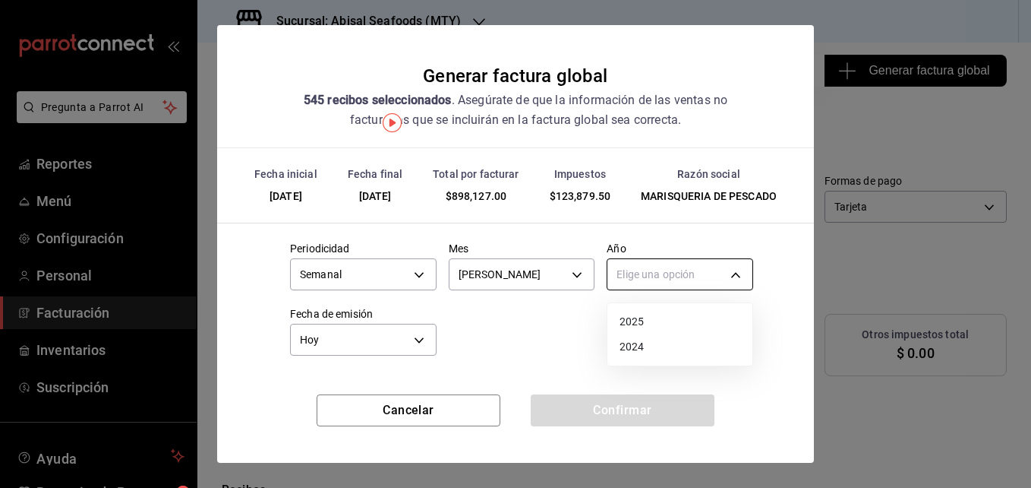
click at [644, 270] on body "Pregunta a Parrot AI Reportes Menú Configuración Personal Facturación Inventari…" at bounding box center [515, 244] width 1031 height 488
click at [643, 311] on li "2025" at bounding box center [680, 321] width 145 height 25
type input "2025"
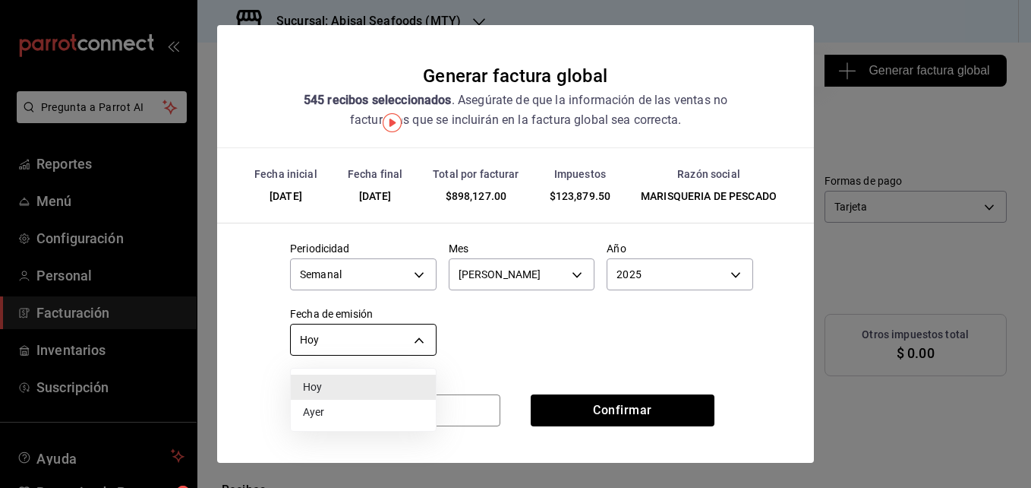
click at [422, 334] on body "Pregunta a Parrot AI Reportes Menú Configuración Personal Facturación Inventari…" at bounding box center [515, 244] width 1031 height 488
click at [422, 334] on div at bounding box center [515, 244] width 1031 height 488
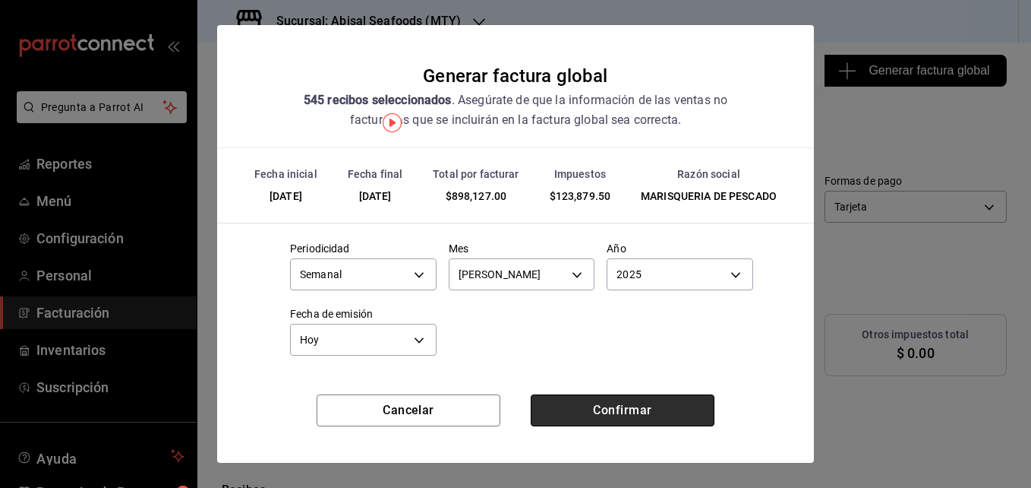
click at [567, 400] on button "Confirmar" at bounding box center [623, 410] width 184 height 32
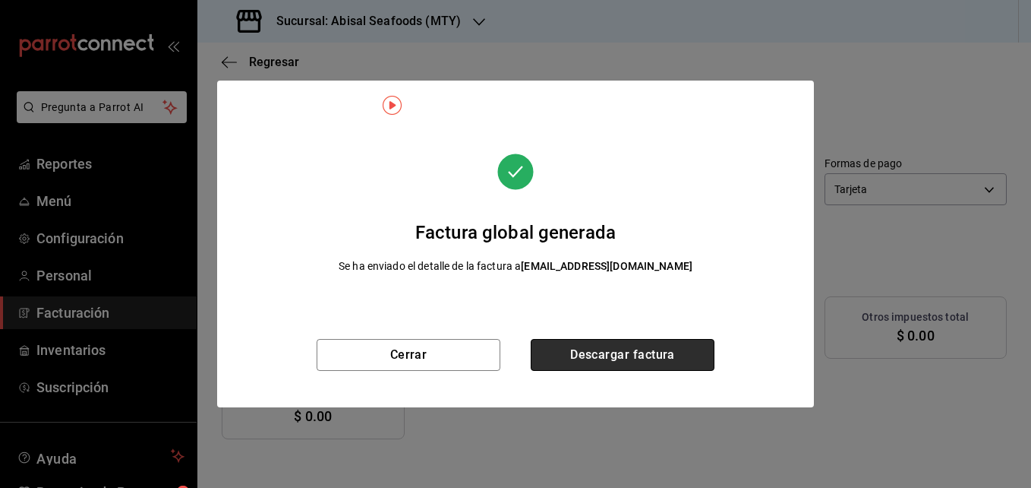
click at [569, 358] on button "Descargar factura" at bounding box center [623, 355] width 184 height 32
click at [560, 343] on button "Descargar factura" at bounding box center [623, 355] width 184 height 32
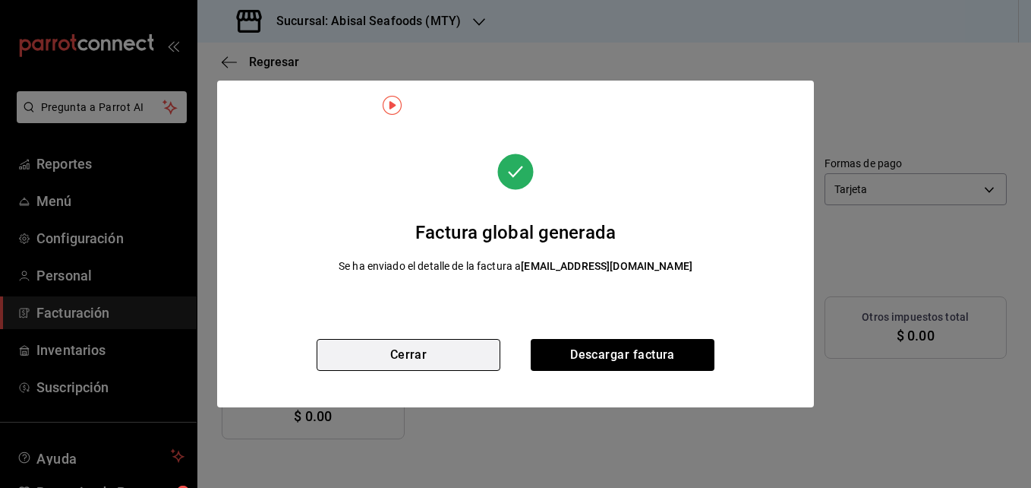
click at [422, 358] on button "Cerrar" at bounding box center [409, 355] width 184 height 32
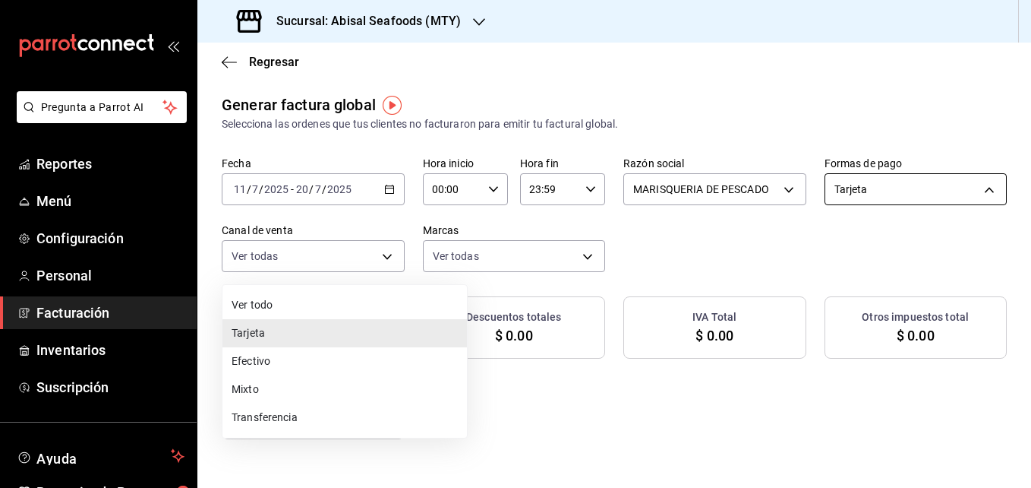
click at [424, 249] on body "Pregunta a Parrot AI Reportes Menú Configuración Personal Facturación Inventari…" at bounding box center [515, 244] width 1031 height 488
click at [424, 249] on div at bounding box center [515, 244] width 1031 height 488
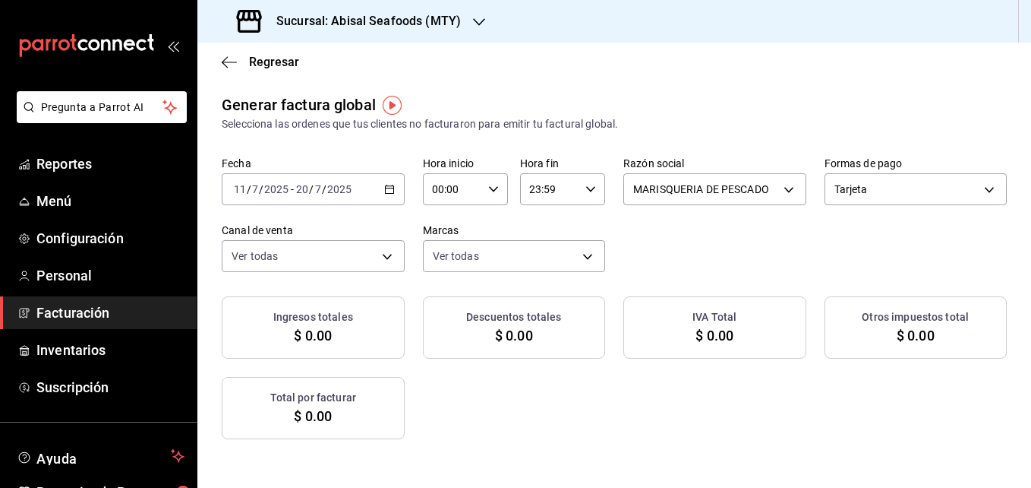
drag, startPoint x: 1015, startPoint y: 1, endPoint x: 607, endPoint y: 97, distance: 419.1
click at [607, 97] on div "Generar factura global Selecciona las ordenes que tus clientes no facturaron pa…" at bounding box center [614, 112] width 785 height 39
click at [395, 185] on icon "button" at bounding box center [389, 189] width 11 height 11
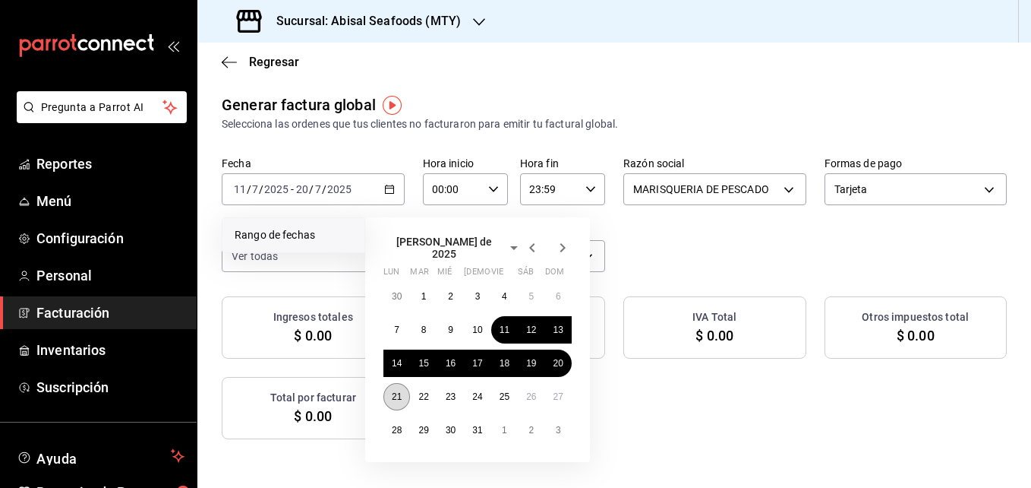
click at [407, 387] on button "21" at bounding box center [397, 396] width 27 height 27
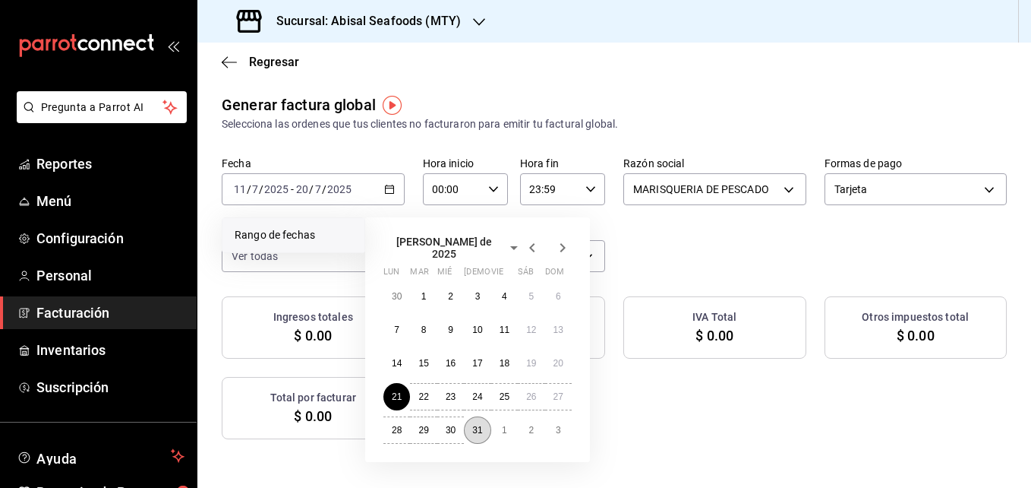
click at [473, 425] on abbr "31" at bounding box center [477, 430] width 10 height 11
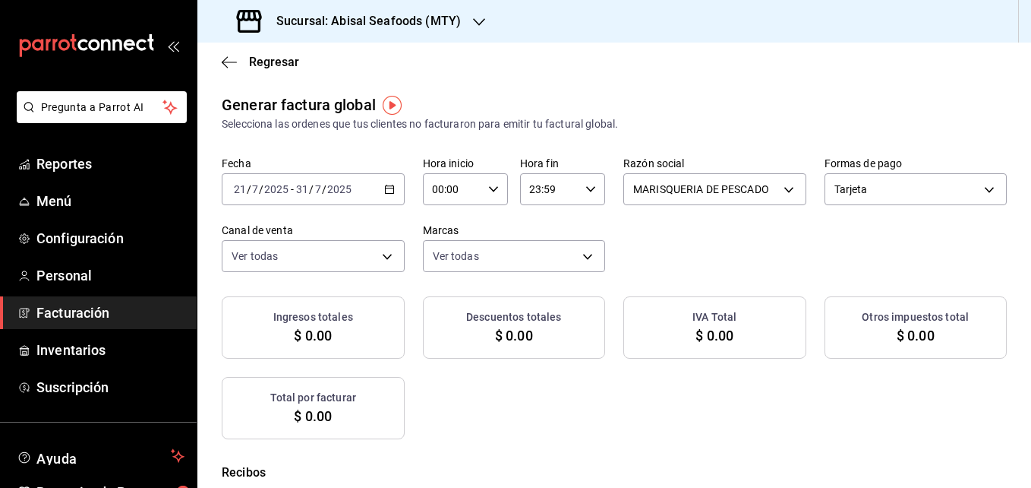
checkbox input "true"
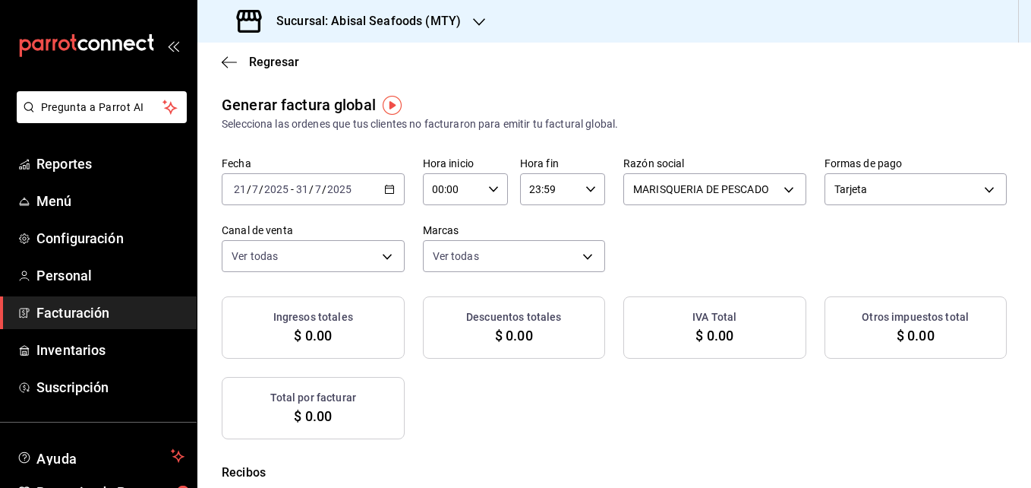
checkbox input "true"
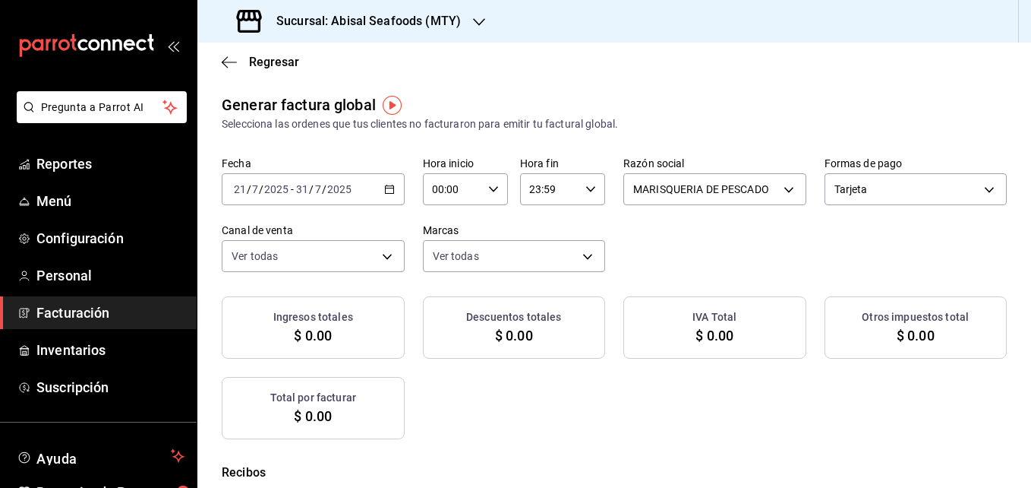
checkbox input "true"
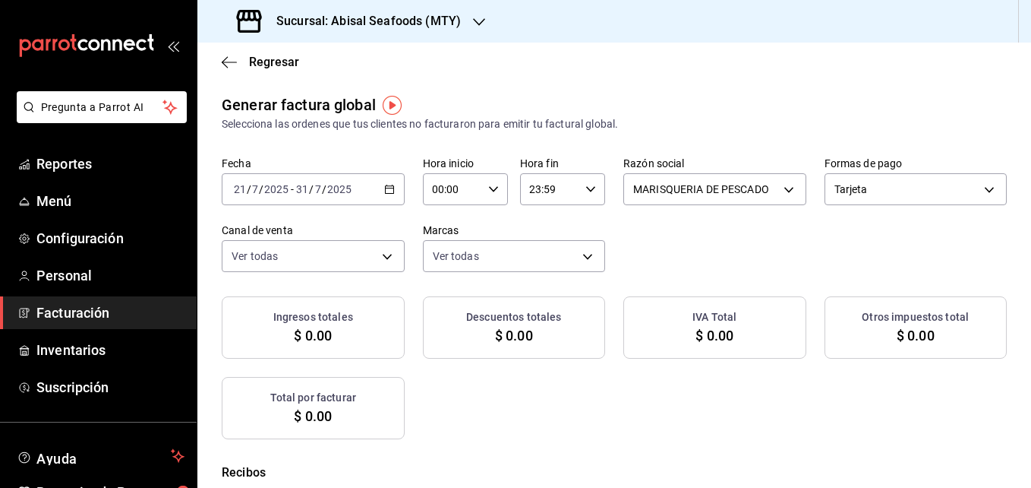
checkbox input "true"
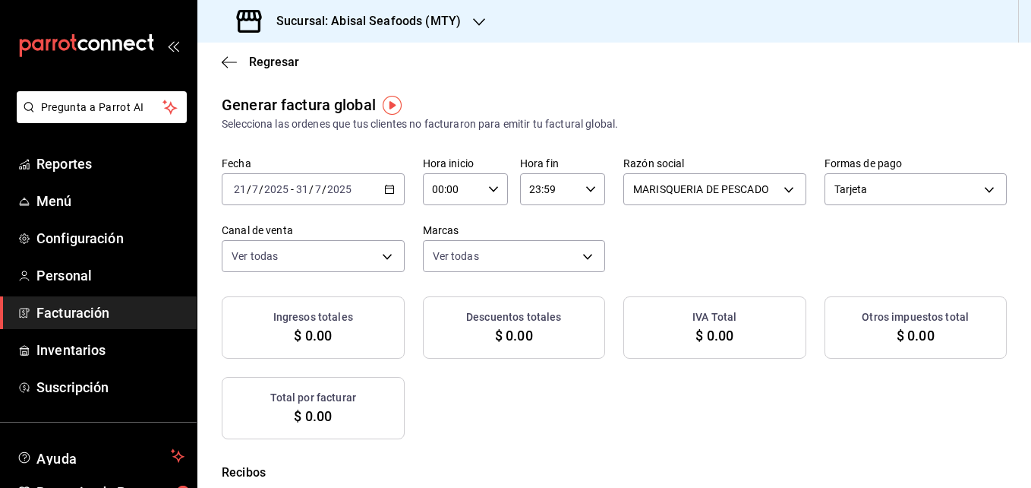
checkbox input "true"
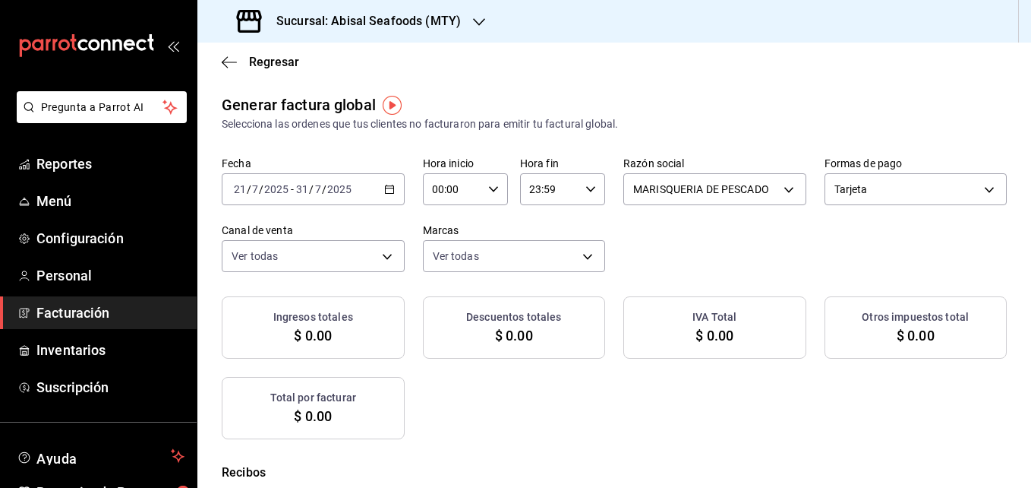
checkbox input "true"
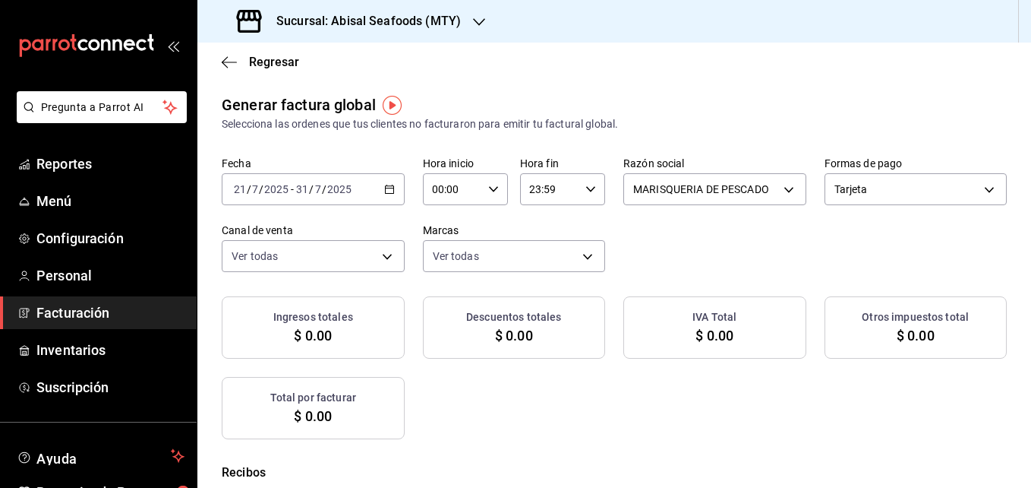
checkbox input "true"
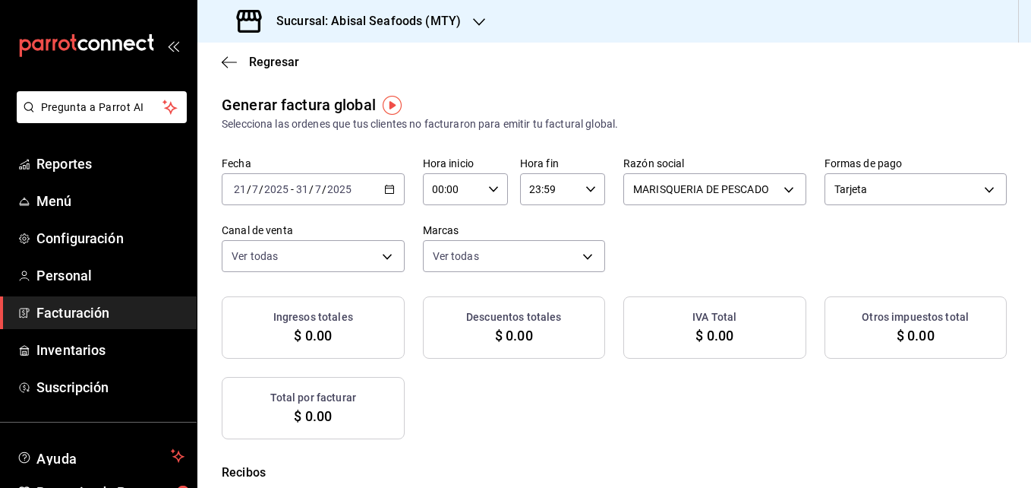
checkbox input "true"
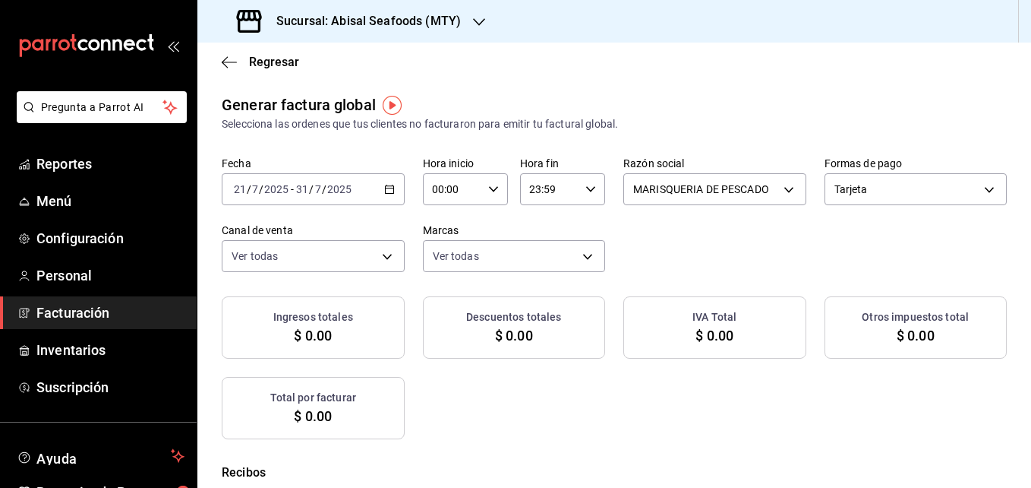
checkbox input "true"
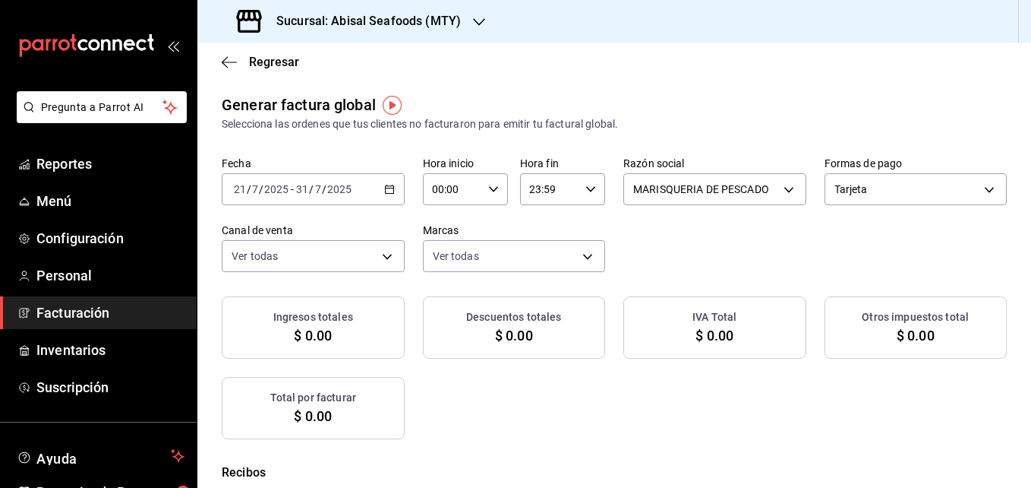
checkbox input "true"
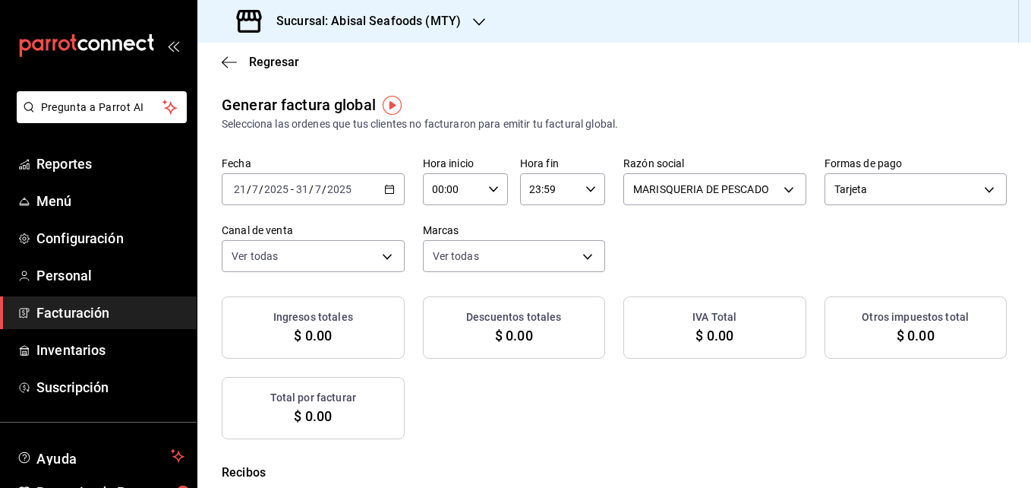
checkbox input "true"
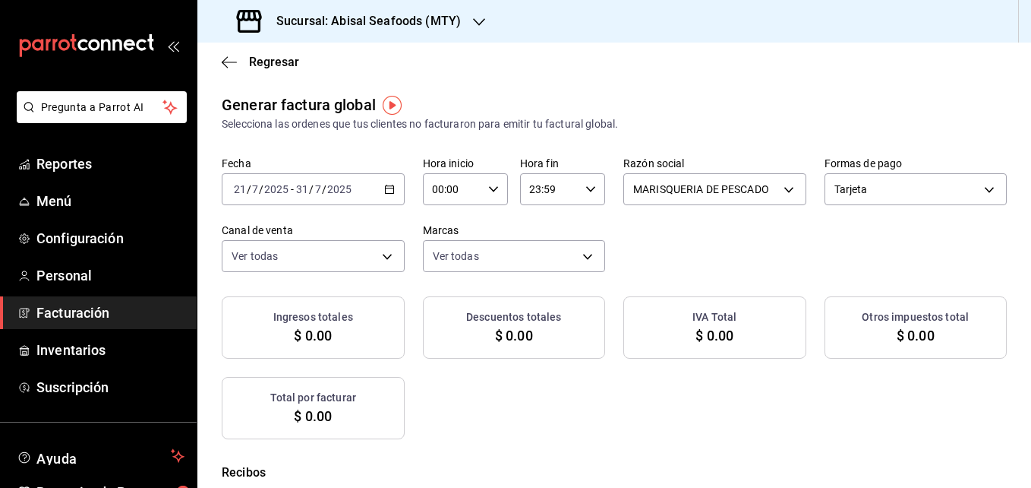
checkbox input "true"
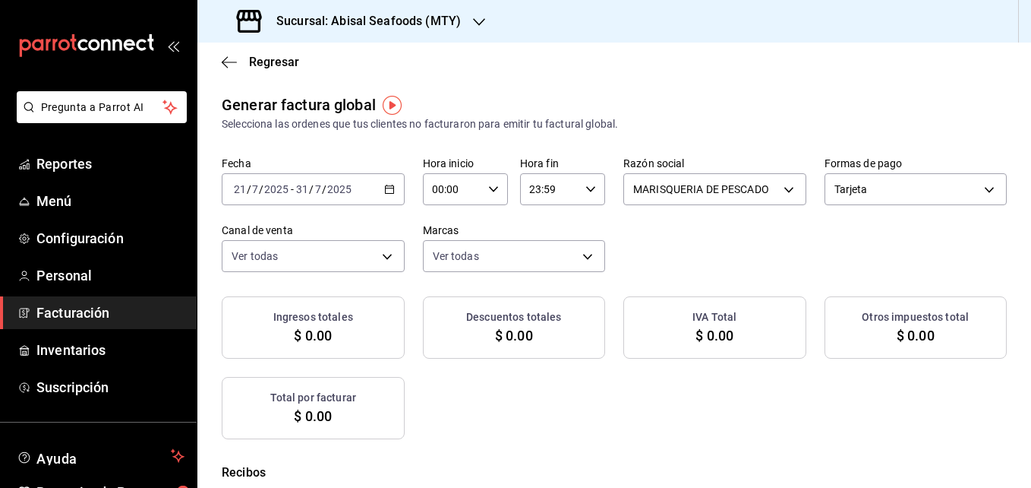
checkbox input "true"
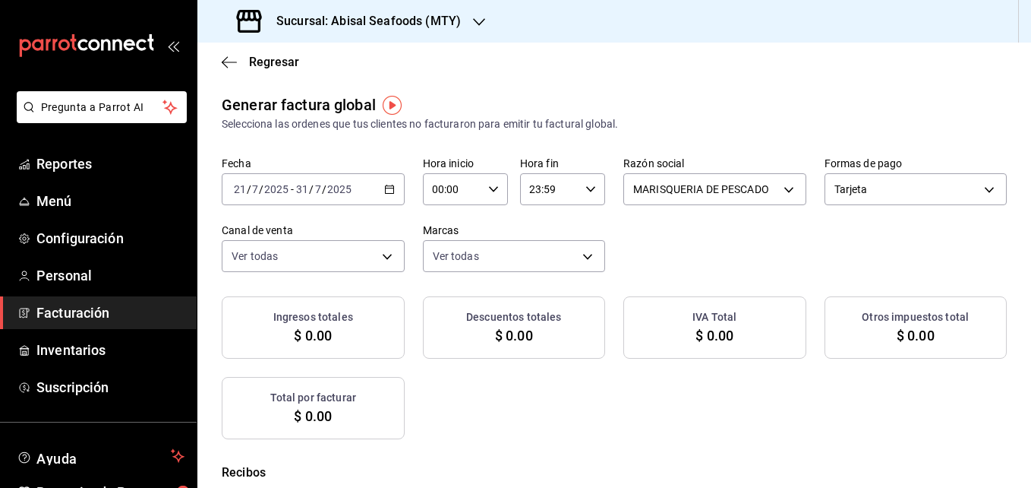
checkbox input "true"
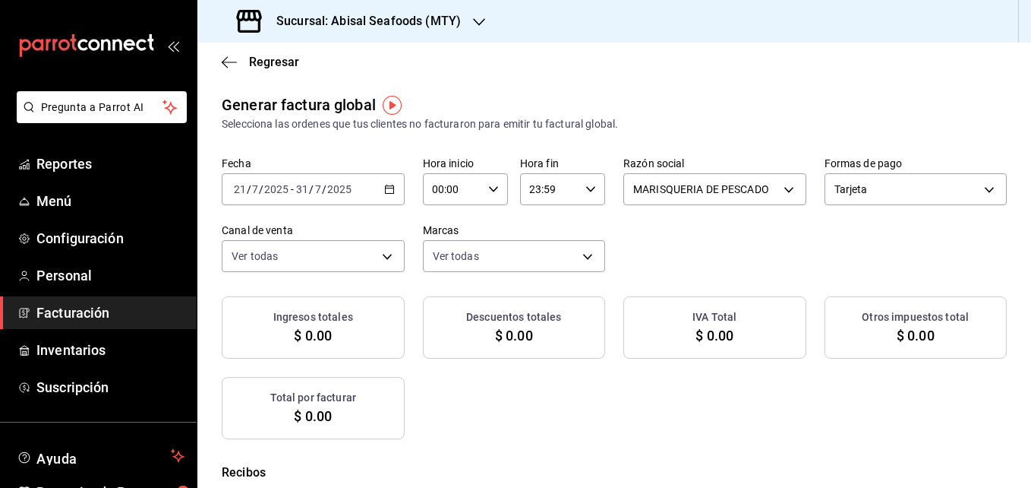
checkbox input "true"
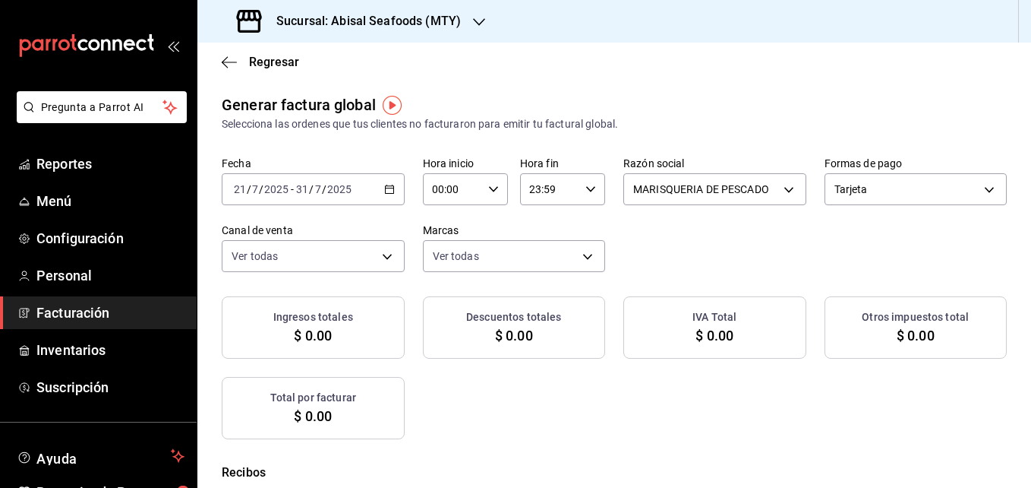
checkbox input "true"
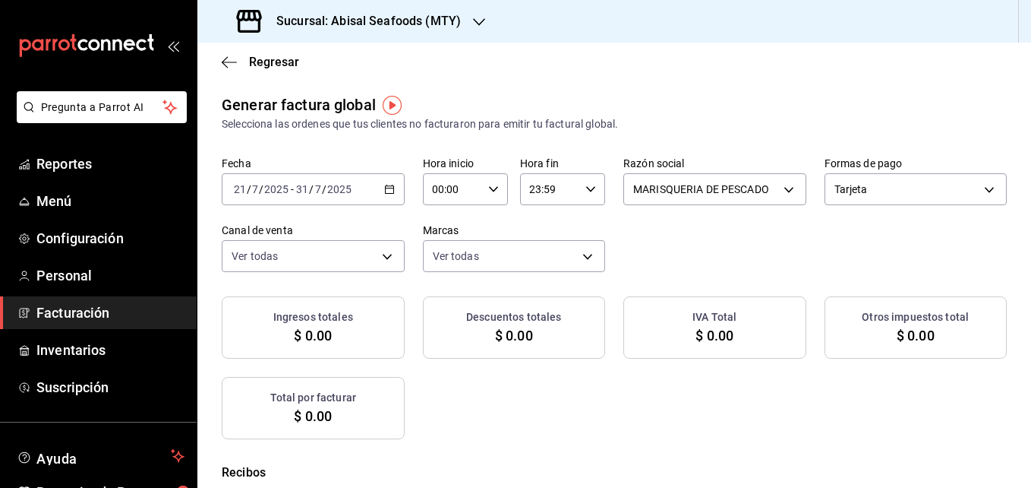
checkbox input "true"
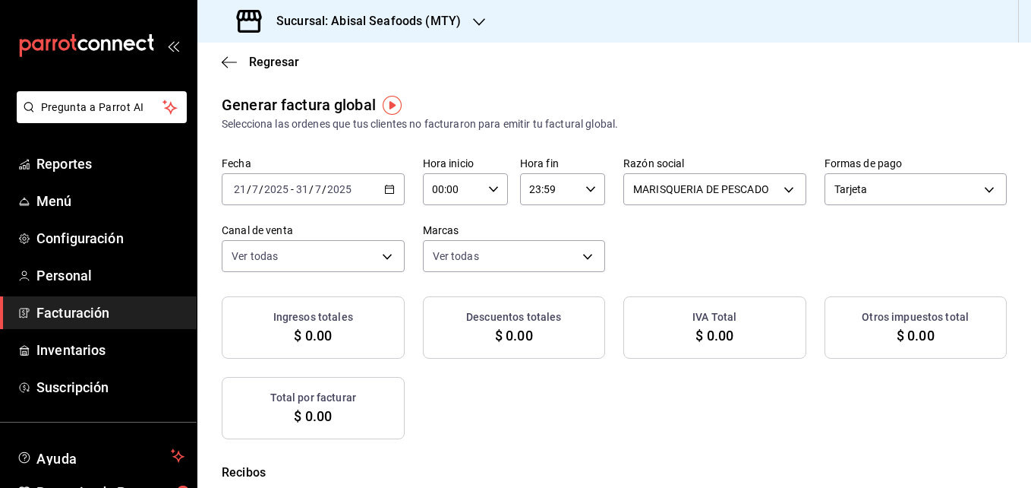
checkbox input "true"
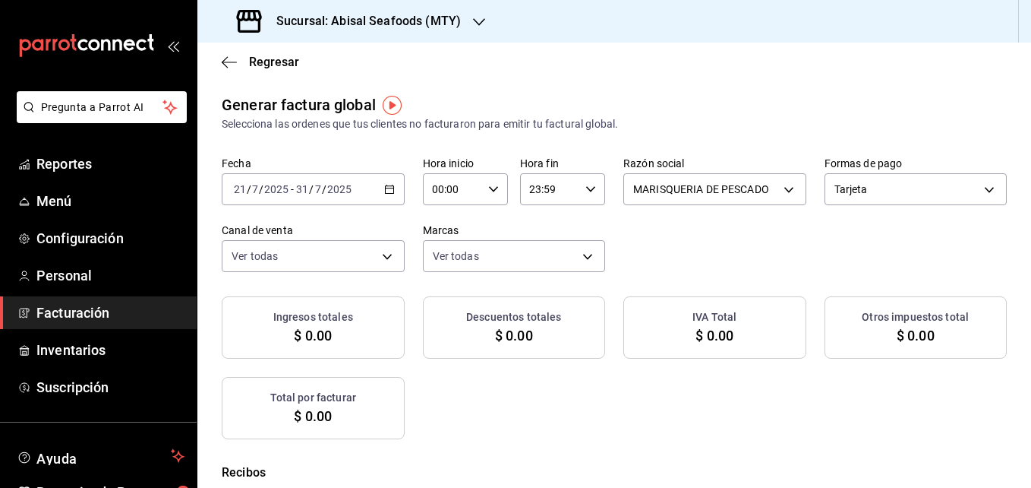
checkbox input "true"
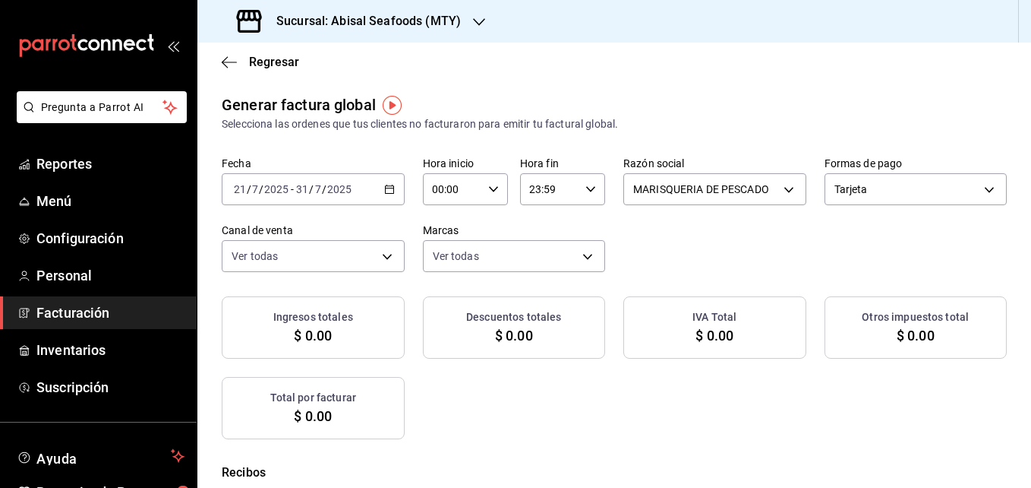
checkbox input "true"
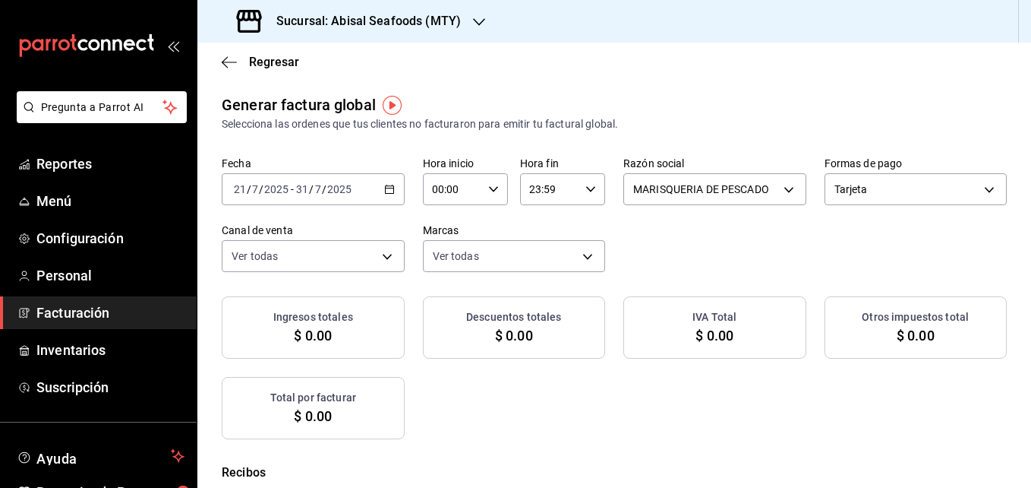
checkbox input "true"
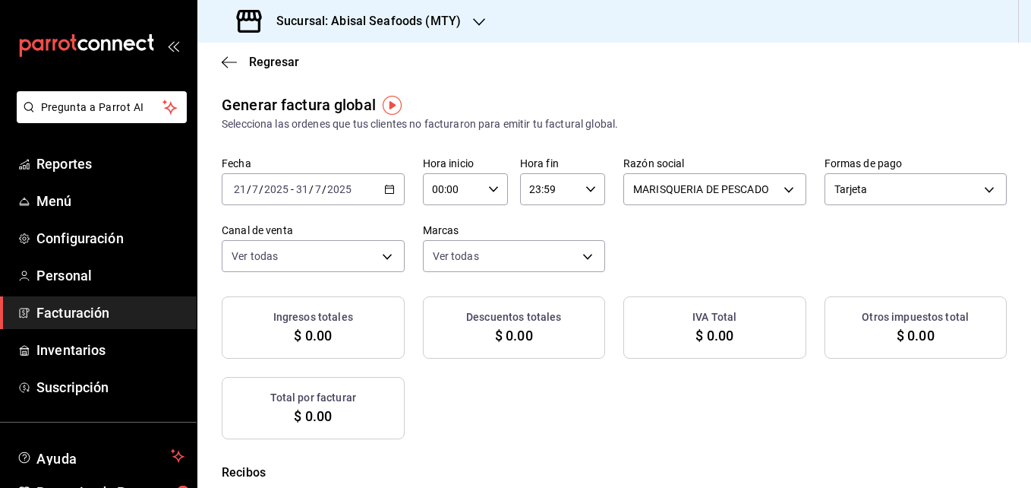
checkbox input "true"
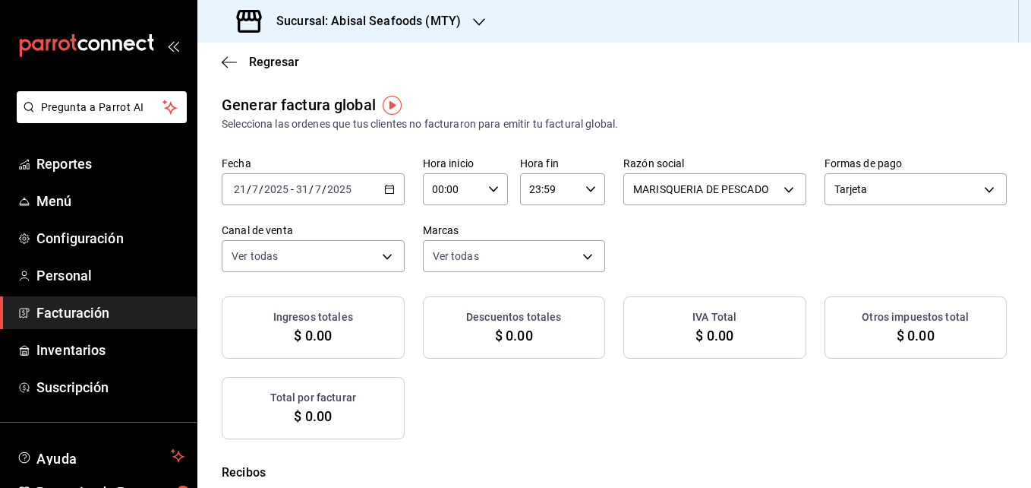
checkbox input "true"
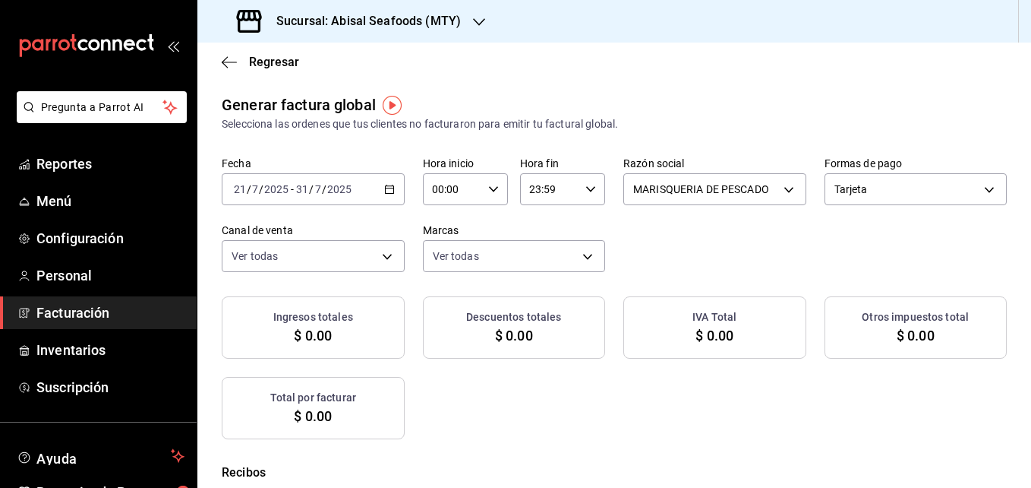
checkbox input "true"
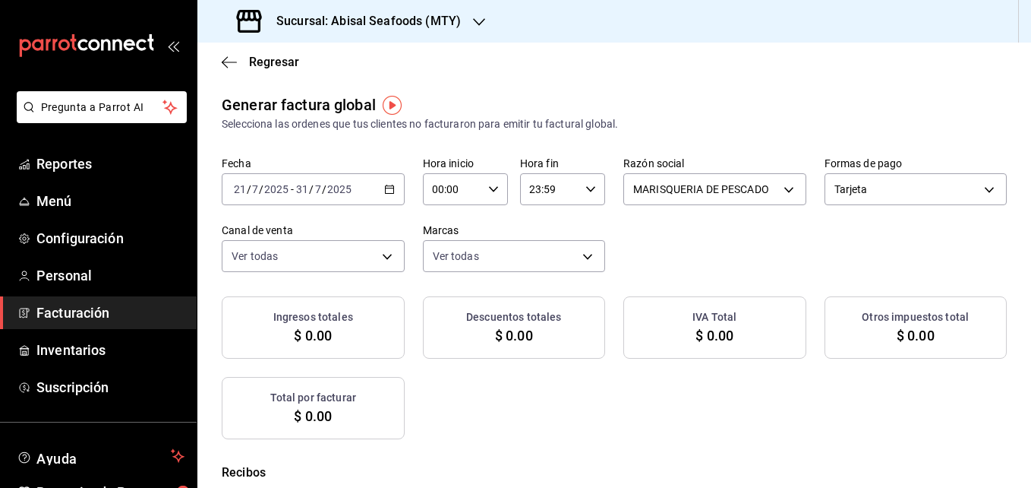
checkbox input "true"
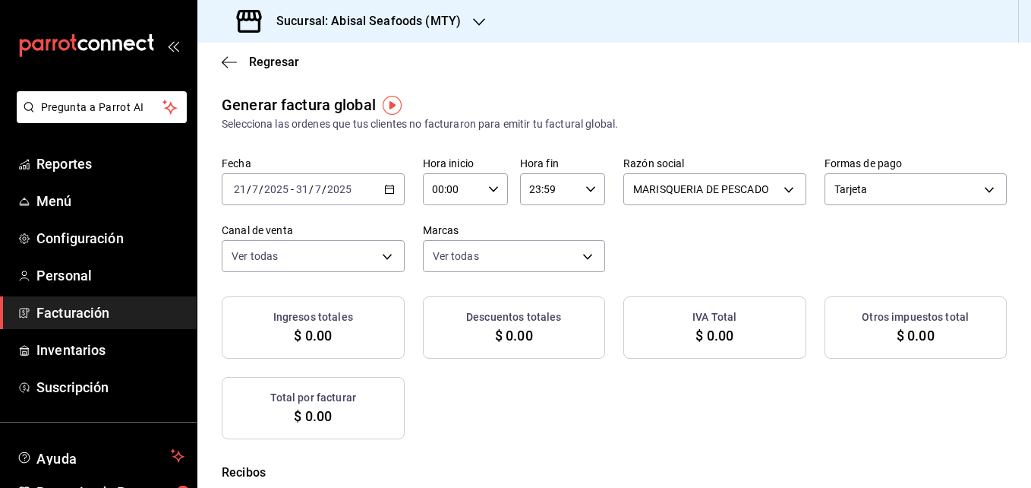
checkbox input "true"
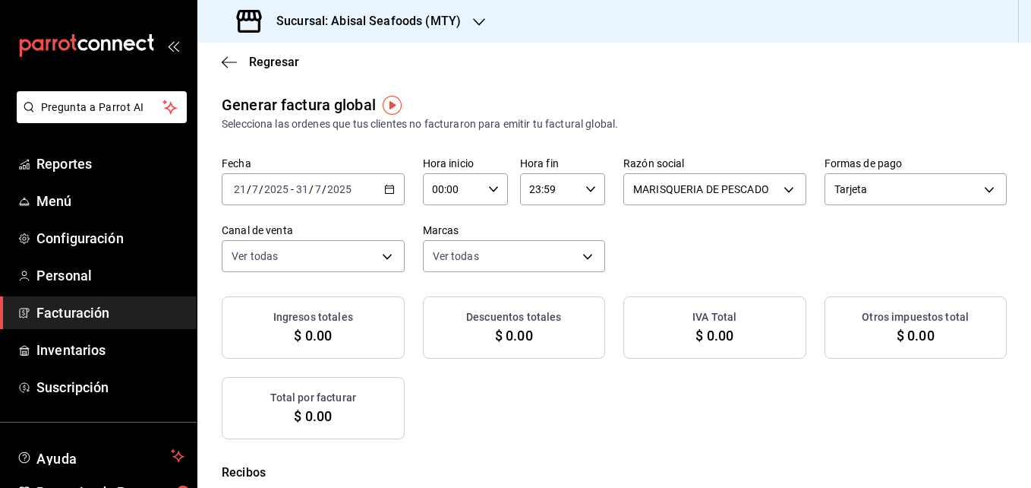
checkbox input "true"
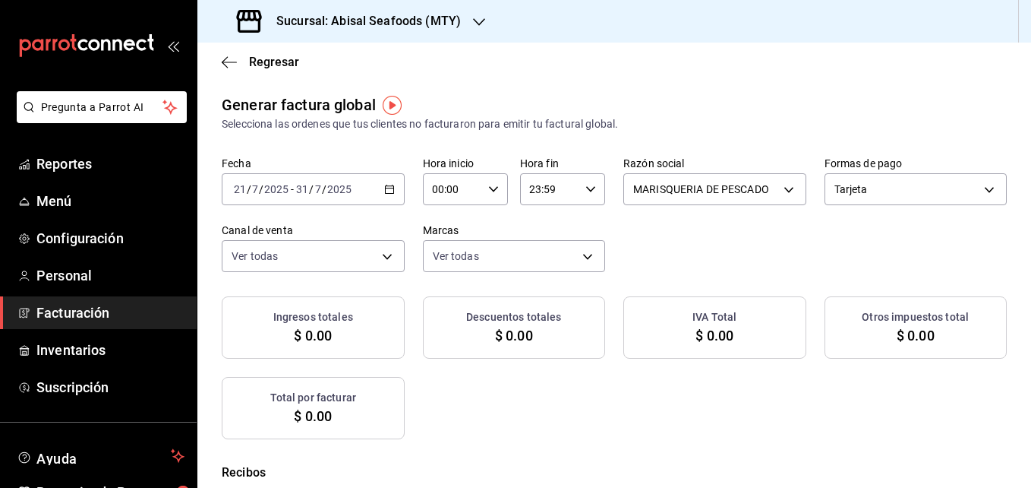
checkbox input "true"
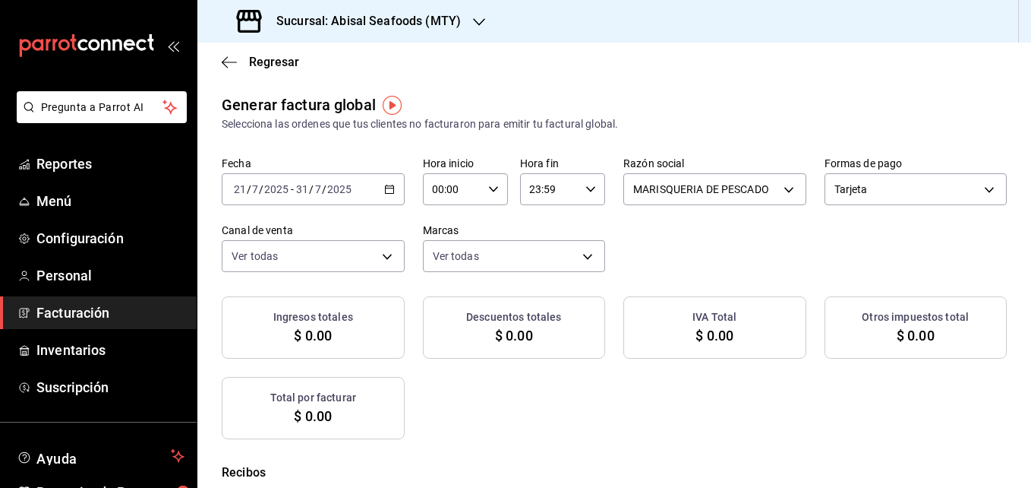
checkbox input "true"
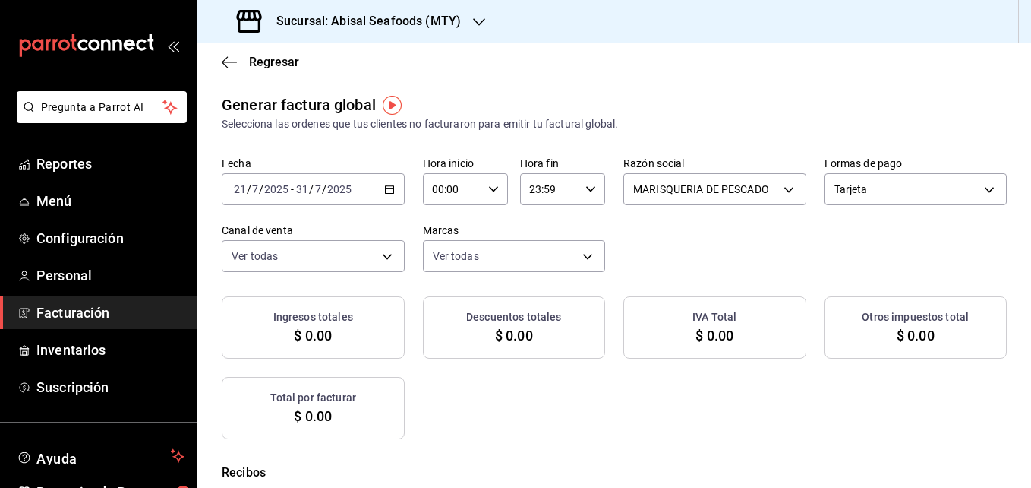
checkbox input "true"
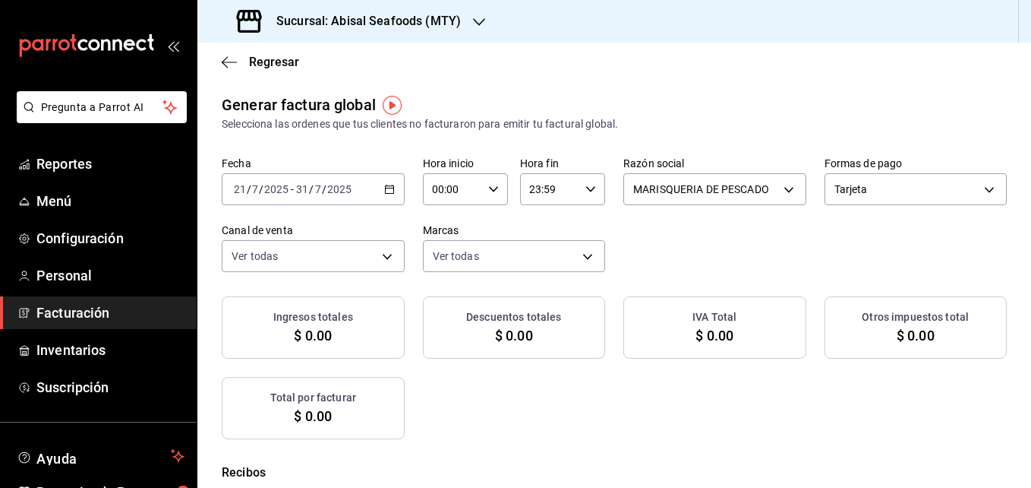
checkbox input "true"
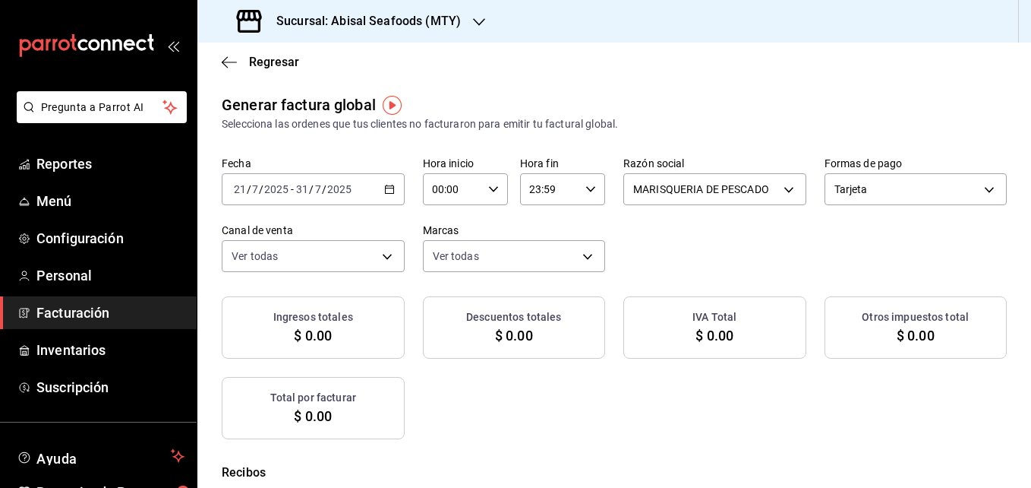
checkbox input "true"
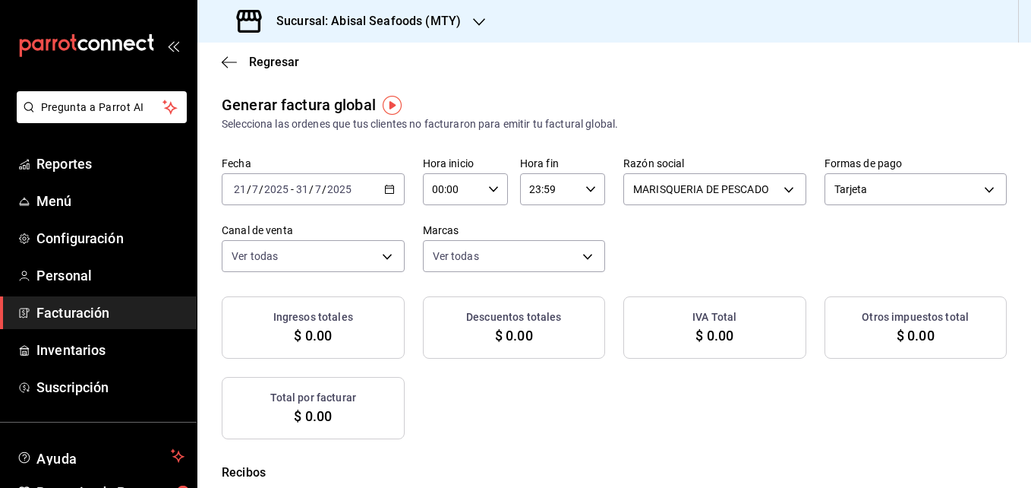
checkbox input "true"
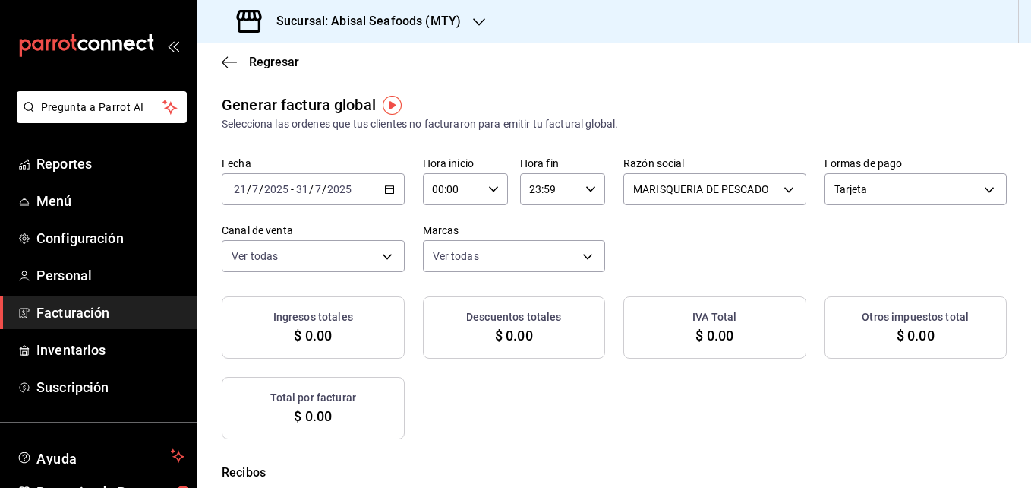
checkbox input "true"
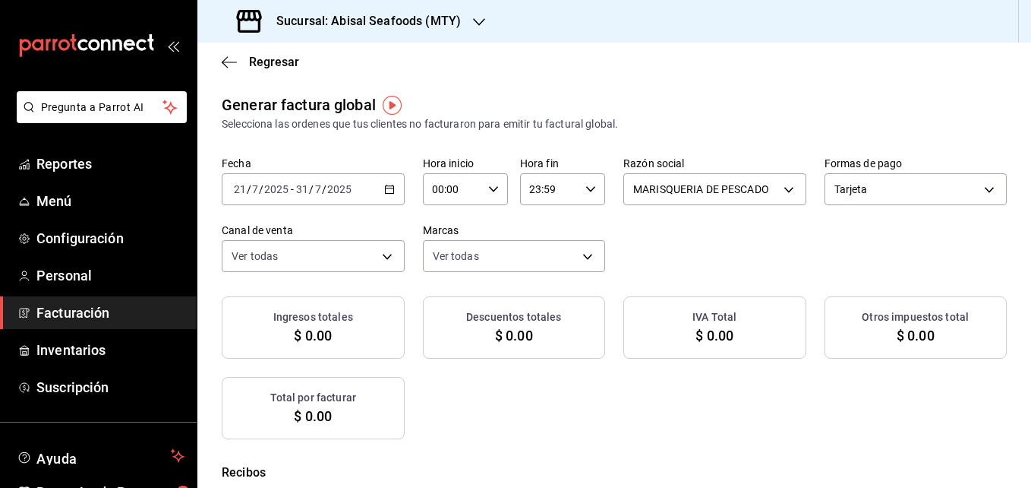
checkbox input "true"
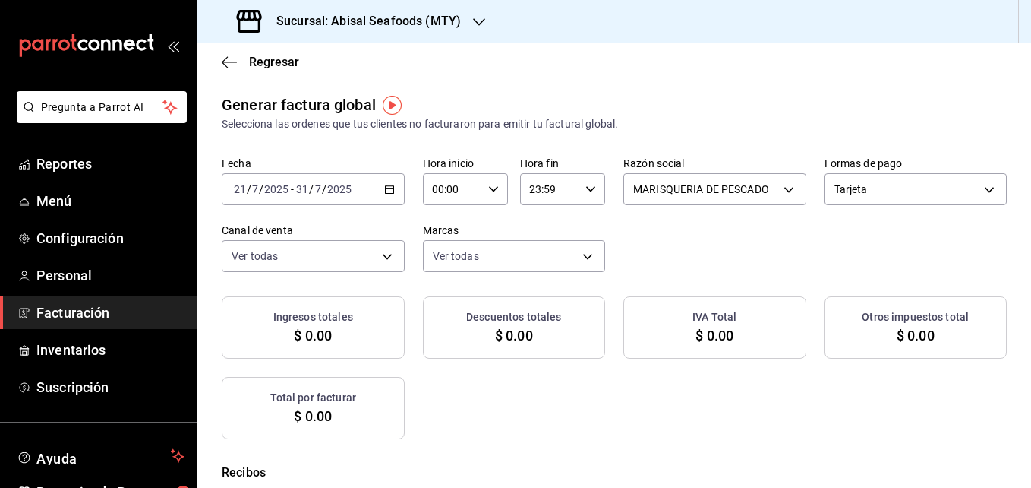
checkbox input "true"
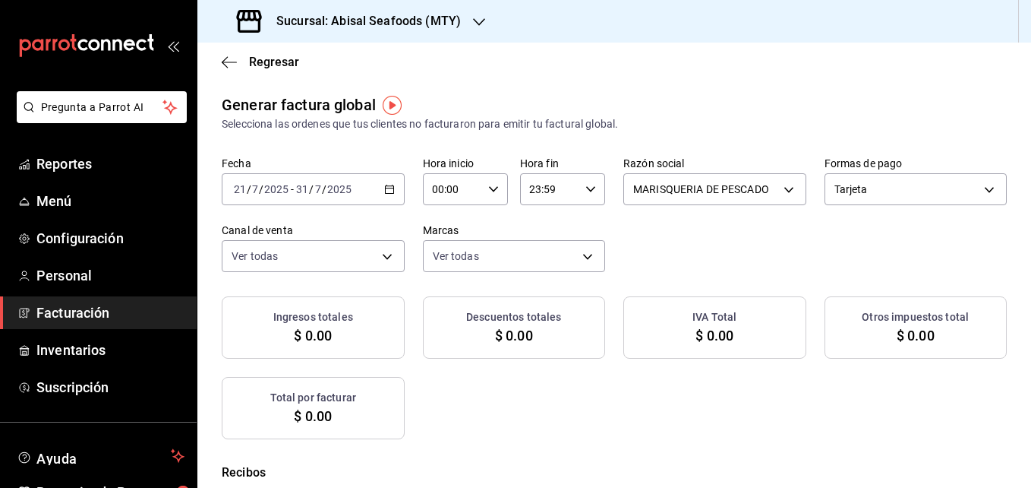
checkbox input "true"
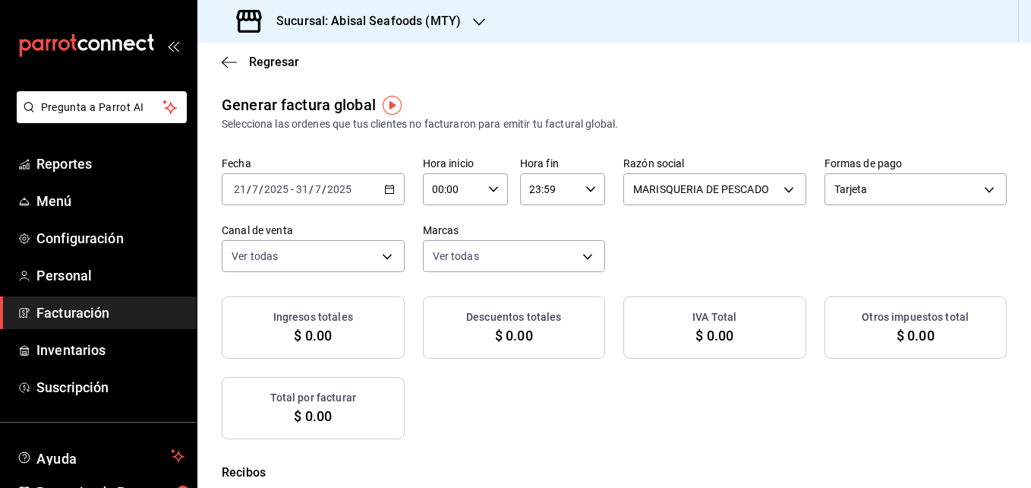
checkbox input "true"
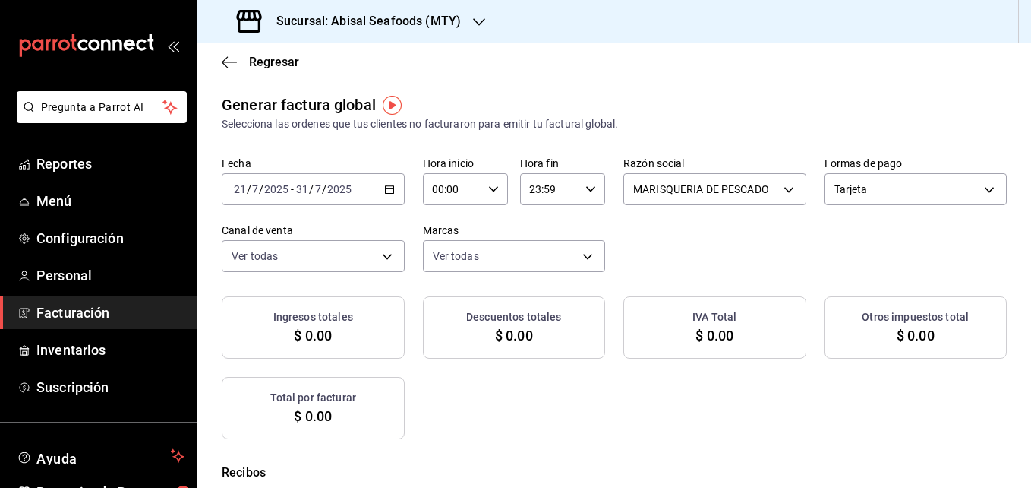
checkbox input "true"
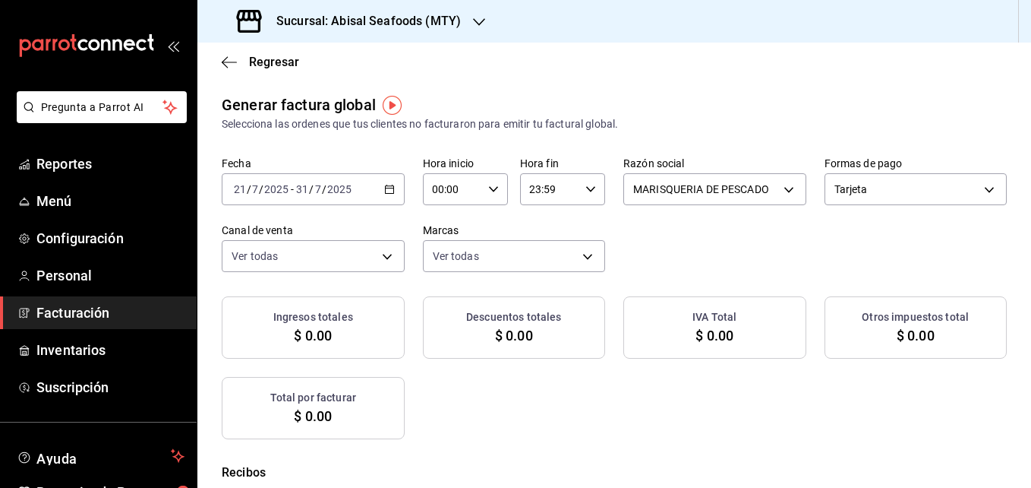
checkbox input "true"
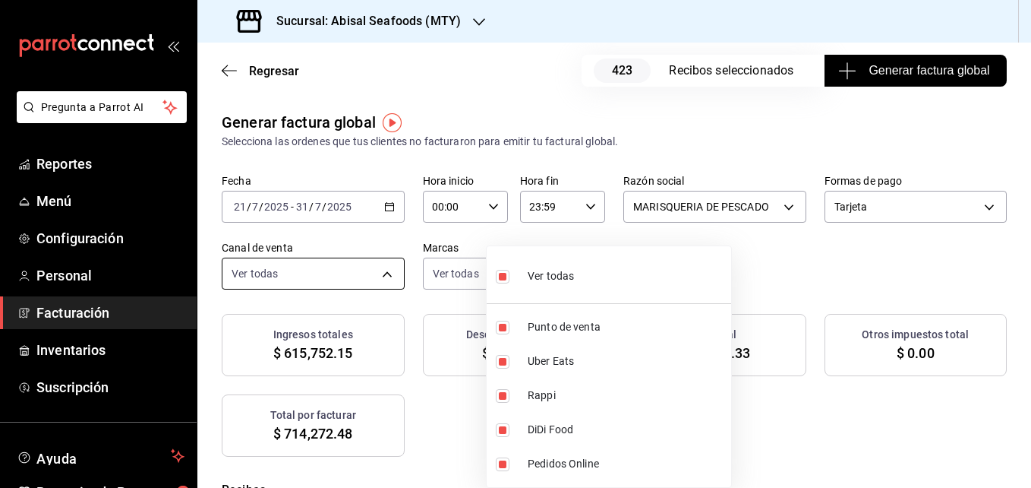
click at [510, 280] on body "Pregunta a Parrot AI Reportes Menú Configuración Personal Facturación Inventari…" at bounding box center [515, 244] width 1031 height 488
click at [510, 280] on label at bounding box center [506, 276] width 20 height 22
click at [510, 280] on input "checkbox" at bounding box center [503, 277] width 14 height 14
click at [641, 230] on div at bounding box center [515, 244] width 1031 height 488
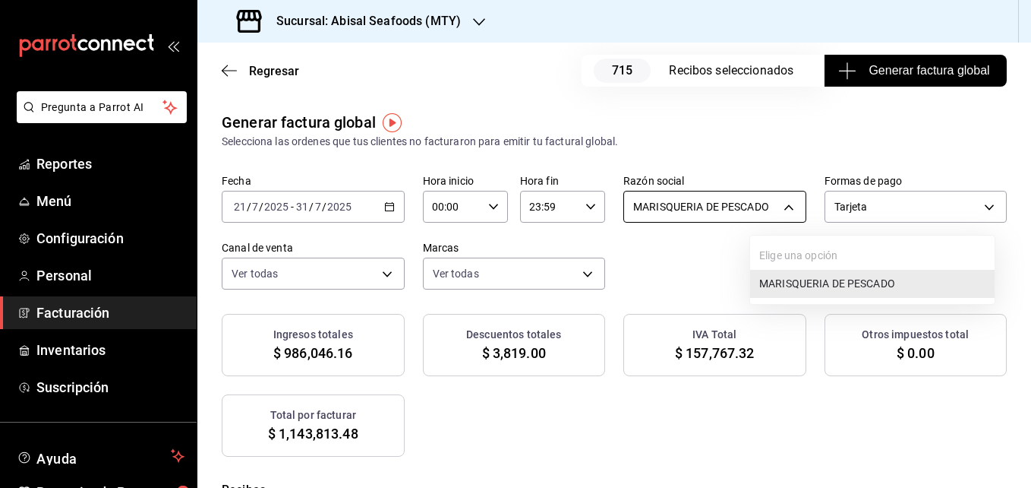
click at [834, 193] on body "Pregunta a Parrot AI Reportes Menú Configuración Personal Facturación Inventari…" at bounding box center [515, 244] width 1031 height 488
click at [834, 193] on div at bounding box center [515, 244] width 1031 height 488
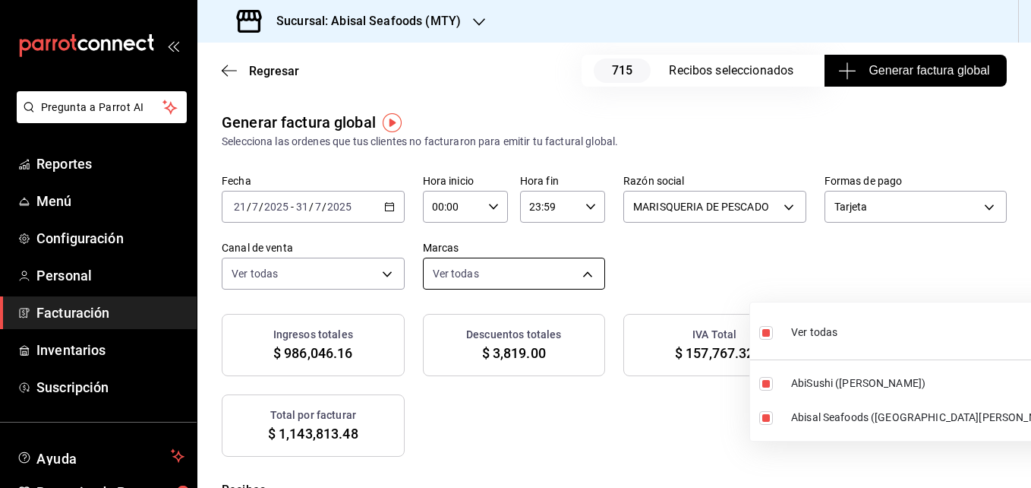
click at [804, 262] on body "Pregunta a Parrot AI Reportes Menú Configuración Personal Facturación Inventari…" at bounding box center [515, 244] width 1031 height 488
click at [804, 262] on div at bounding box center [515, 244] width 1031 height 488
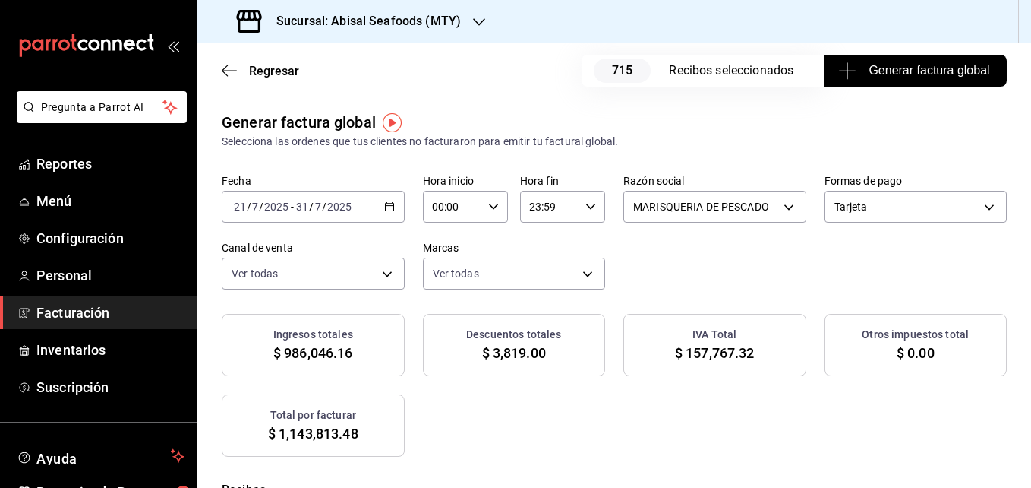
click at [841, 62] on icon "button" at bounding box center [848, 71] width 18 height 18
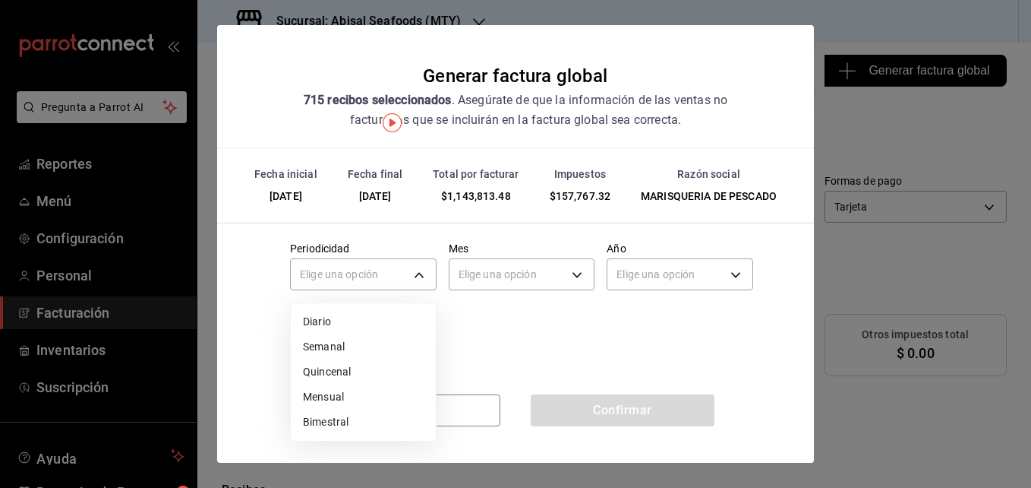
drag, startPoint x: 368, startPoint y: 280, endPoint x: 358, endPoint y: 346, distance: 66.1
click at [358, 346] on body "Pregunta a Parrot AI Reportes Menú Configuración Personal Facturación Inventari…" at bounding box center [515, 244] width 1031 height 488
click at [358, 346] on li "Semanal" at bounding box center [363, 346] width 145 height 25
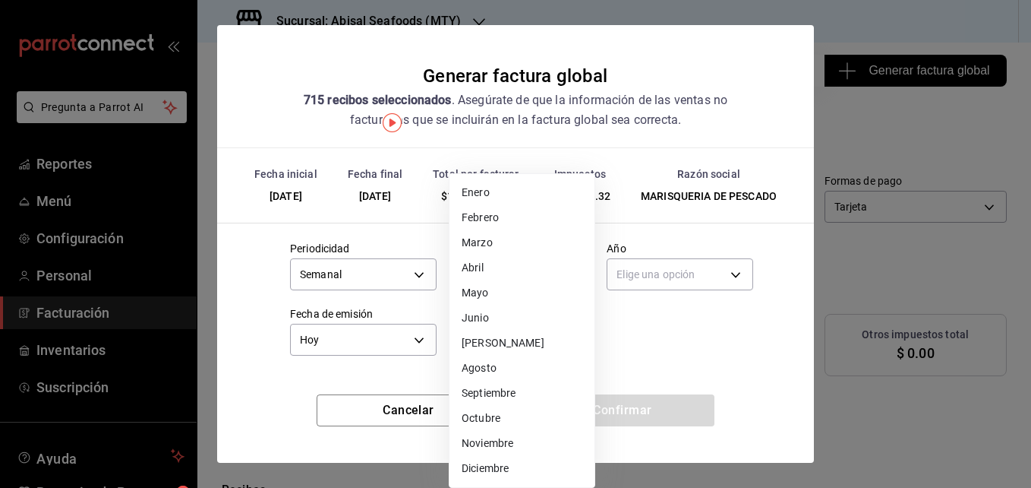
click at [490, 283] on body "Pregunta a Parrot AI Reportes Menú Configuración Personal Facturación Inventari…" at bounding box center [515, 244] width 1031 height 488
click at [508, 333] on li "[PERSON_NAME]" at bounding box center [522, 342] width 145 height 25
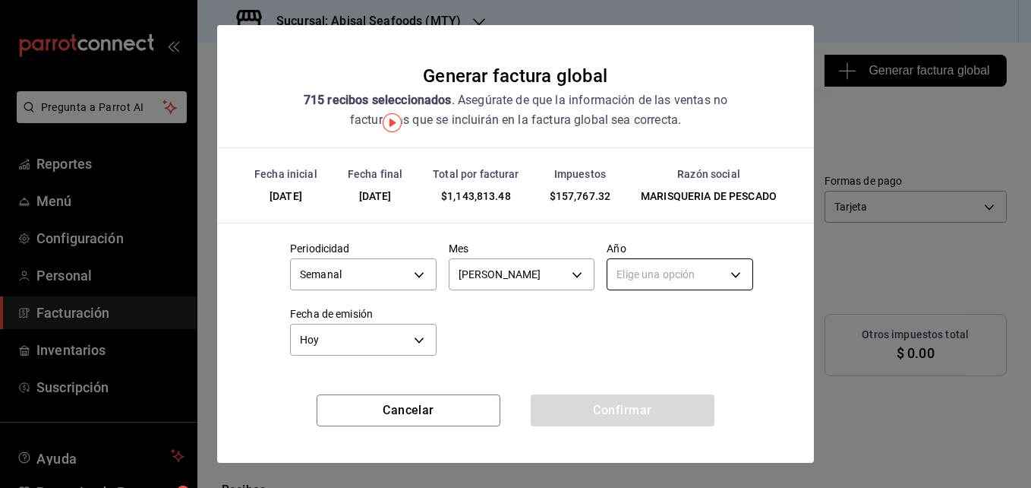
click at [643, 284] on body "Pregunta a Parrot AI Reportes Menú Configuración Personal Facturación Inventari…" at bounding box center [515, 244] width 1031 height 488
click at [649, 324] on li "2025" at bounding box center [680, 321] width 145 height 25
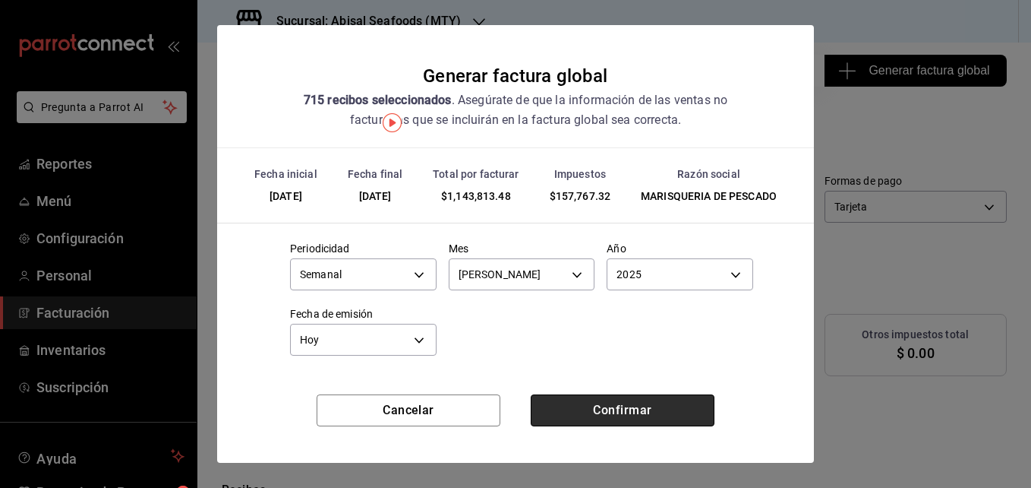
click at [554, 418] on button "Confirmar" at bounding box center [623, 410] width 184 height 32
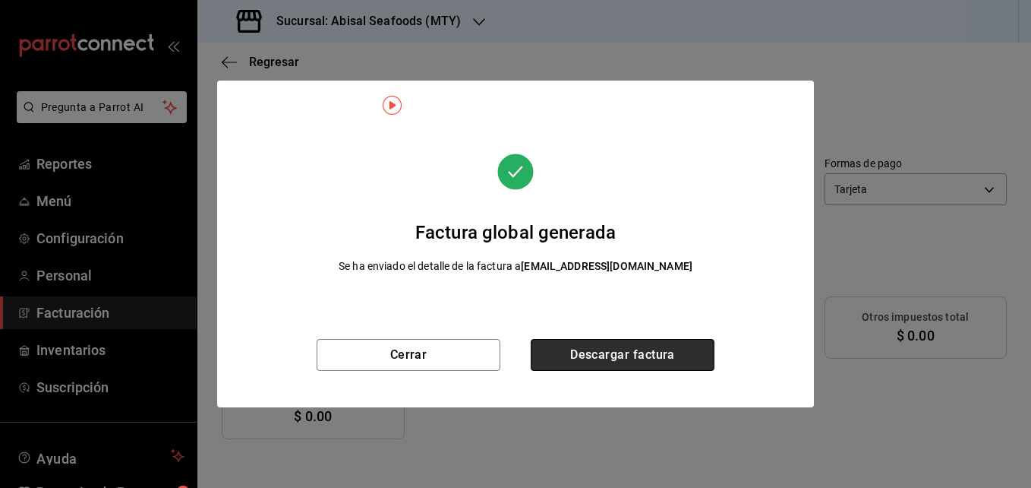
click at [594, 352] on button "Descargar factura" at bounding box center [623, 355] width 184 height 32
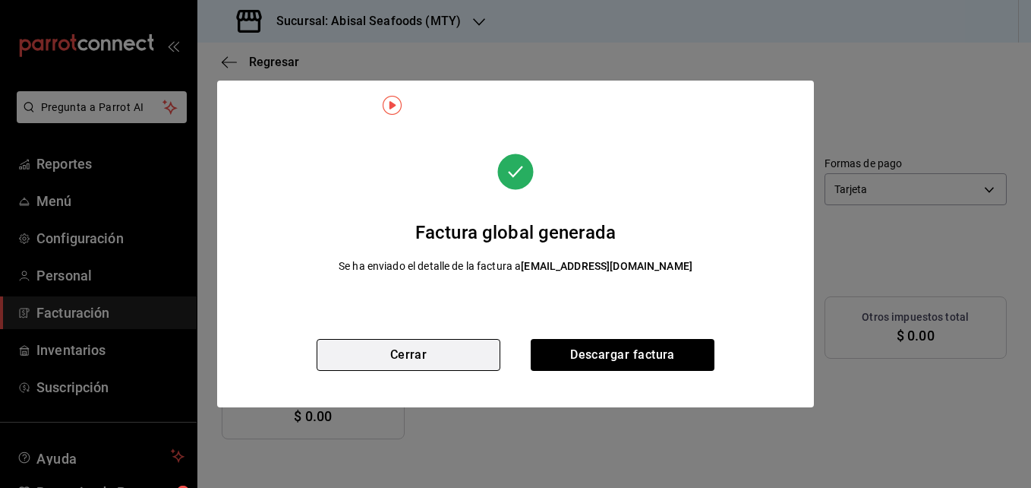
click at [467, 362] on button "Cerrar" at bounding box center [409, 355] width 184 height 32
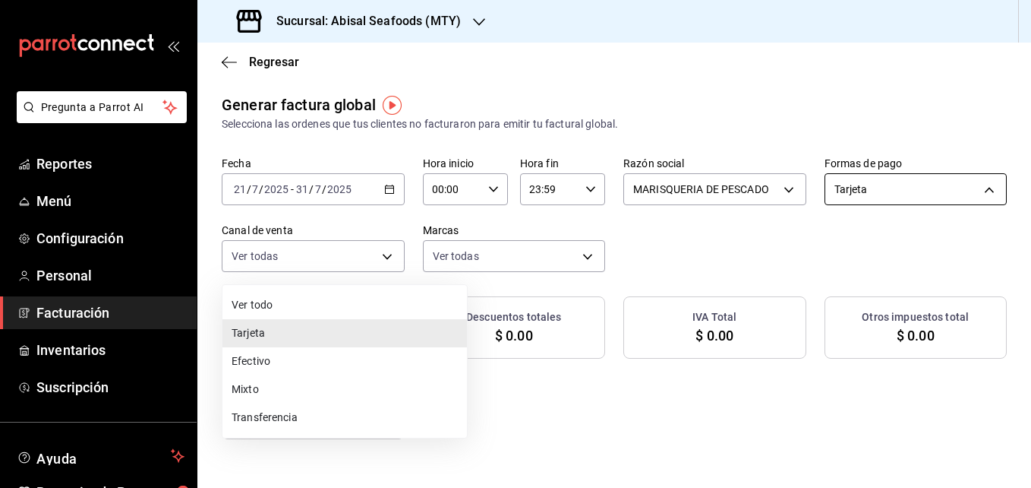
click at [453, 270] on body "Pregunta a Parrot AI Reportes Menú Configuración Personal Facturación Inventari…" at bounding box center [515, 244] width 1031 height 488
click at [450, 194] on div at bounding box center [515, 244] width 1031 height 488
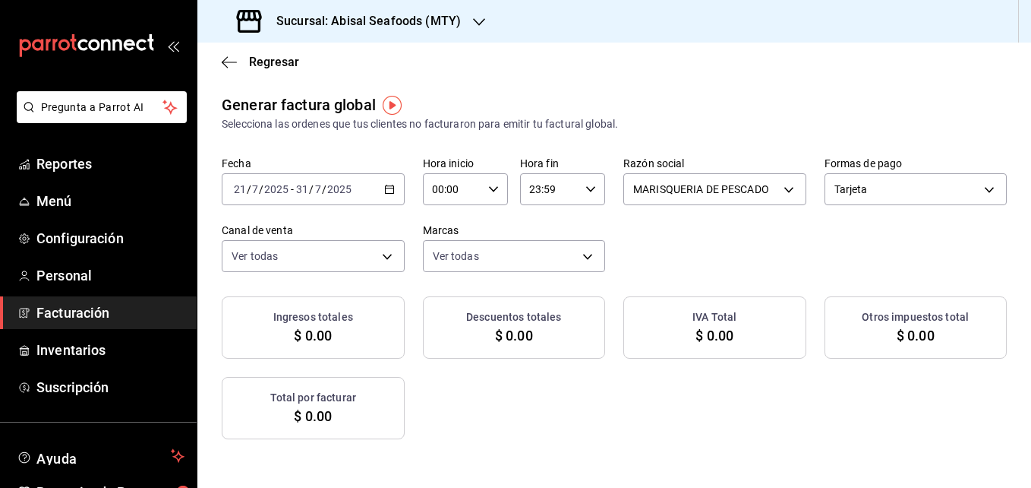
click at [405, 194] on div "2025-07-21 21 / 7 / 2025 - 2025-07-31 31 / 7 / 2025" at bounding box center [313, 189] width 183 height 32
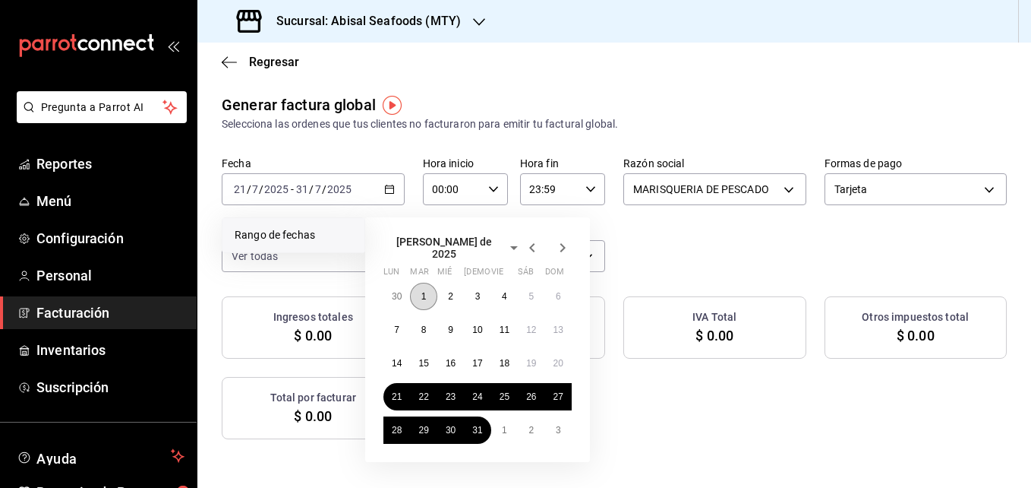
click at [426, 291] on abbr "1" at bounding box center [424, 296] width 5 height 11
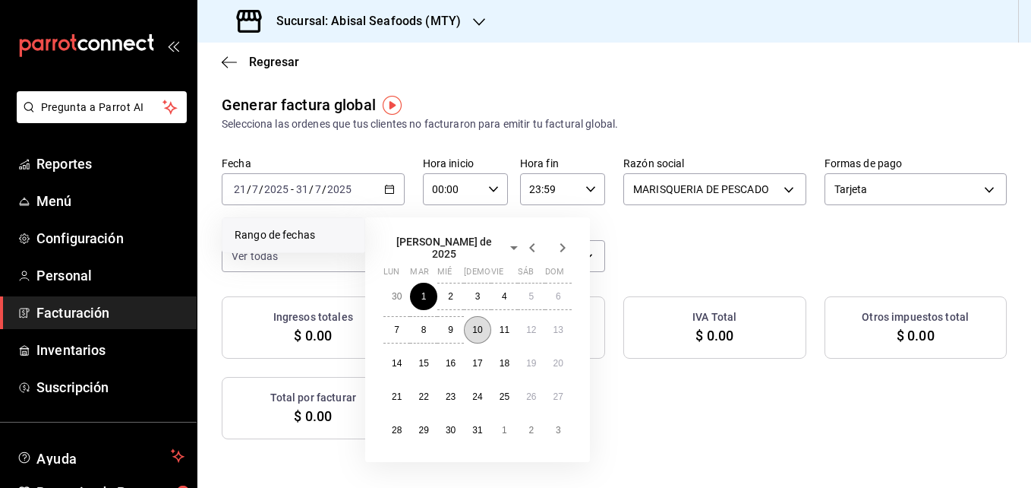
click at [476, 324] on abbr "10" at bounding box center [477, 329] width 10 height 11
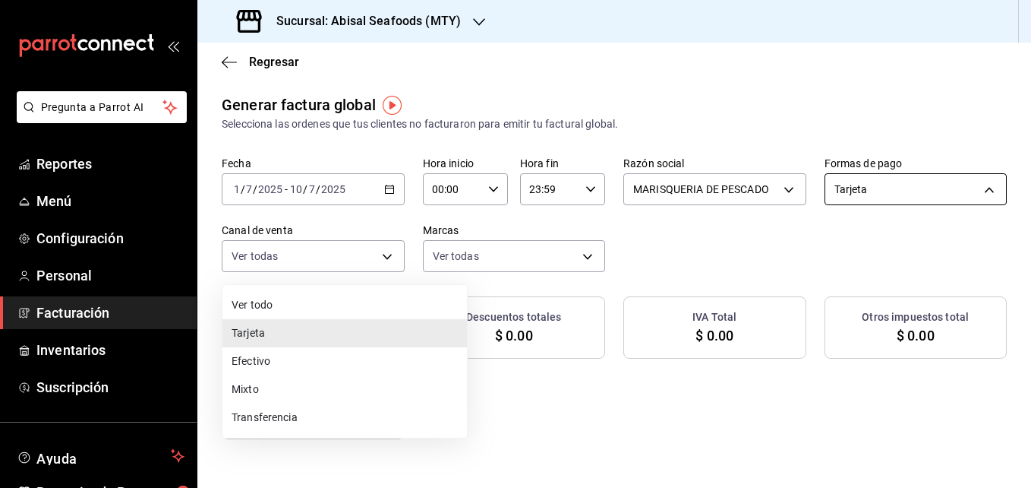
click at [424, 267] on body "Pregunta a Parrot AI Reportes Menú Configuración Personal Facturación Inventari…" at bounding box center [515, 244] width 1031 height 488
click at [412, 353] on li "Efectivo" at bounding box center [345, 361] width 245 height 28
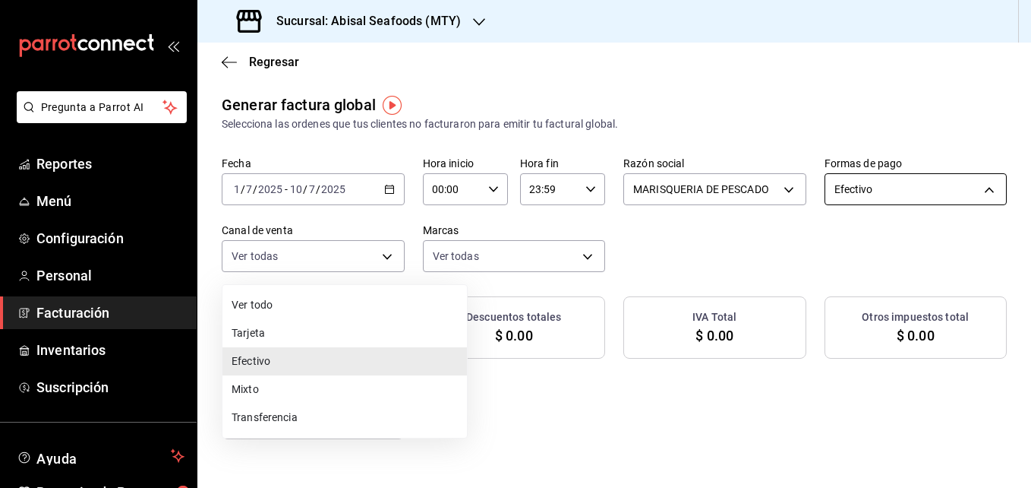
click at [430, 247] on body "Pregunta a Parrot AI Reportes Menú Configuración Personal Facturación Inventari…" at bounding box center [515, 244] width 1031 height 488
click at [392, 409] on li "Transferencia" at bounding box center [345, 417] width 245 height 28
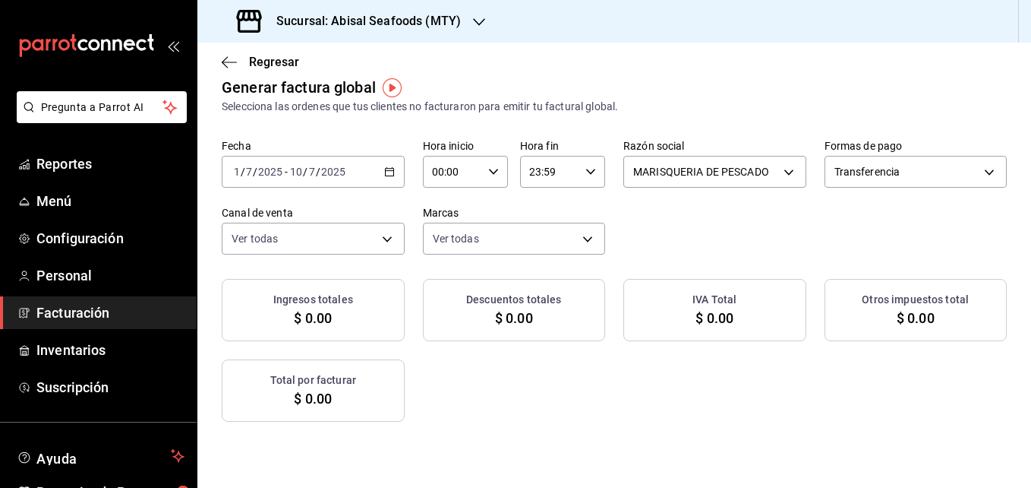
scroll to position [18, 0]
click at [393, 170] on \(Stroke\) "button" at bounding box center [389, 169] width 8 height 1
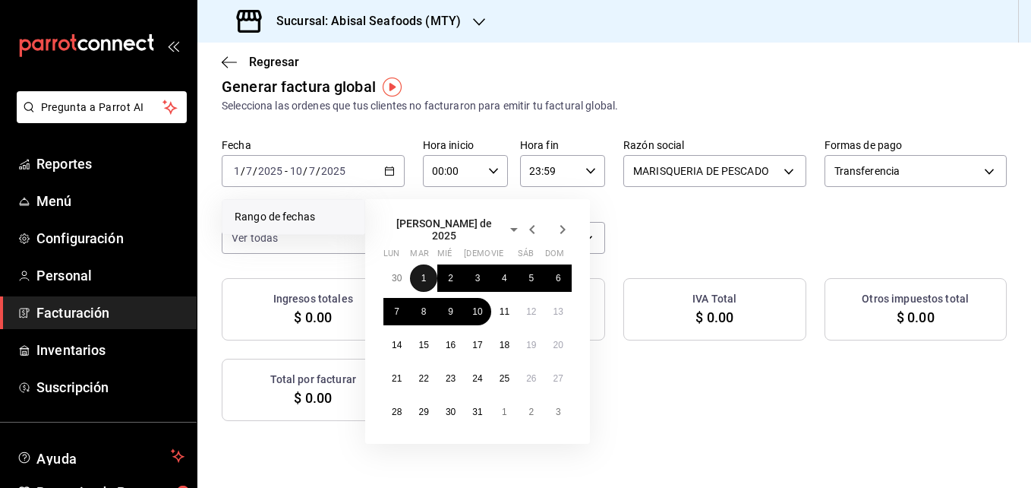
click at [429, 278] on button "1" at bounding box center [423, 277] width 27 height 27
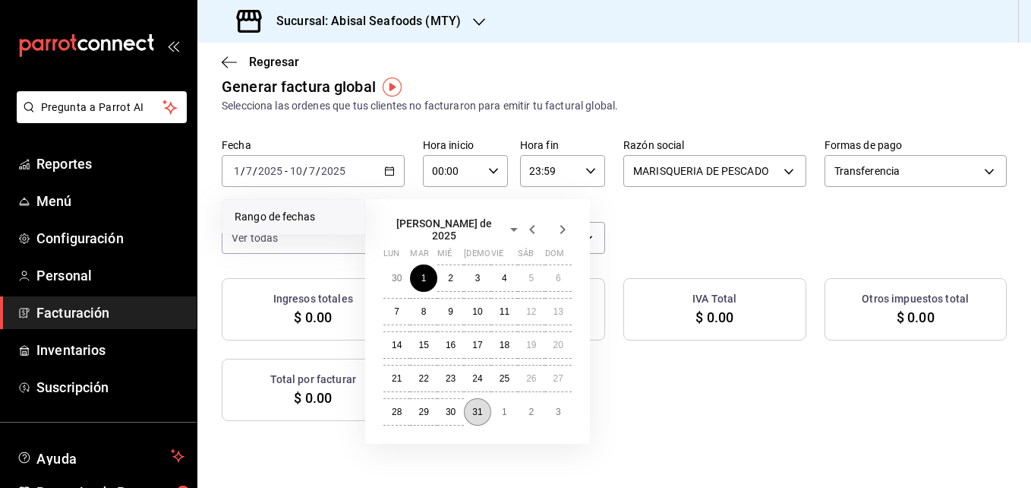
click at [477, 406] on abbr "31" at bounding box center [477, 411] width 10 height 11
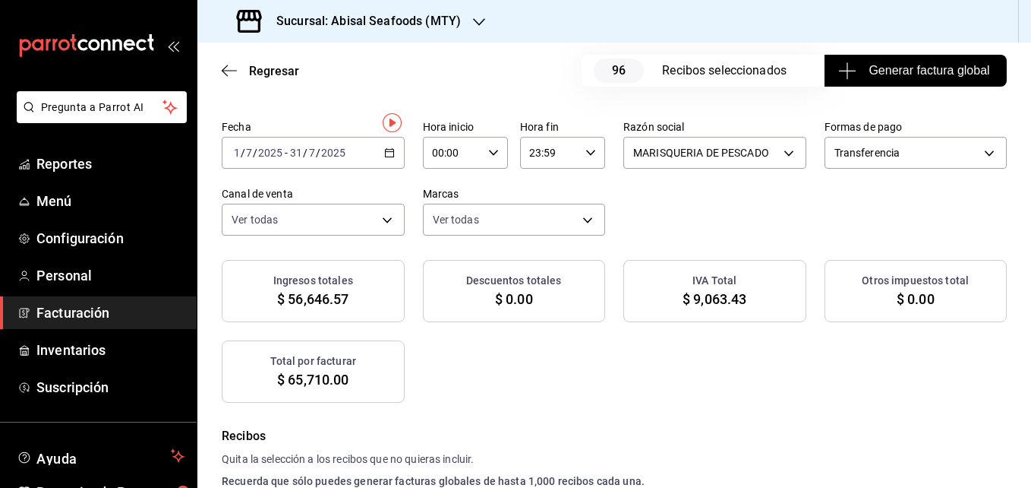
scroll to position [0, 0]
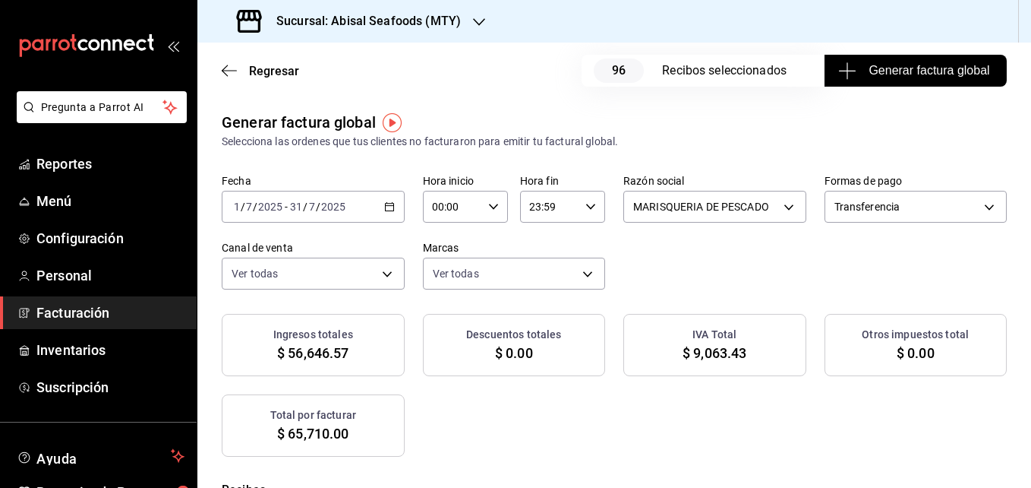
click at [850, 78] on span "Generar factura global" at bounding box center [916, 71] width 148 height 18
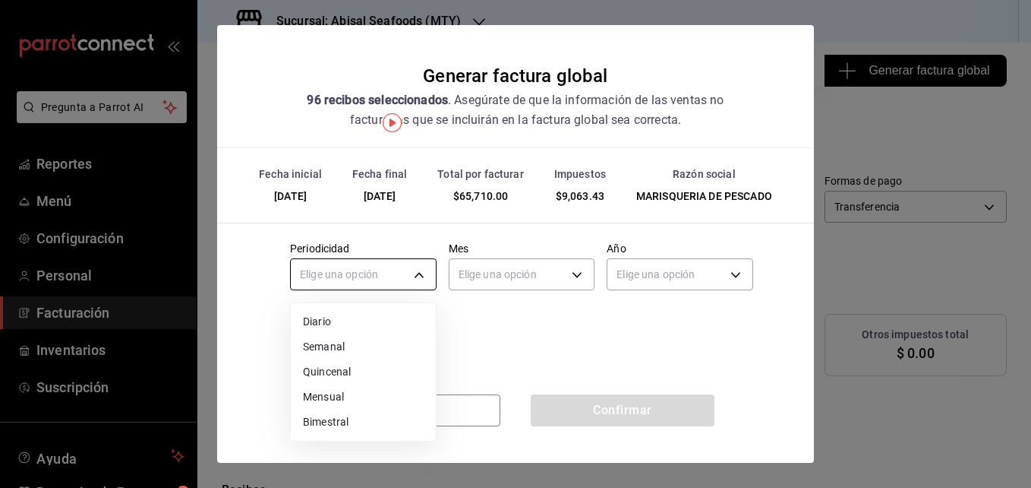
click at [402, 275] on body "Pregunta a Parrot AI Reportes Menú Configuración Personal Facturación Inventari…" at bounding box center [515, 244] width 1031 height 488
click at [379, 393] on li "Mensual" at bounding box center [363, 396] width 145 height 25
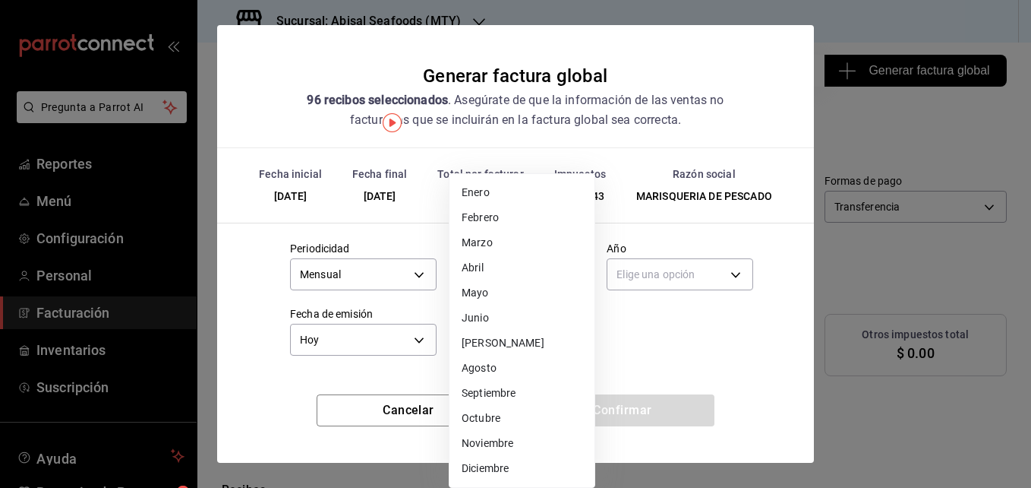
click at [500, 263] on body "Pregunta a Parrot AI Reportes Menú Configuración Personal Facturación Inventari…" at bounding box center [515, 244] width 1031 height 488
click at [492, 336] on li "[PERSON_NAME]" at bounding box center [522, 342] width 145 height 25
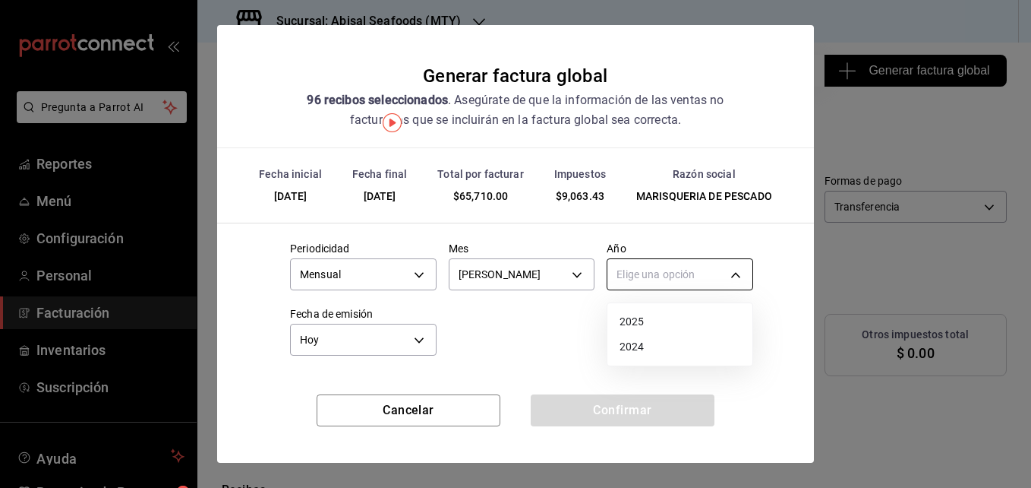
click at [633, 273] on body "Pregunta a Parrot AI Reportes Menú Configuración Personal Facturación Inventari…" at bounding box center [515, 244] width 1031 height 488
click at [634, 314] on li "2025" at bounding box center [680, 321] width 145 height 25
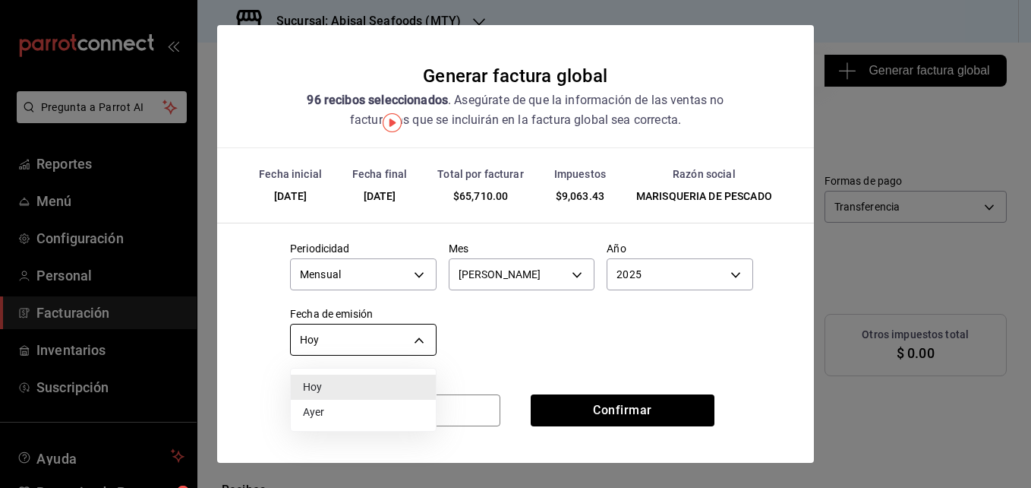
click at [390, 347] on body "Pregunta a Parrot AI Reportes Menú Configuración Personal Facturación Inventari…" at bounding box center [515, 244] width 1031 height 488
click at [390, 347] on div at bounding box center [515, 244] width 1031 height 488
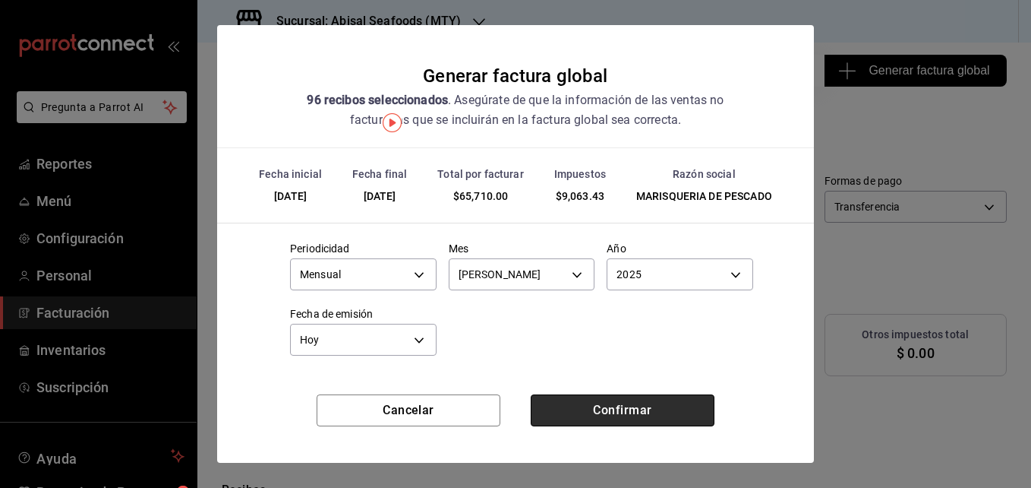
click at [575, 401] on button "Confirmar" at bounding box center [623, 410] width 184 height 32
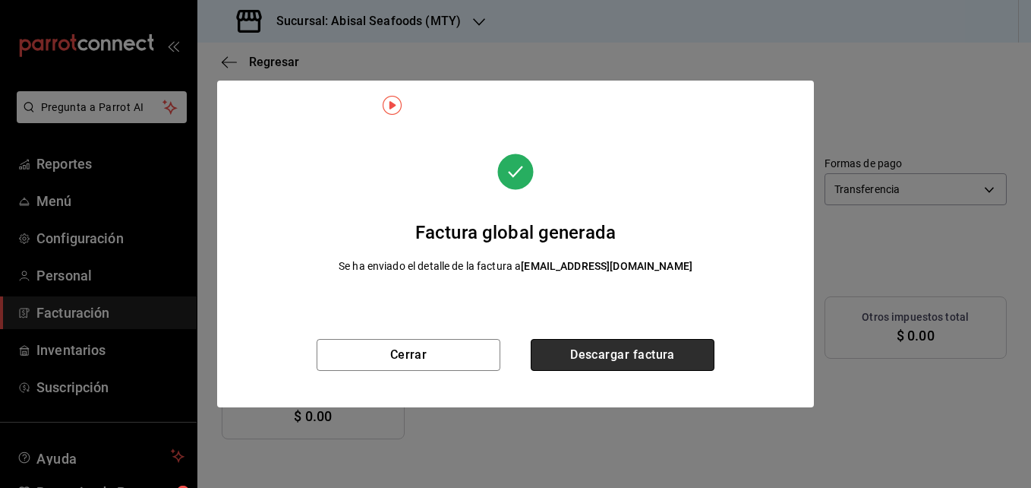
click at [578, 358] on button "Descargar factura" at bounding box center [623, 355] width 184 height 32
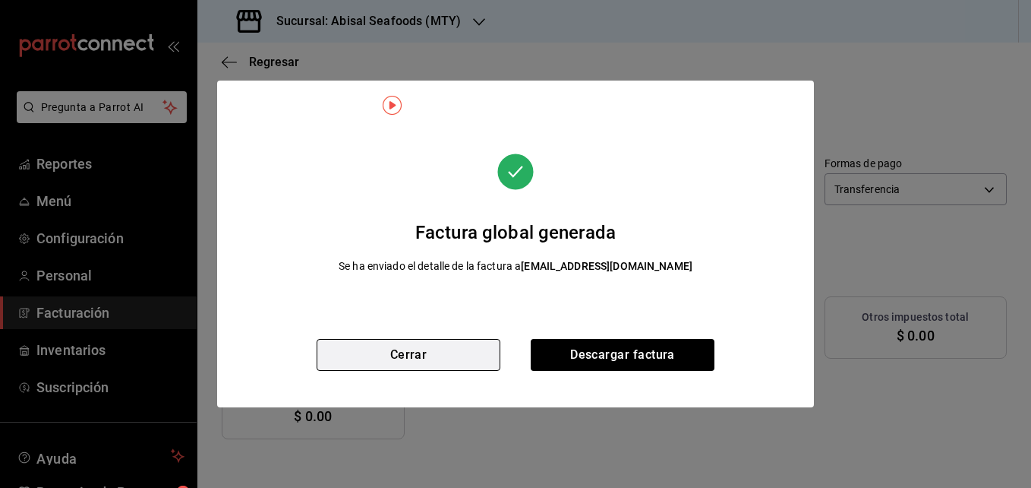
click at [392, 350] on button "Cerrar" at bounding box center [409, 355] width 184 height 32
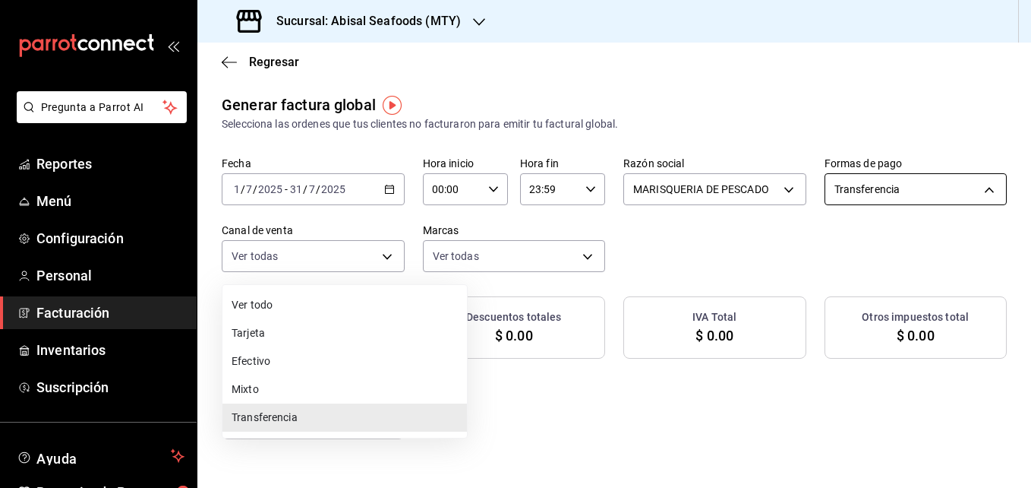
click at [453, 252] on body "Pregunta a Parrot AI Reportes Menú Configuración Personal Facturación Inventari…" at bounding box center [515, 244] width 1031 height 488
click at [278, 358] on li "Efectivo" at bounding box center [345, 361] width 245 height 28
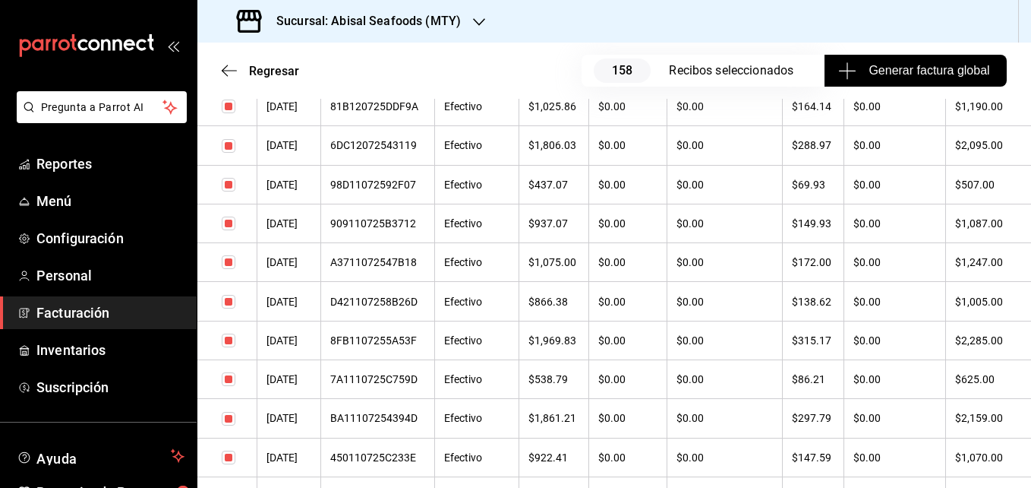
scroll to position [6359, 0]
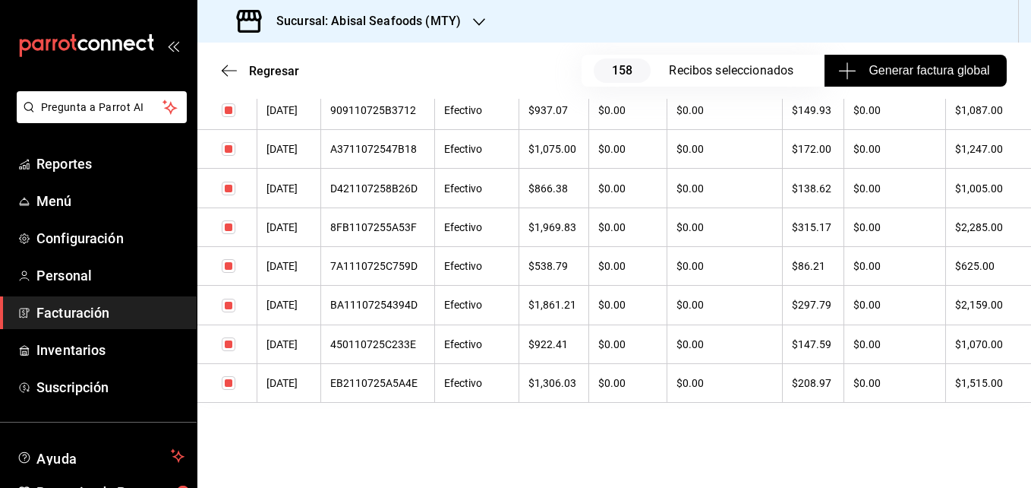
click at [230, 384] on input "checkbox" at bounding box center [229, 383] width 14 height 14
click at [229, 345] on input "checkbox" at bounding box center [229, 344] width 14 height 14
click at [229, 302] on input "checkbox" at bounding box center [229, 306] width 14 height 14
click at [232, 259] on input "checkbox" at bounding box center [229, 266] width 14 height 14
click at [232, 222] on input "checkbox" at bounding box center [229, 227] width 14 height 14
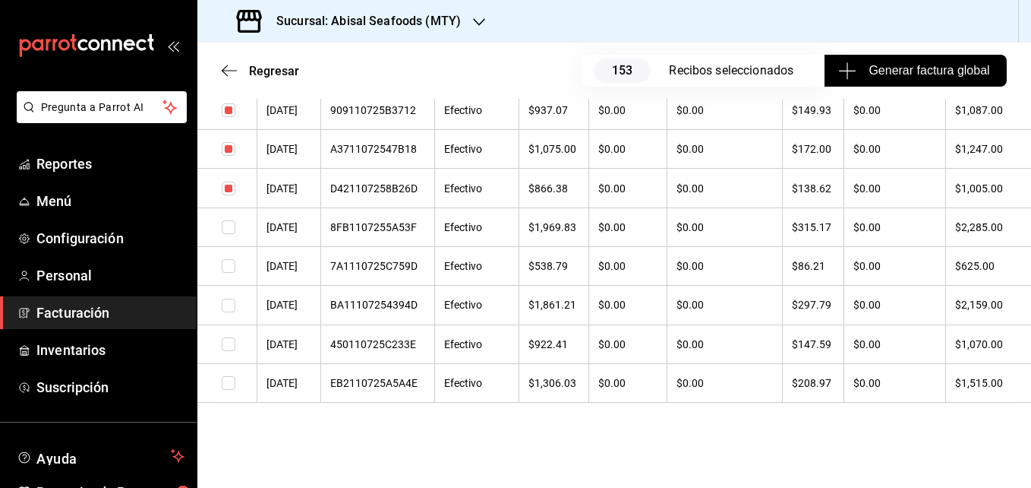
click at [232, 192] on input "checkbox" at bounding box center [229, 189] width 14 height 14
click at [232, 155] on input "checkbox" at bounding box center [229, 149] width 14 height 14
click at [228, 107] on input "checkbox" at bounding box center [229, 110] width 14 height 14
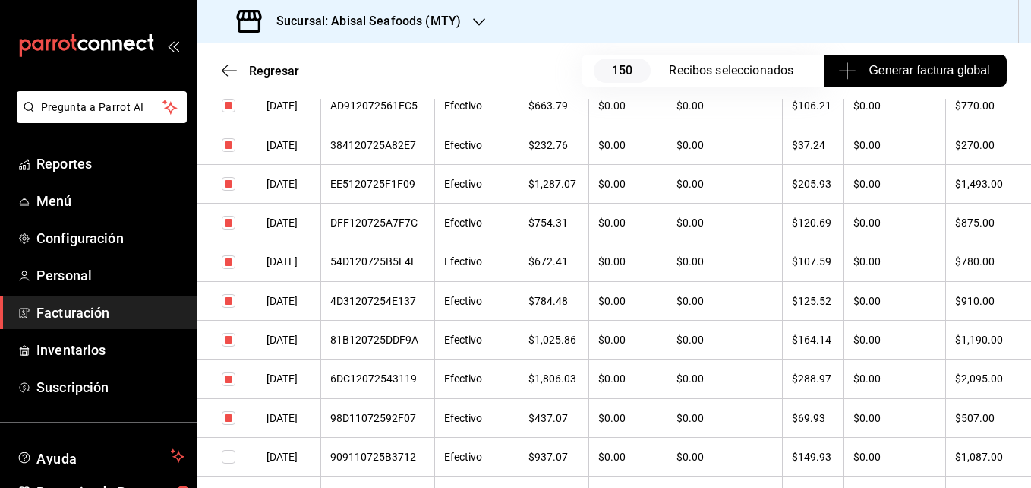
scroll to position [6013, 0]
click at [227, 413] on input "checkbox" at bounding box center [229, 417] width 14 height 14
click at [227, 368] on td at bounding box center [227, 378] width 60 height 39
click at [228, 377] on input "checkbox" at bounding box center [229, 378] width 14 height 14
click at [232, 340] on input "checkbox" at bounding box center [229, 339] width 14 height 14
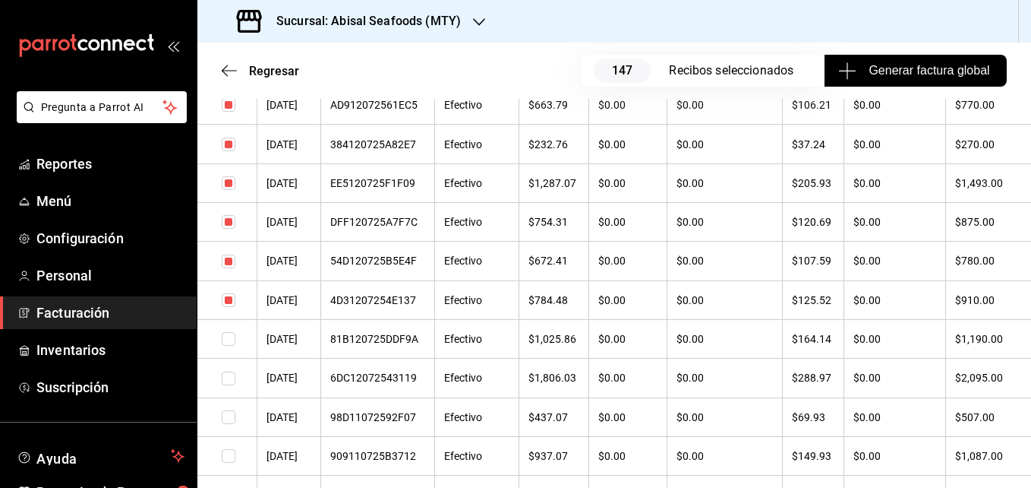
click at [231, 306] on input "checkbox" at bounding box center [229, 300] width 14 height 14
click at [231, 267] on input "checkbox" at bounding box center [229, 261] width 14 height 14
click at [230, 221] on input "checkbox" at bounding box center [229, 222] width 14 height 14
click at [230, 187] on input "checkbox" at bounding box center [229, 183] width 14 height 14
click at [230, 146] on input "checkbox" at bounding box center [229, 144] width 14 height 14
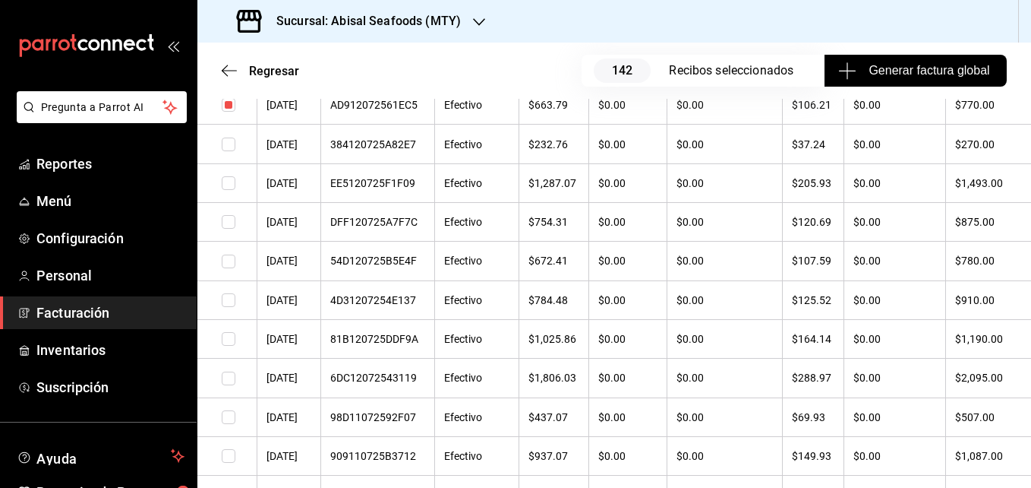
click at [230, 106] on input "checkbox" at bounding box center [229, 105] width 14 height 14
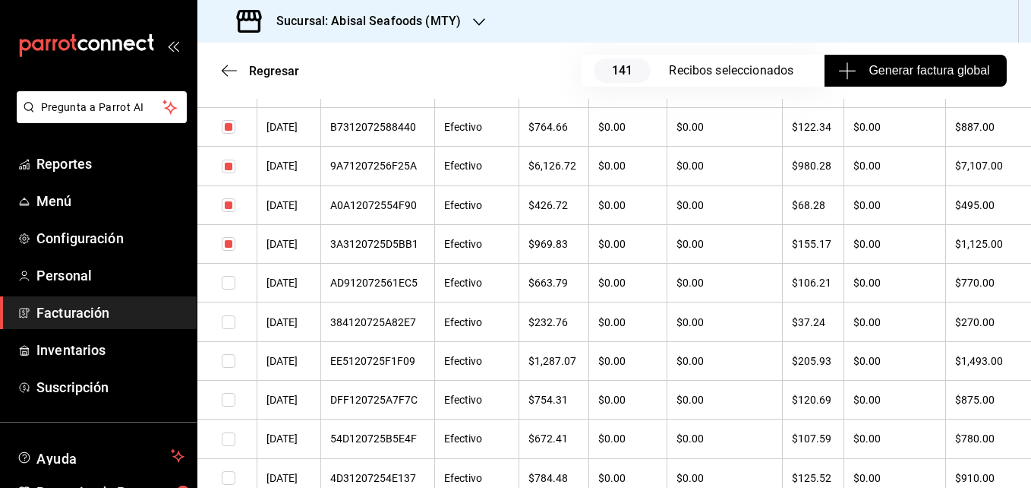
scroll to position [5835, 0]
click at [229, 244] on input "checkbox" at bounding box center [229, 245] width 14 height 14
click at [228, 205] on input "checkbox" at bounding box center [229, 206] width 14 height 14
click at [226, 172] on input "checkbox" at bounding box center [229, 167] width 14 height 14
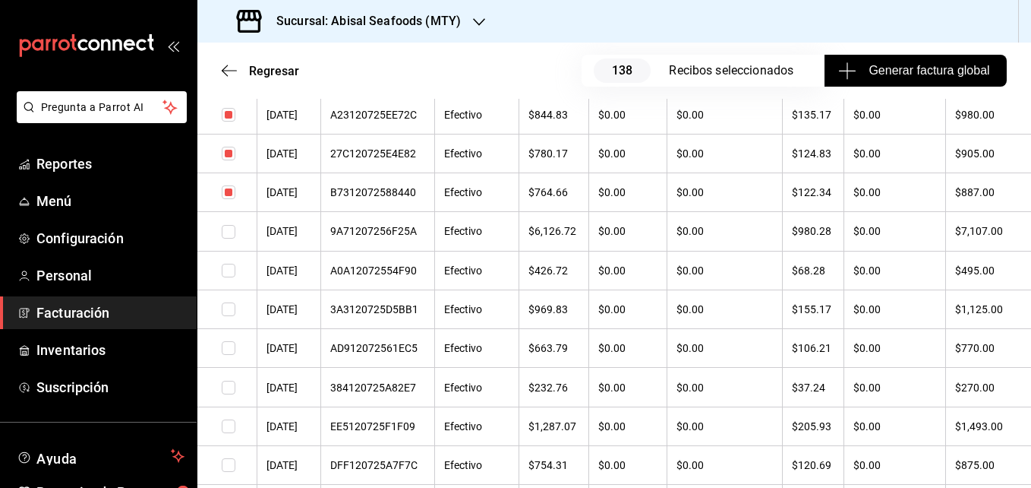
scroll to position [5770, 0]
click at [229, 188] on input "checkbox" at bounding box center [229, 193] width 14 height 14
click at [229, 153] on input "checkbox" at bounding box center [229, 154] width 14 height 14
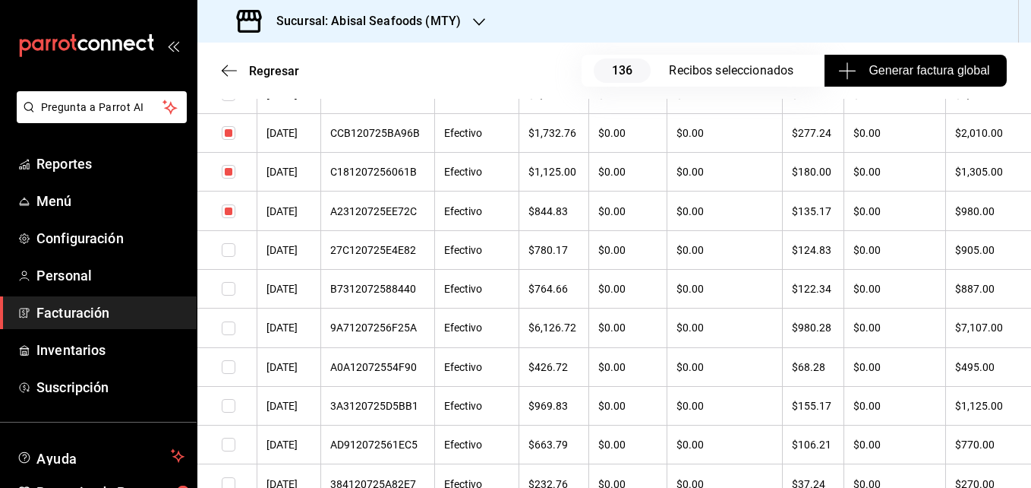
scroll to position [5672, 0]
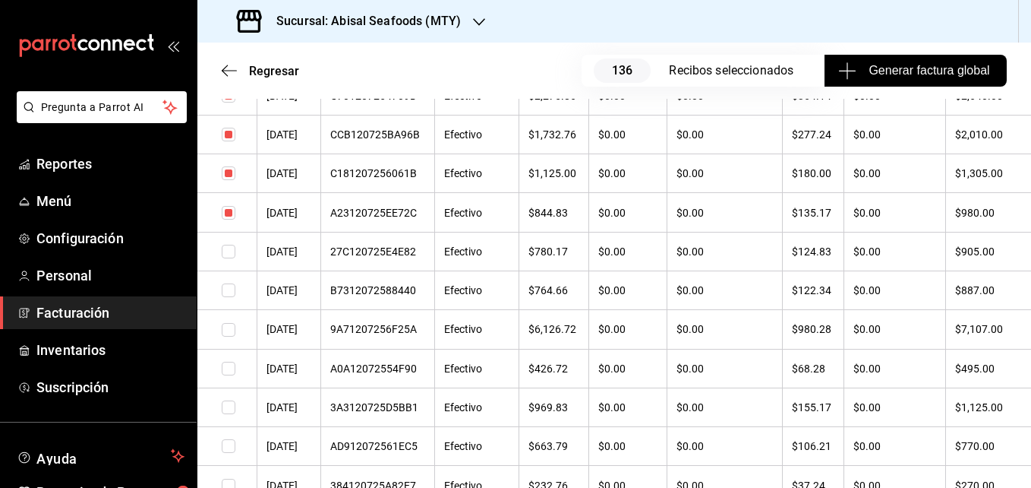
click at [224, 212] on input "checkbox" at bounding box center [229, 213] width 14 height 14
click at [227, 169] on input "checkbox" at bounding box center [229, 173] width 14 height 14
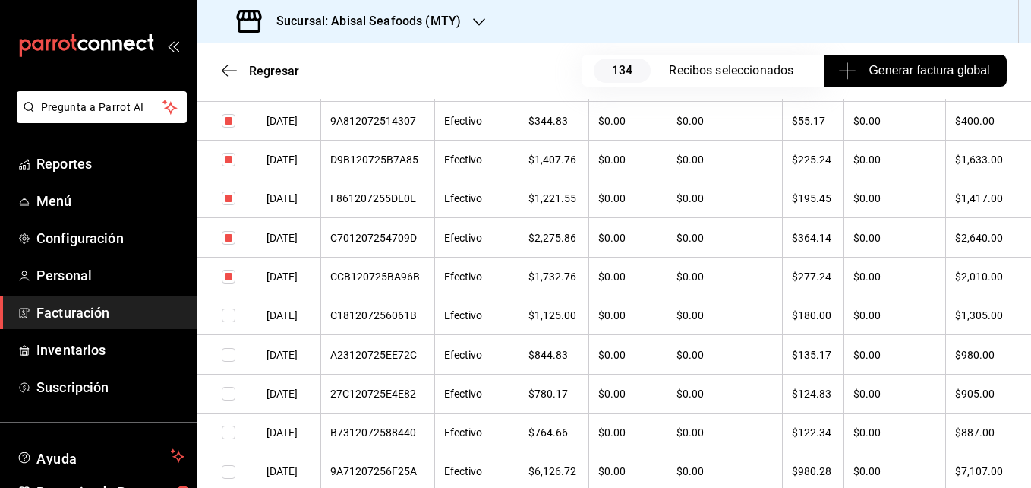
click at [227, 272] on input "checkbox" at bounding box center [229, 277] width 14 height 14
click at [226, 234] on input "checkbox" at bounding box center [229, 238] width 14 height 14
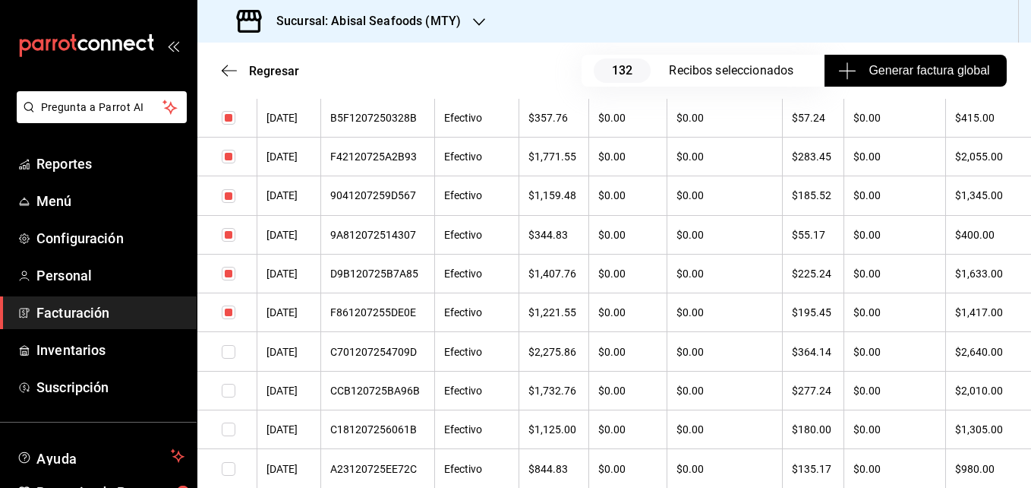
scroll to position [5415, 0]
click at [234, 309] on input "checkbox" at bounding box center [229, 314] width 14 height 14
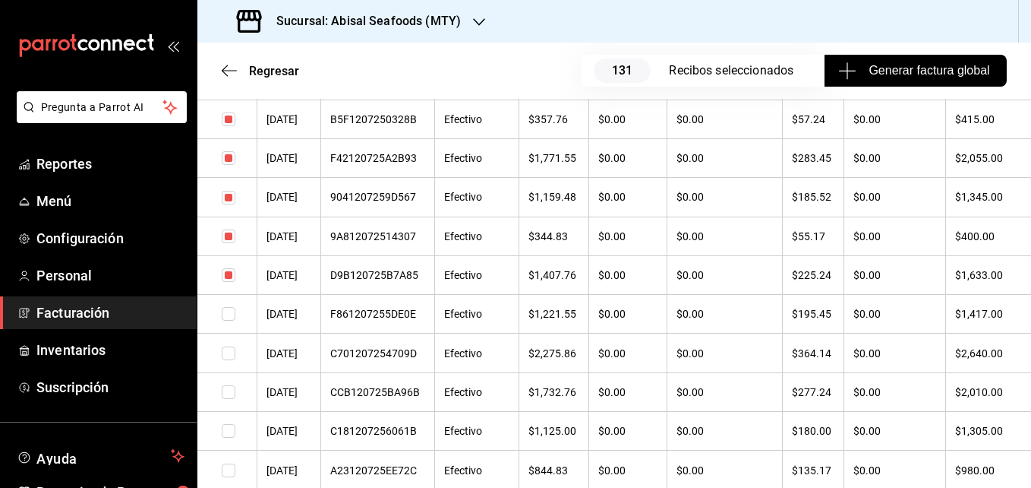
click at [232, 279] on input "checkbox" at bounding box center [229, 275] width 14 height 14
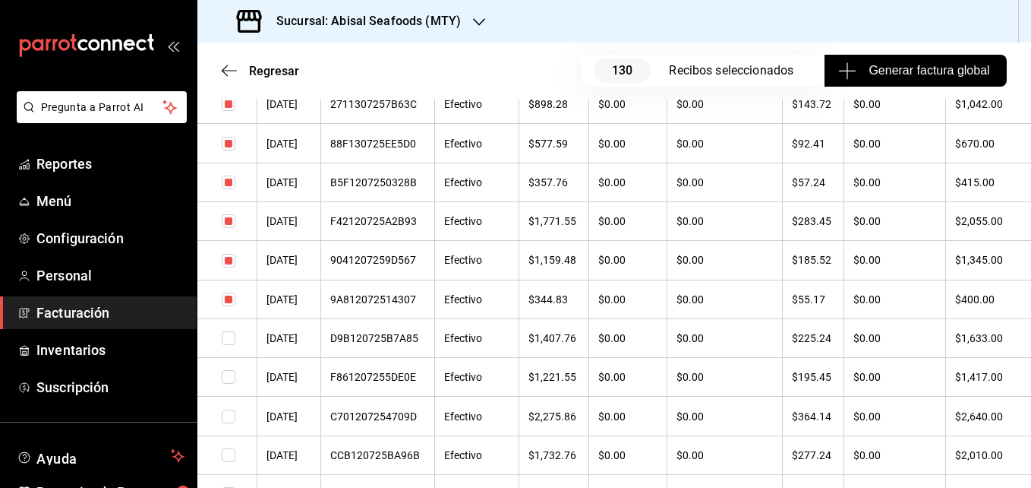
scroll to position [5327, 0]
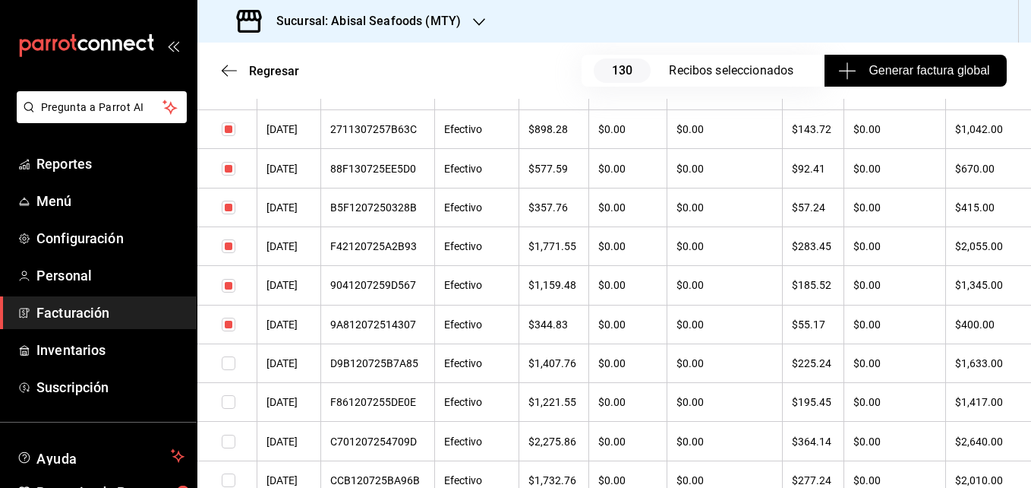
click at [236, 321] on td at bounding box center [227, 324] width 60 height 39
click at [227, 321] on input "checkbox" at bounding box center [229, 324] width 14 height 14
click at [225, 286] on input "checkbox" at bounding box center [229, 286] width 14 height 14
click at [232, 239] on input "checkbox" at bounding box center [229, 246] width 14 height 14
click at [234, 204] on input "checkbox" at bounding box center [229, 208] width 14 height 14
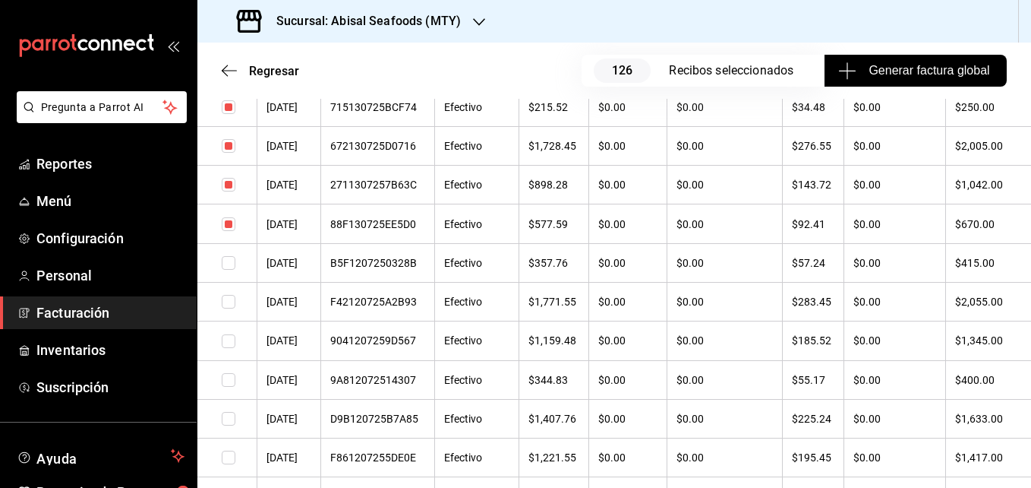
scroll to position [5267, 0]
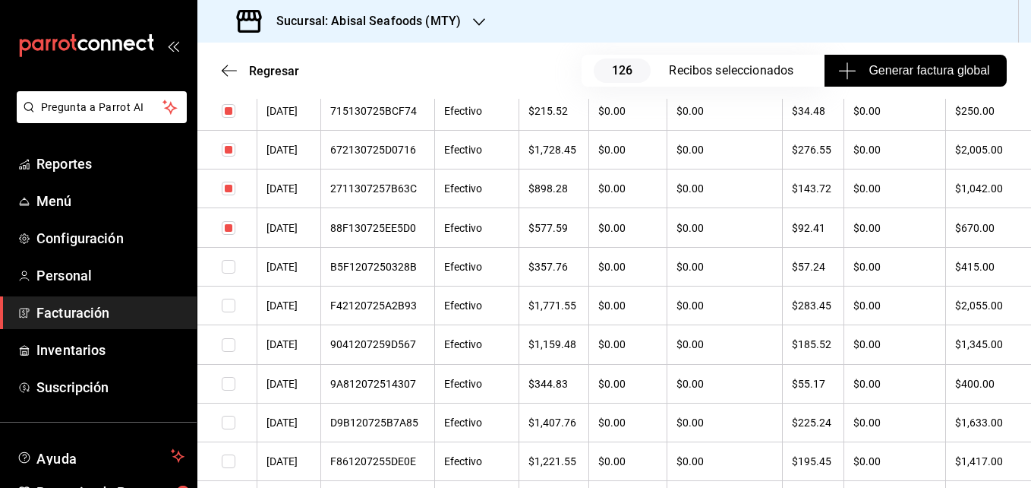
click at [235, 271] on input "checkbox" at bounding box center [229, 267] width 14 height 14
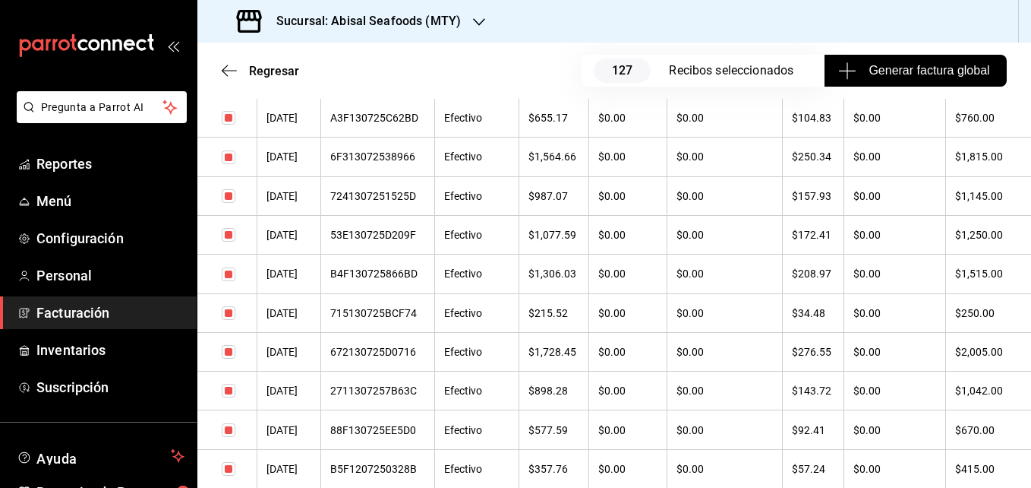
scroll to position [5248, 0]
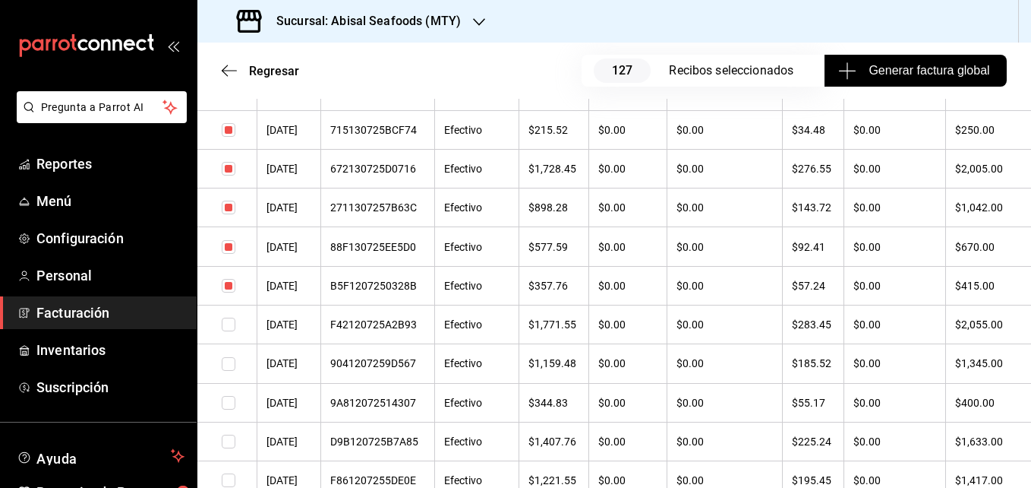
click at [226, 328] on input "checkbox" at bounding box center [229, 324] width 14 height 14
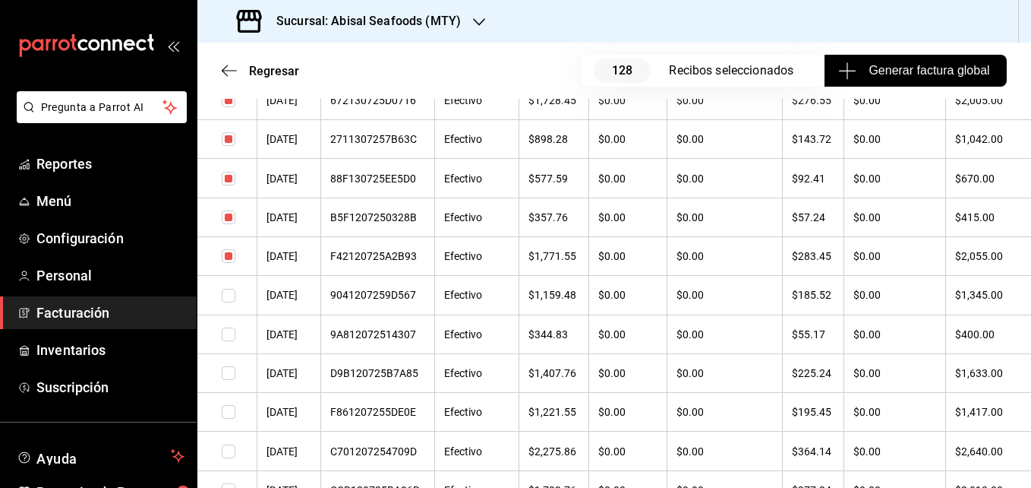
scroll to position [5318, 0]
click at [229, 256] on input "checkbox" at bounding box center [229, 255] width 14 height 14
click at [233, 288] on input "checkbox" at bounding box center [229, 295] width 14 height 14
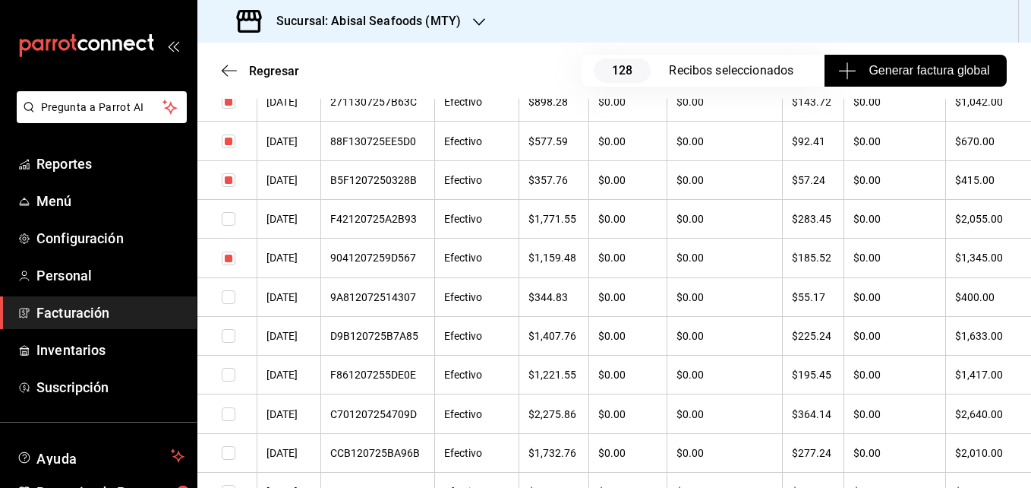
click at [226, 254] on input "checkbox" at bounding box center [229, 258] width 14 height 14
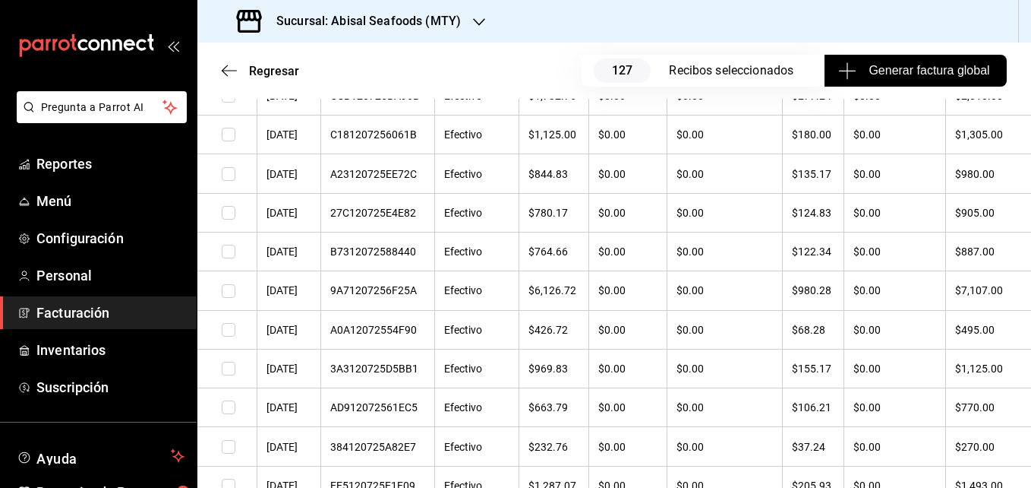
scroll to position [5712, 0]
click at [229, 365] on input "checkbox" at bounding box center [229, 368] width 14 height 14
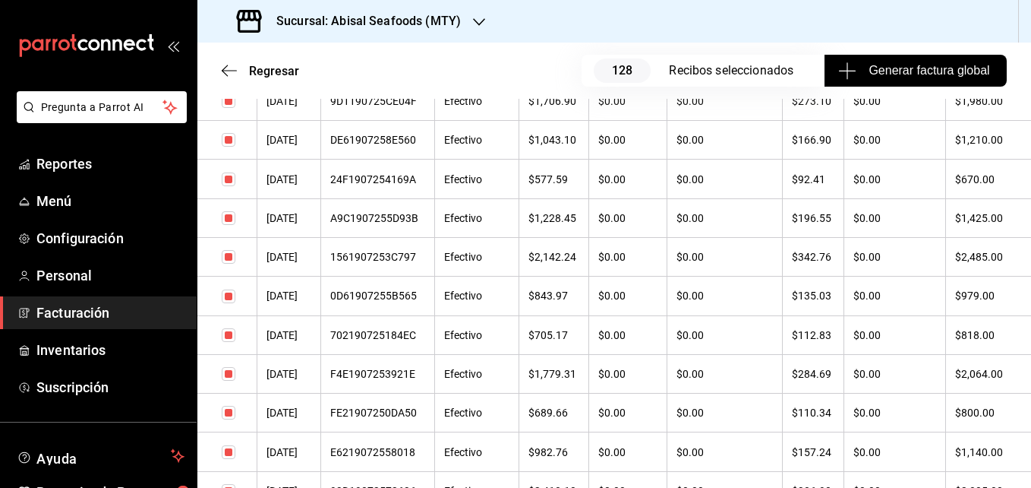
scroll to position [0, 0]
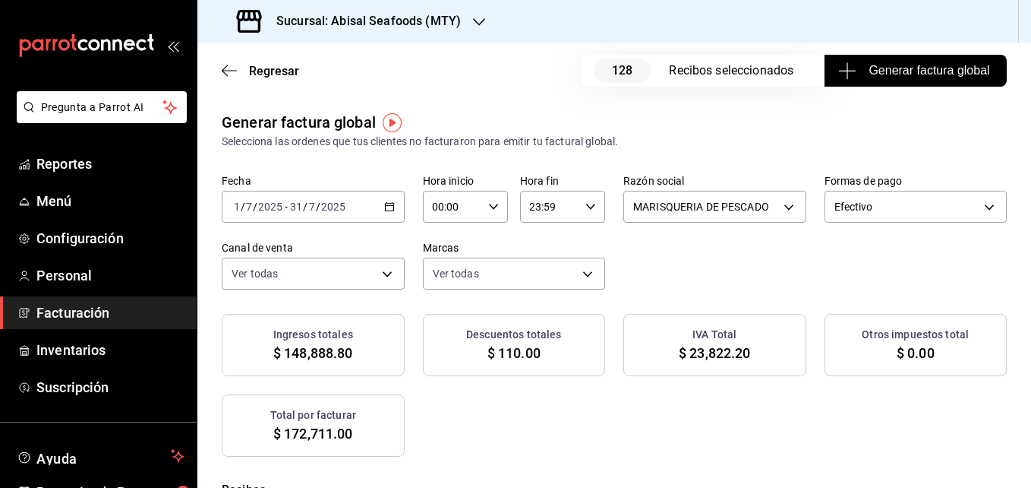
click at [867, 81] on button "Generar factura global" at bounding box center [916, 71] width 182 height 32
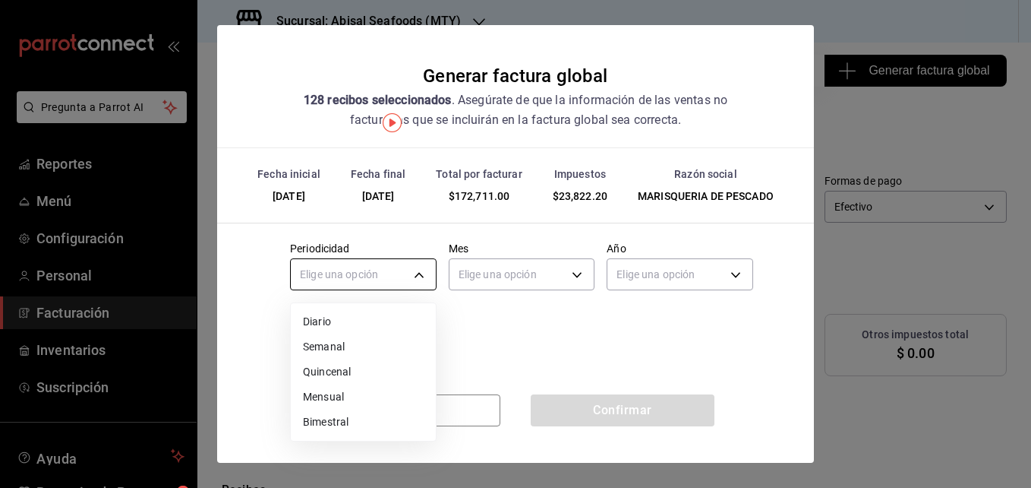
click at [374, 276] on body "Pregunta a Parrot AI Reportes Menú Configuración Personal Facturación Inventari…" at bounding box center [515, 244] width 1031 height 488
click at [366, 395] on li "Mensual" at bounding box center [363, 396] width 145 height 25
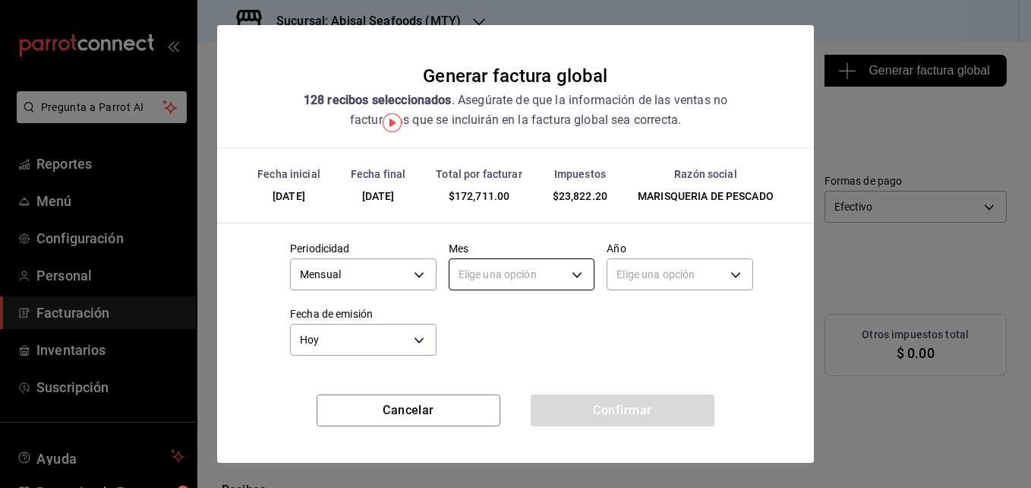
click at [508, 264] on body "Pregunta a Parrot AI Reportes Menú Configuración Personal Facturación Inventari…" at bounding box center [515, 244] width 1031 height 488
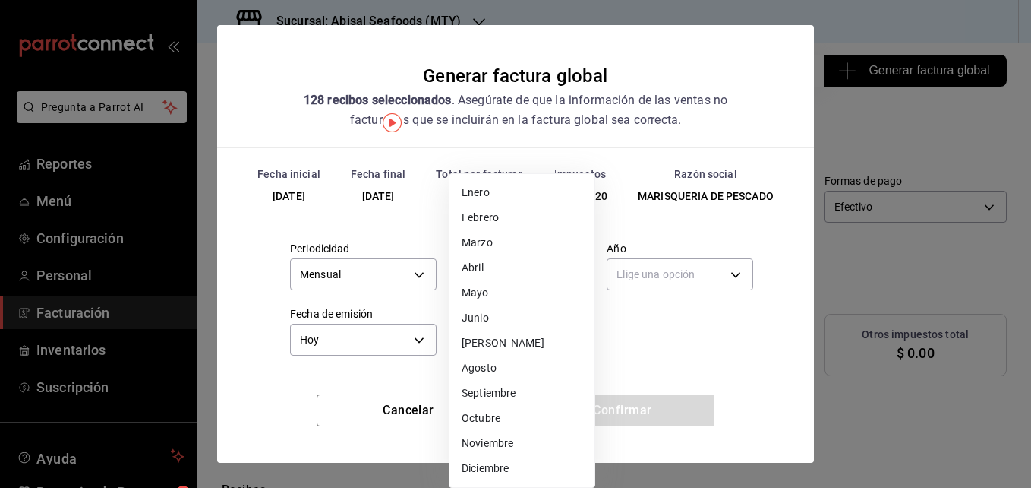
click at [504, 334] on li "[PERSON_NAME]" at bounding box center [522, 342] width 145 height 25
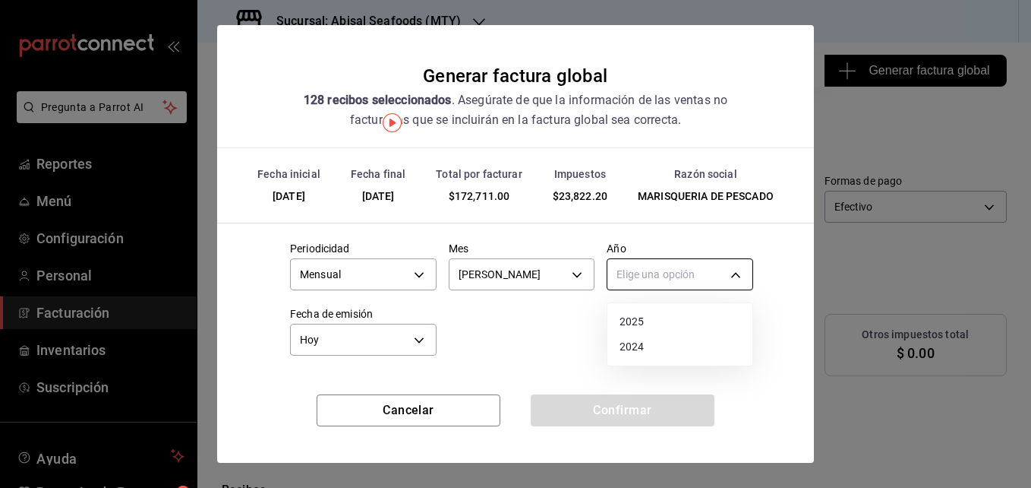
click at [648, 281] on body "Pregunta a Parrot AI Reportes Menú Configuración Personal Facturación Inventari…" at bounding box center [515, 244] width 1031 height 488
click at [648, 314] on li "2025" at bounding box center [680, 321] width 145 height 25
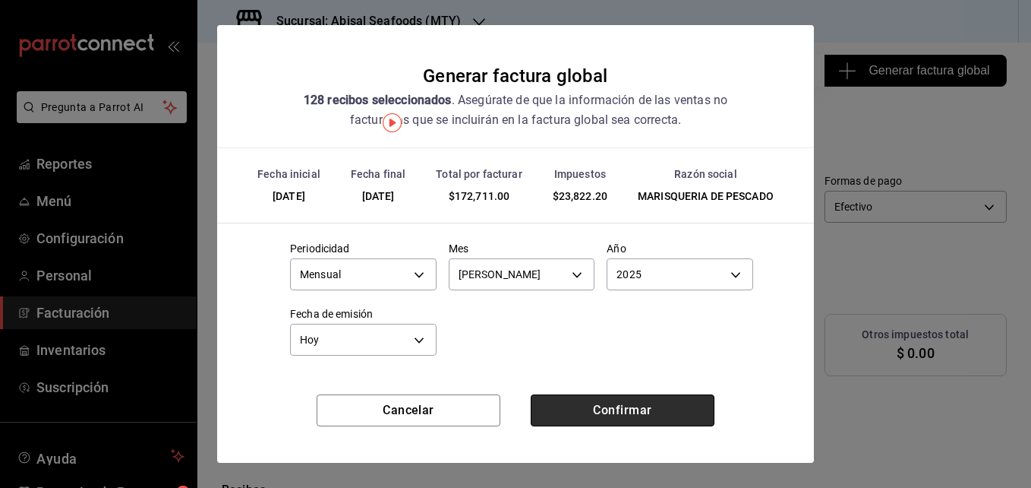
click at [586, 404] on button "Confirmar" at bounding box center [623, 410] width 184 height 32
click at [586, 404] on div "Confirmar" at bounding box center [623, 410] width 184 height 32
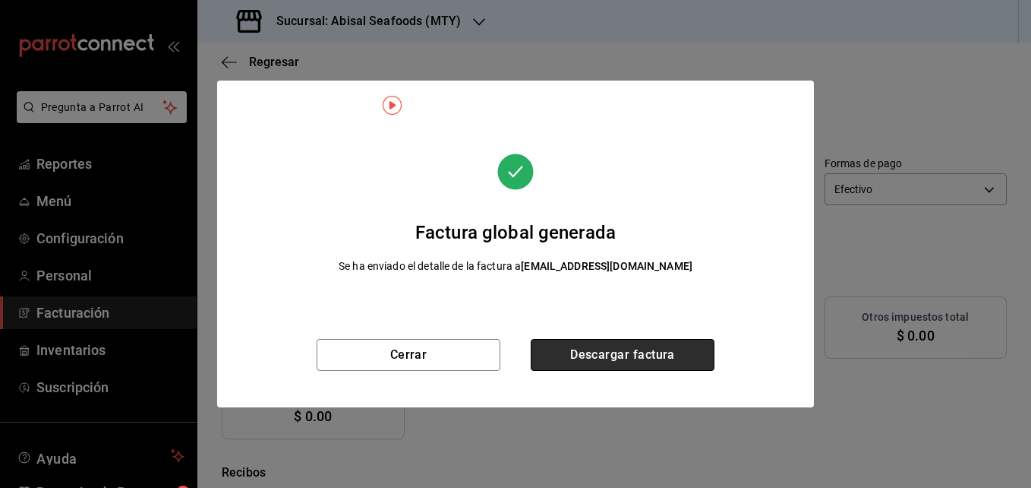
drag, startPoint x: 586, startPoint y: 404, endPoint x: 567, endPoint y: 351, distance: 56.7
click at [567, 351] on button "Descargar factura" at bounding box center [623, 355] width 184 height 32
